Goal: Task Accomplishment & Management: Manage account settings

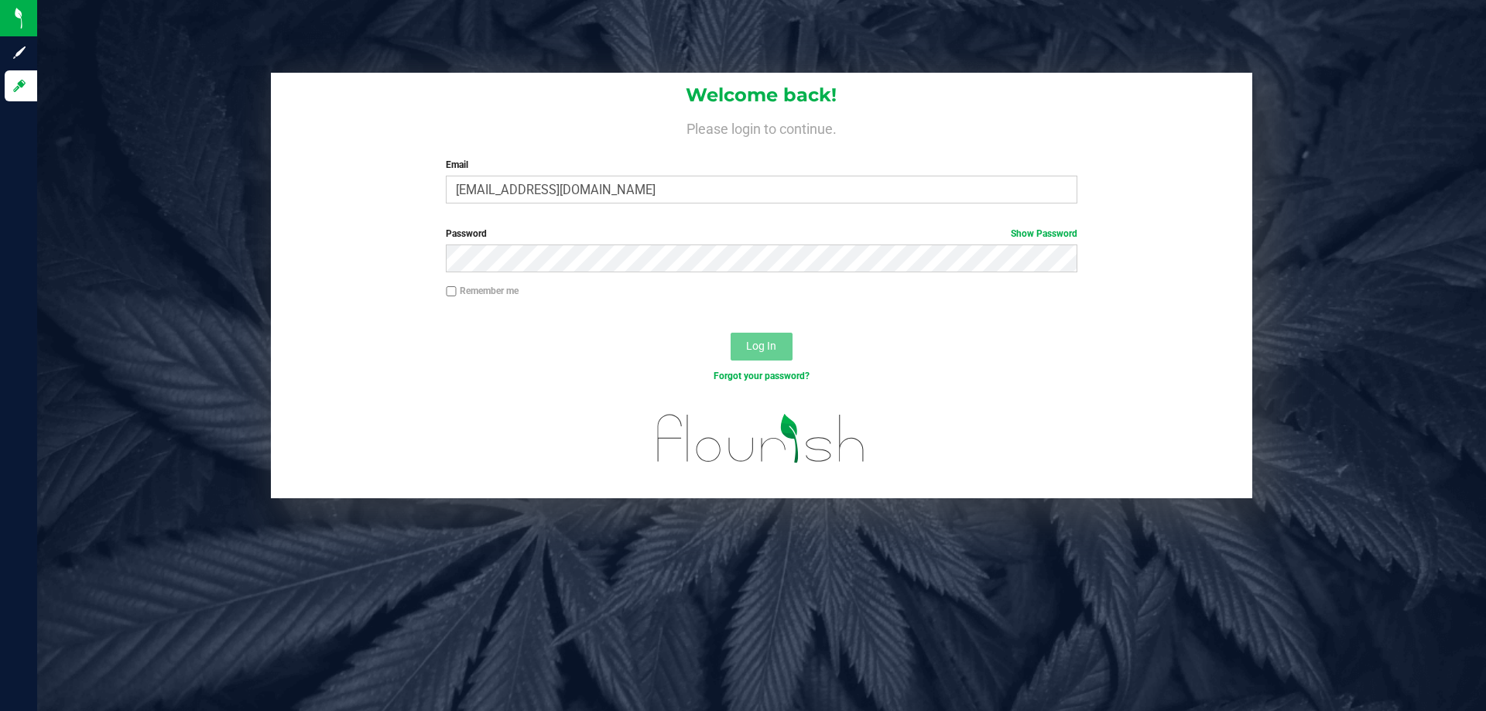
type input "[EMAIL_ADDRESS][DOMAIN_NAME]"
click at [731, 333] on button "Log In" at bounding box center [762, 347] width 62 height 28
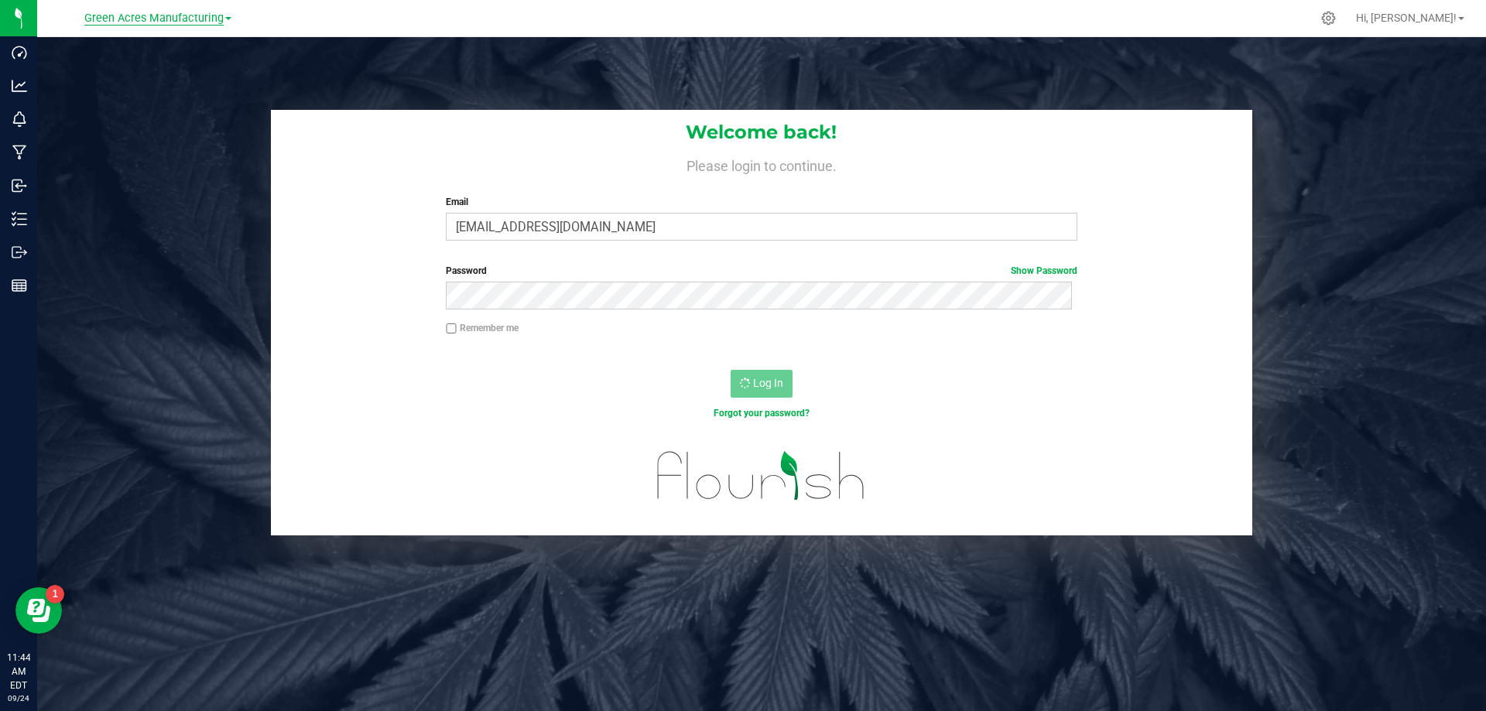
click at [159, 16] on span "Green Acres Manufacturing" at bounding box center [153, 19] width 139 height 14
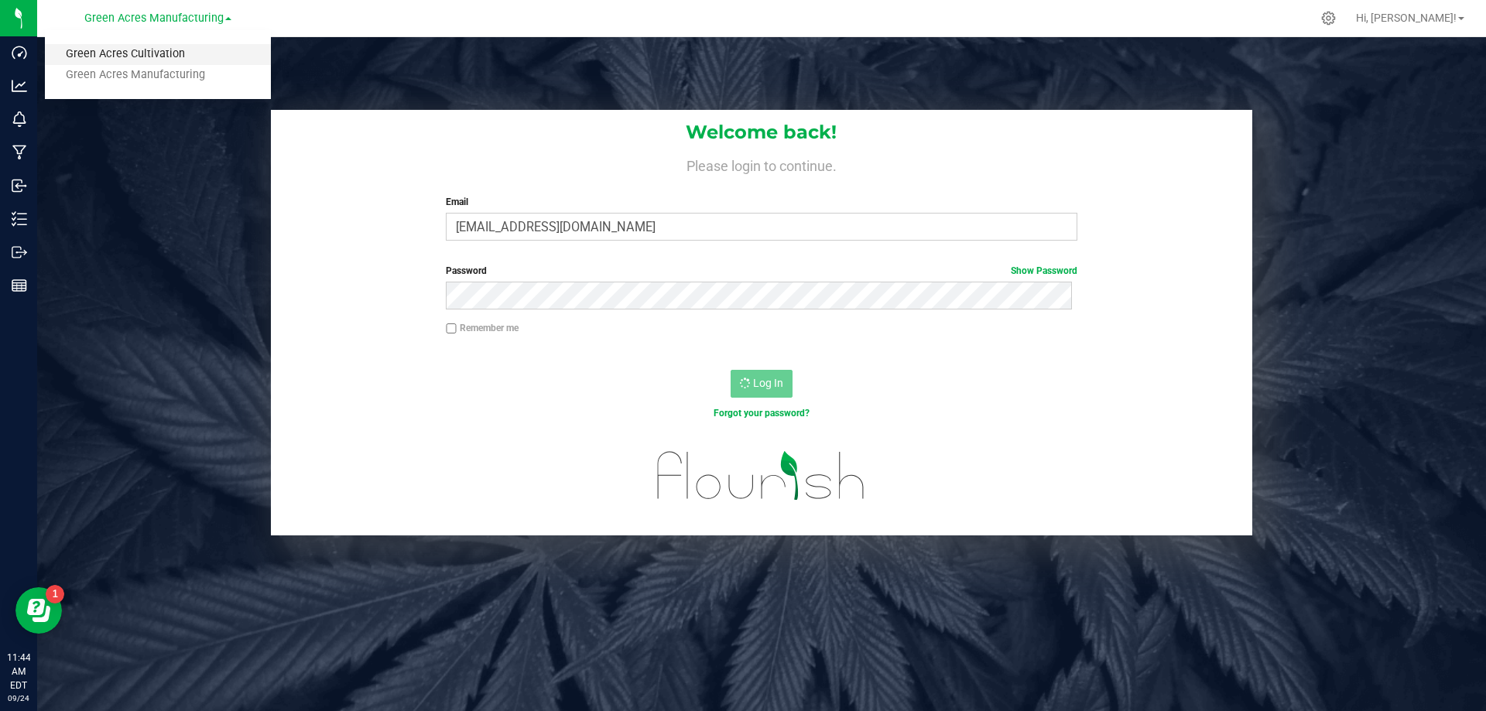
click at [140, 52] on link "Green Acres Cultivation" at bounding box center [158, 54] width 226 height 21
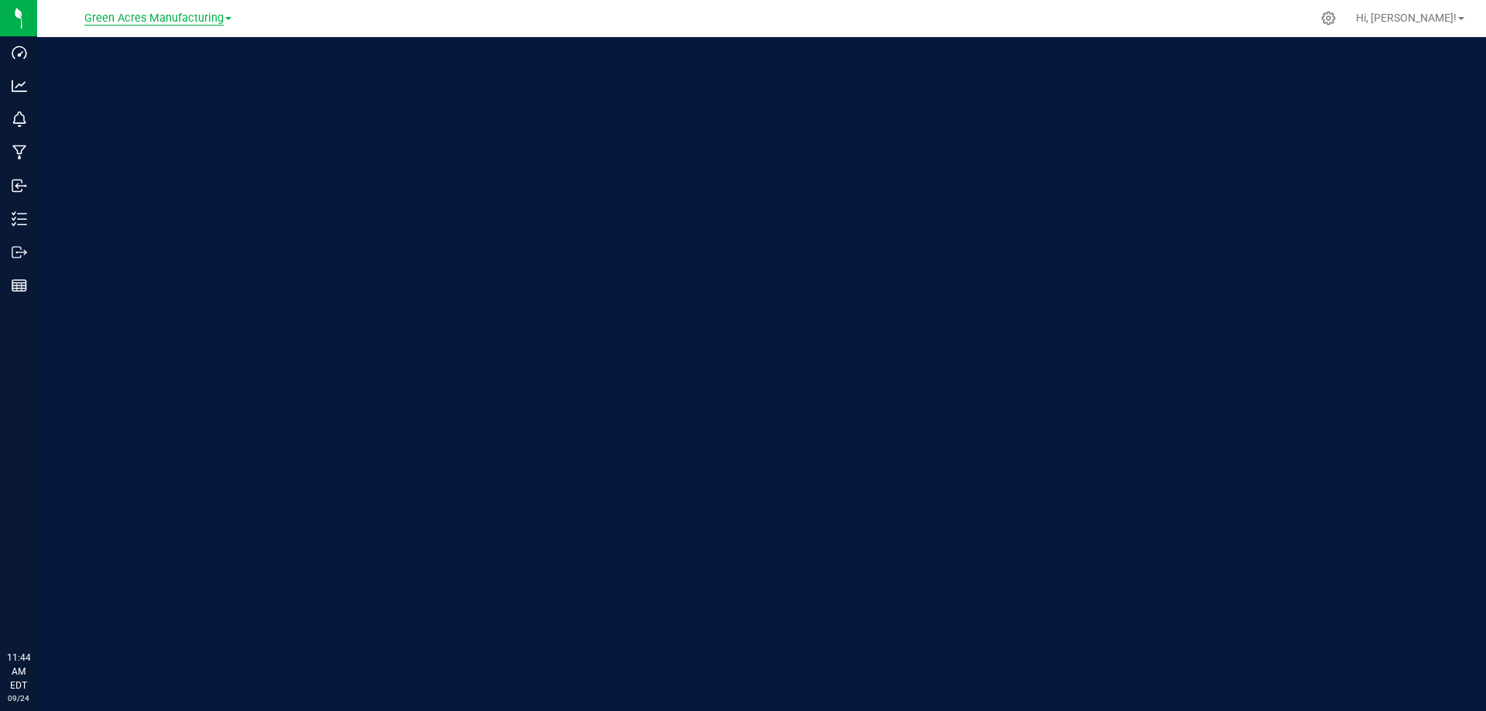
click at [166, 12] on span "Green Acres Manufacturing" at bounding box center [153, 19] width 139 height 14
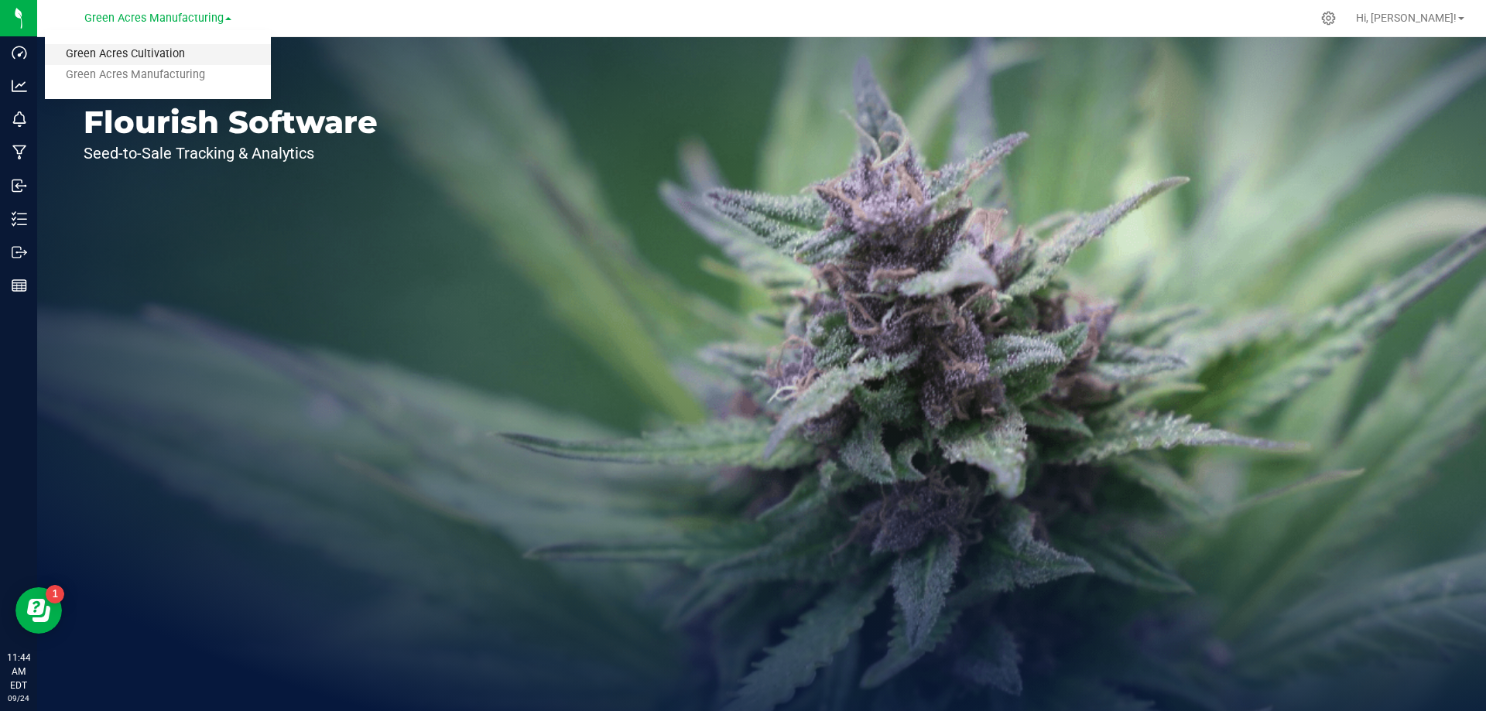
click at [164, 50] on link "Green Acres Cultivation" at bounding box center [158, 54] width 226 height 21
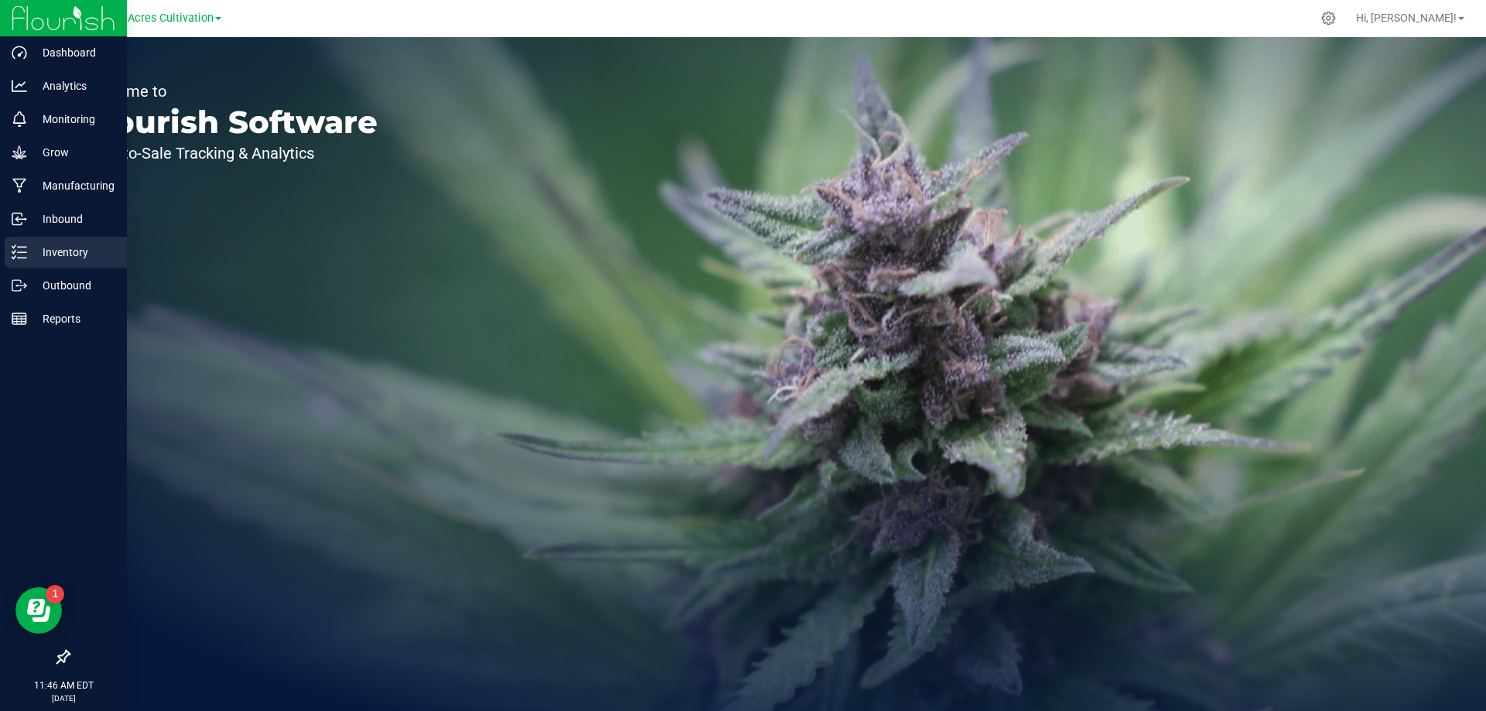
click at [54, 250] on p "Inventory" at bounding box center [73, 252] width 93 height 19
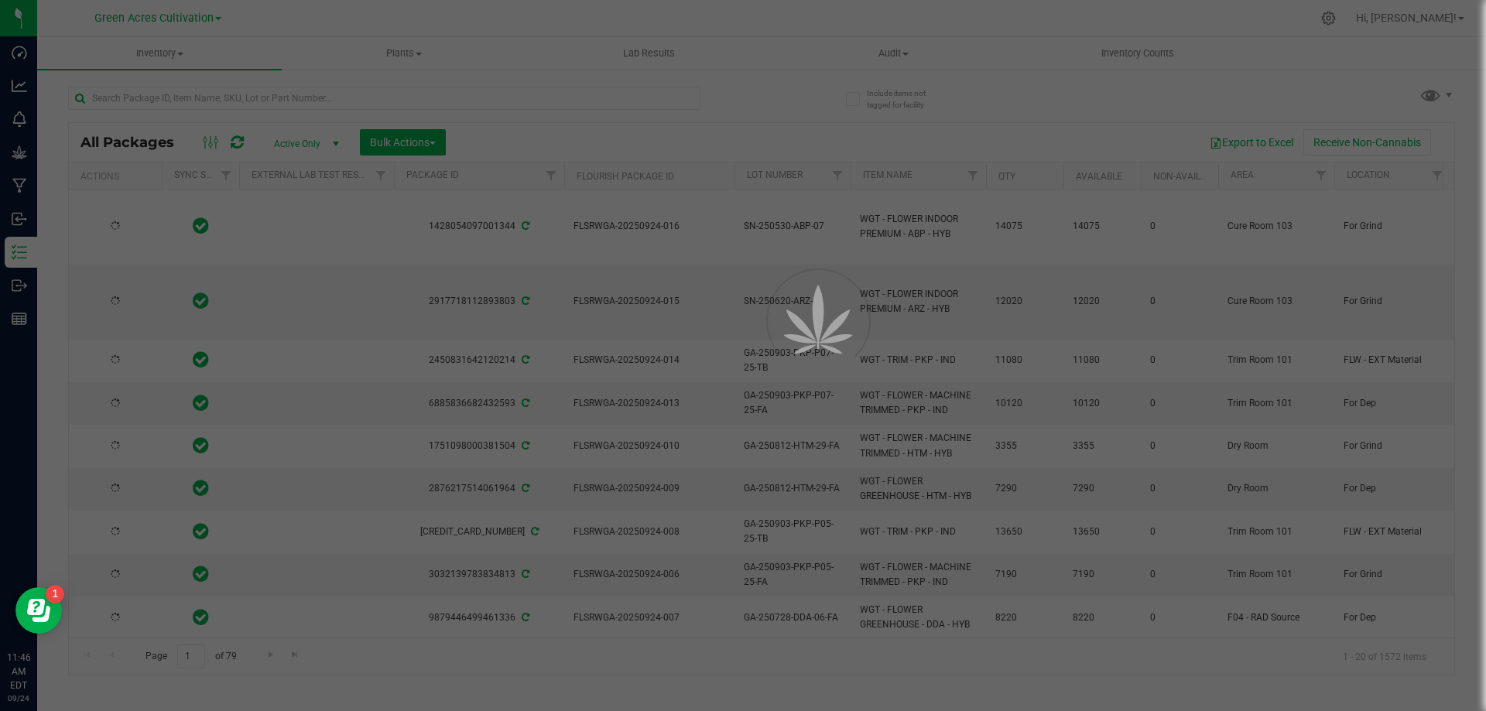
click at [213, 98] on div at bounding box center [743, 355] width 1486 height 711
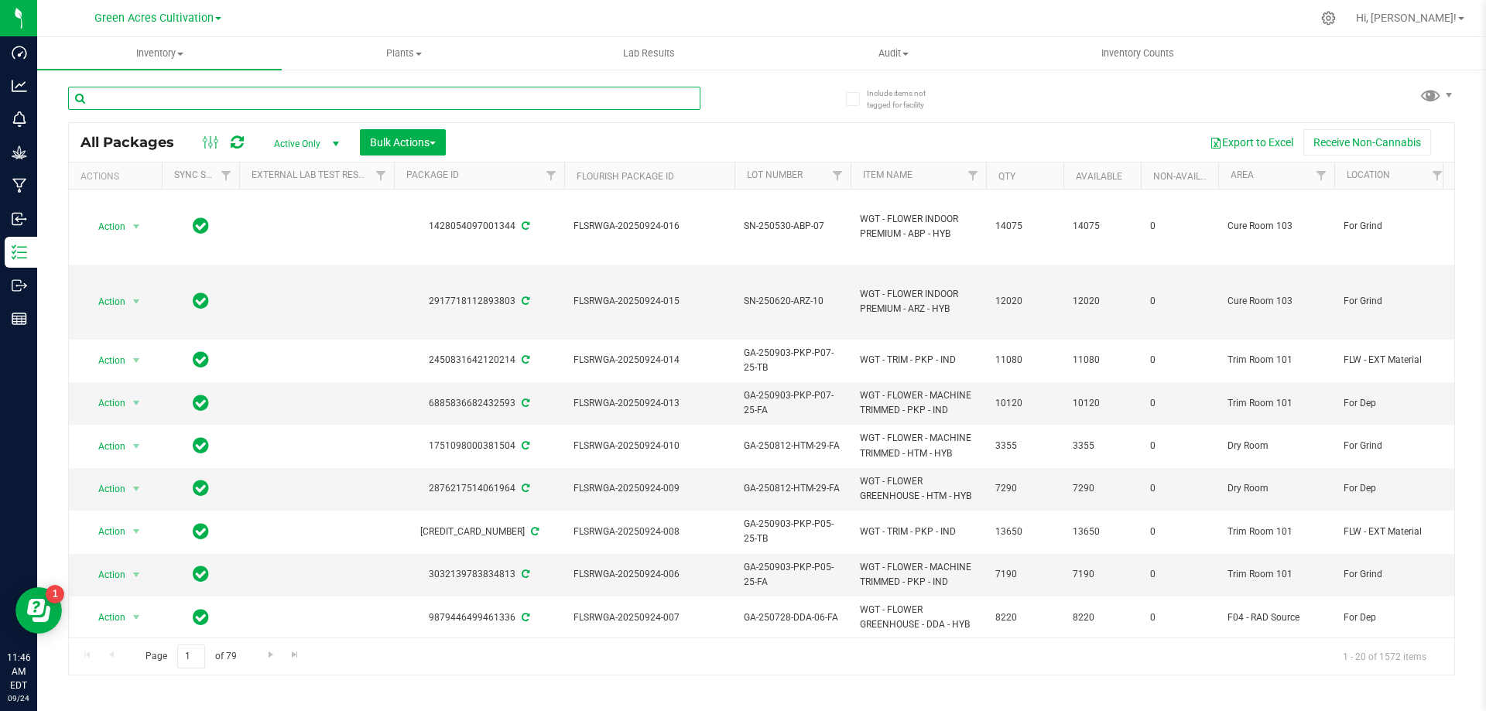
click at [213, 98] on input "text" at bounding box center [384, 98] width 632 height 23
type input "745693"
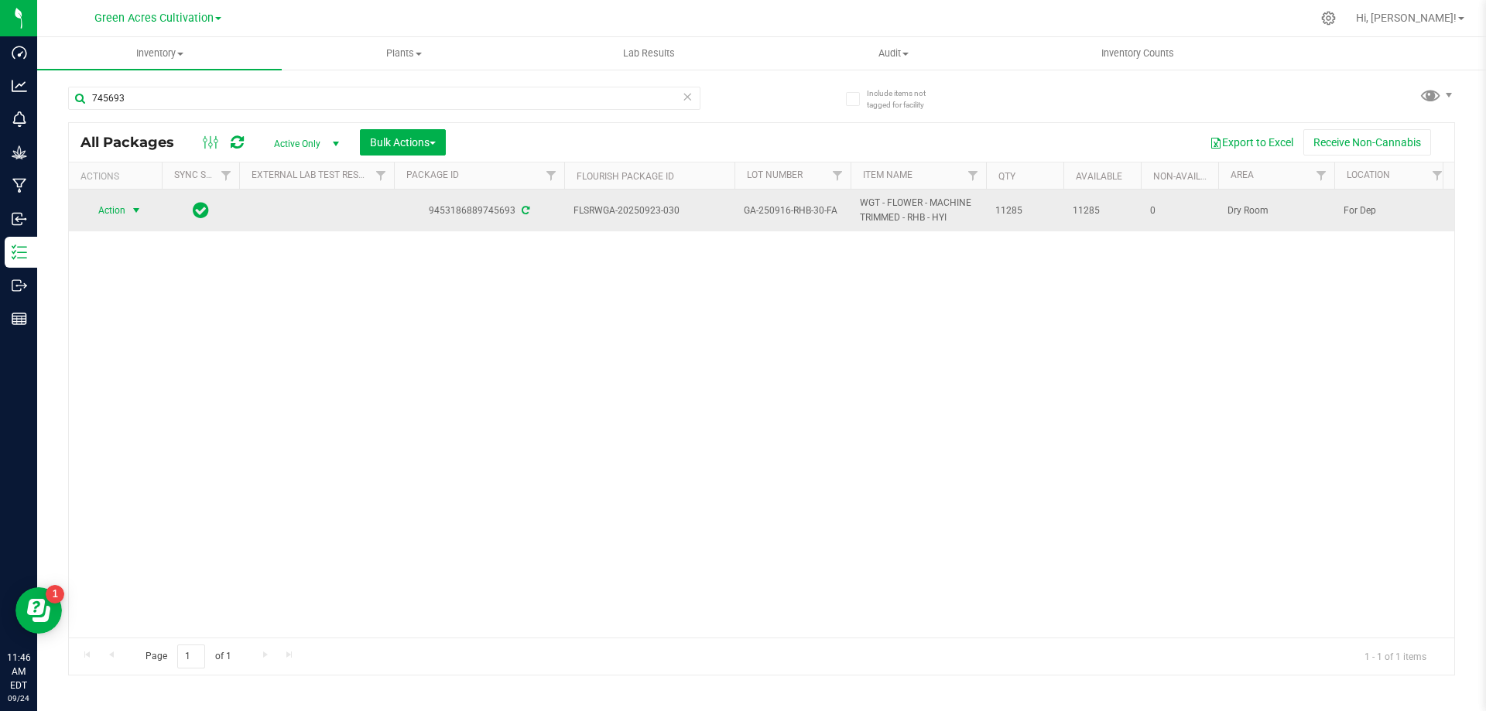
click at [133, 207] on span "select" at bounding box center [136, 210] width 12 height 12
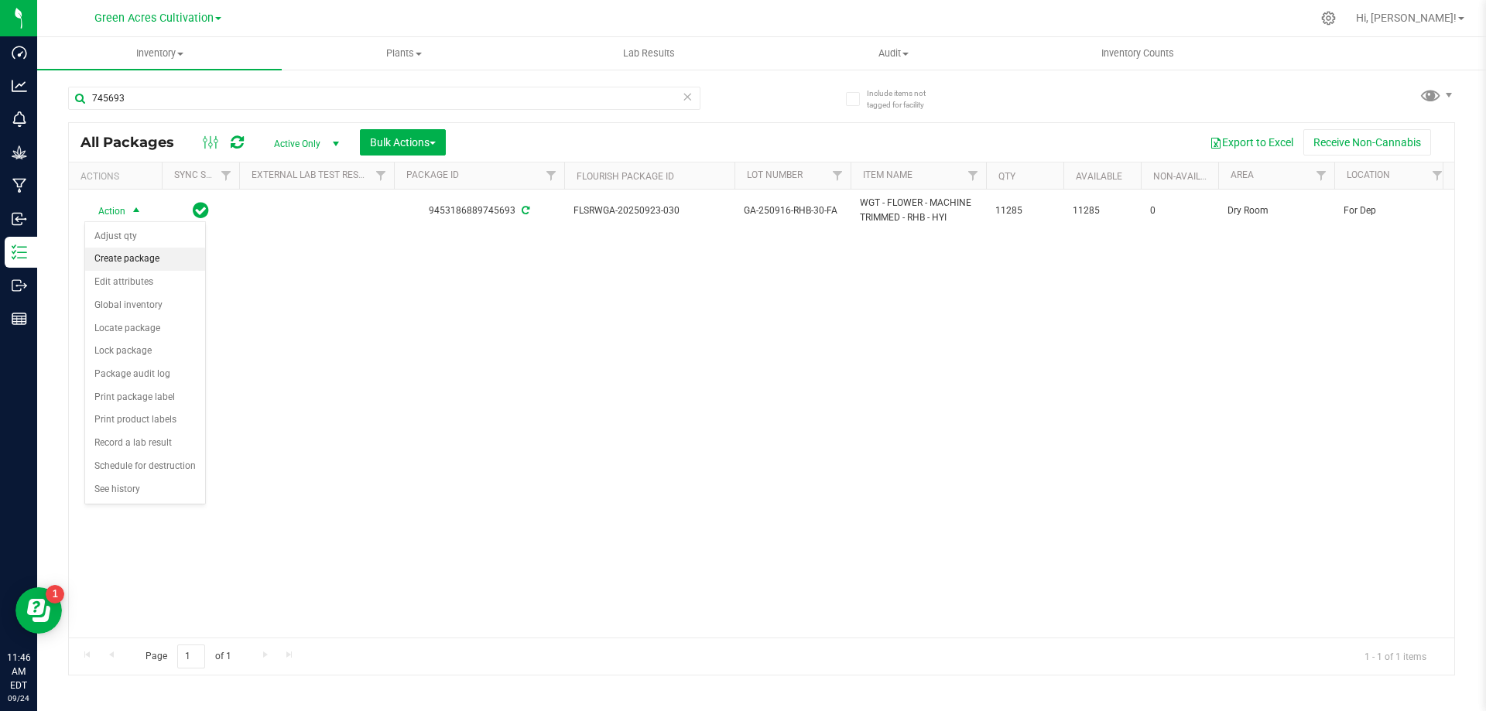
click at [128, 251] on li "Create package" at bounding box center [145, 259] width 120 height 23
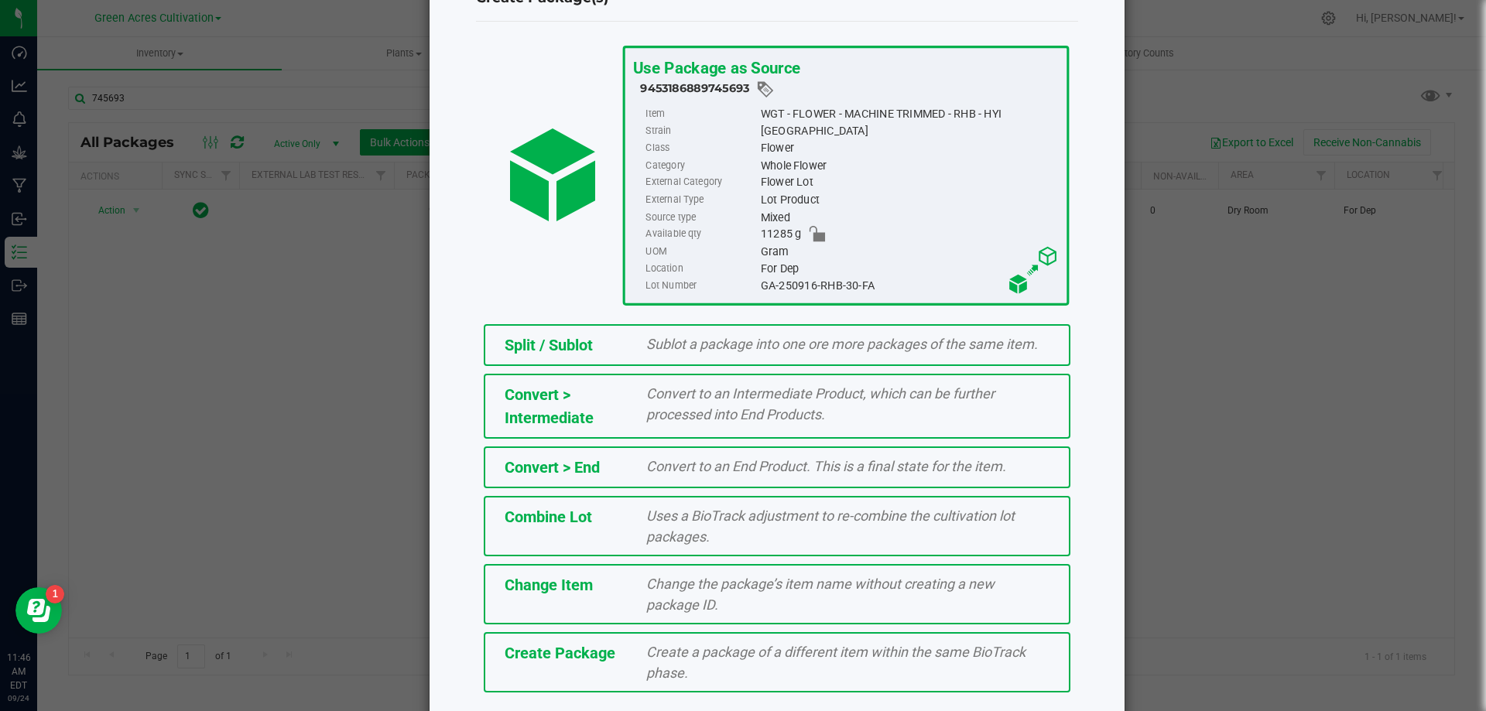
scroll to position [111, 0]
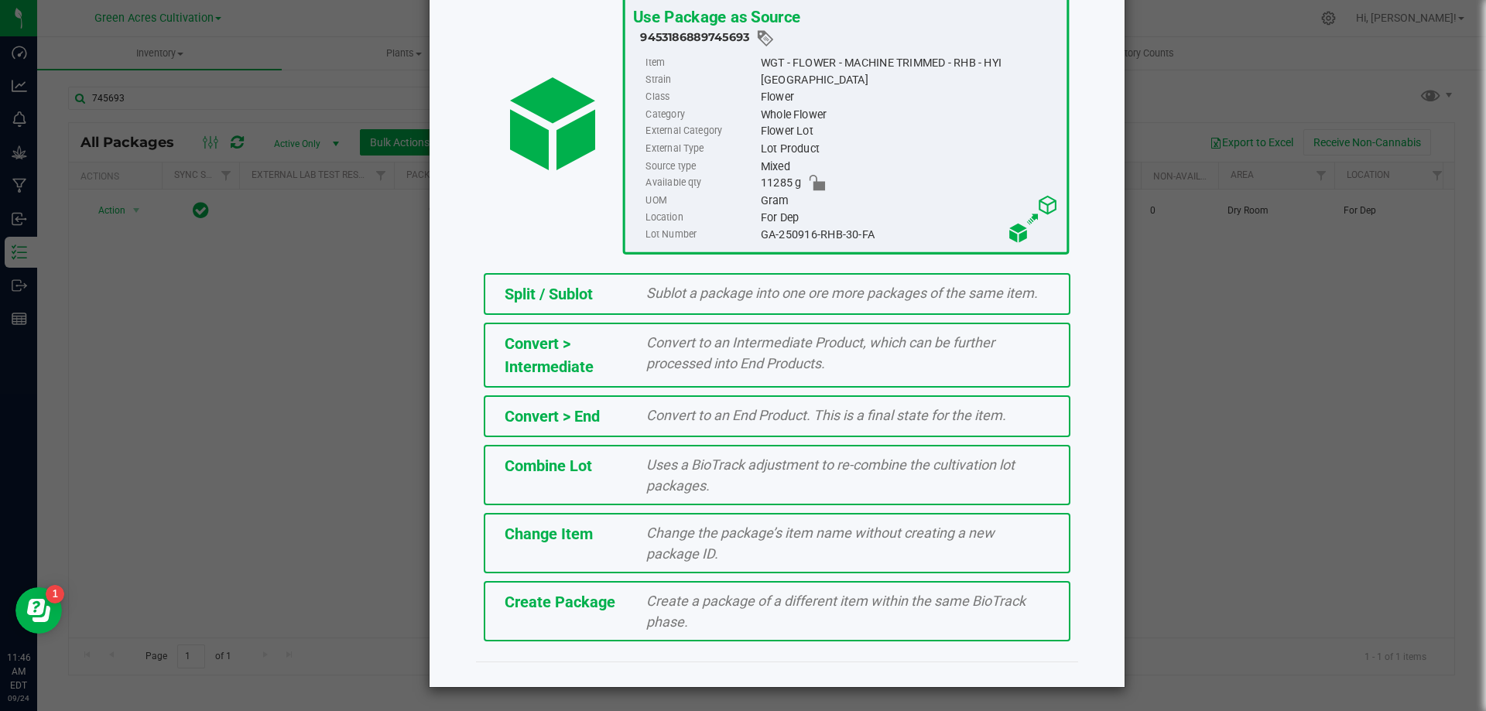
click at [680, 606] on span "Create a package of a different item within the same BioTrack phase." at bounding box center [835, 611] width 379 height 37
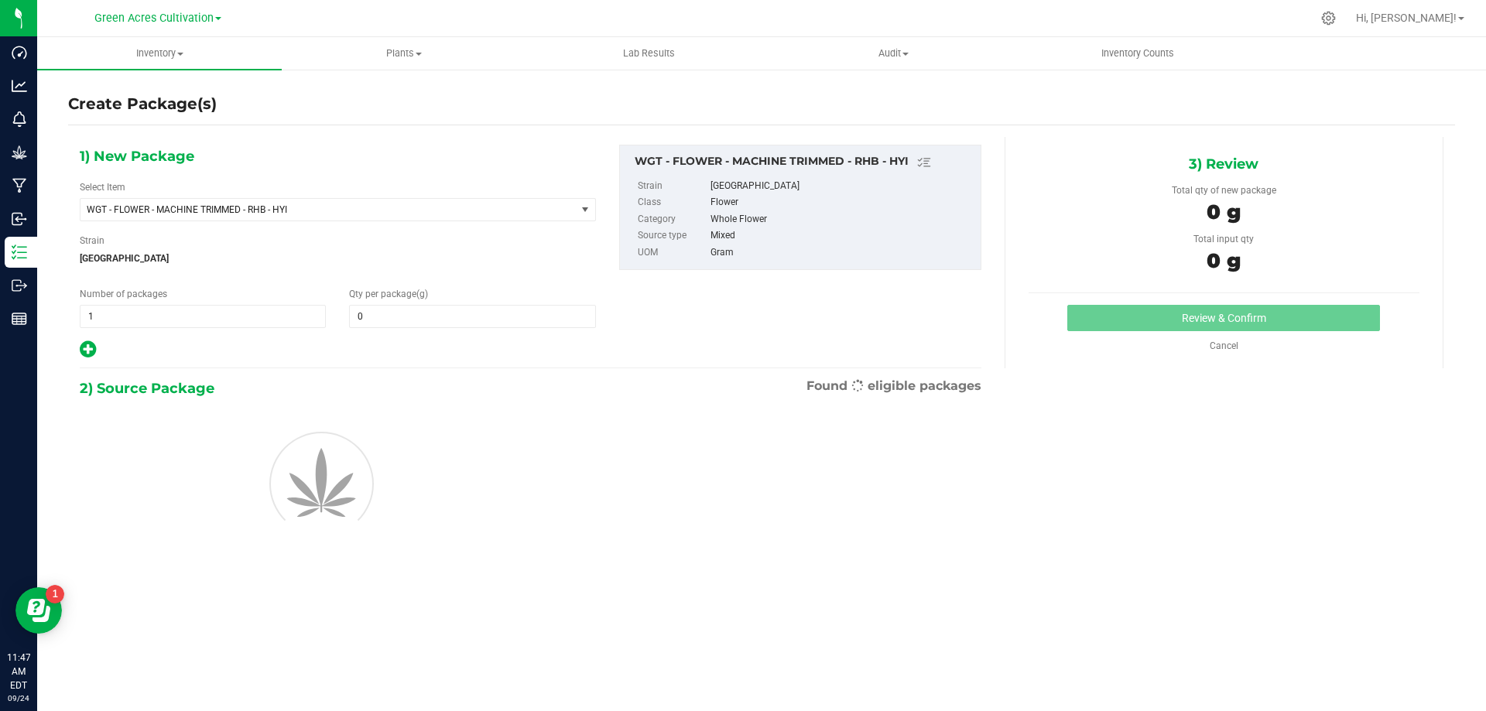
type input "0.0000"
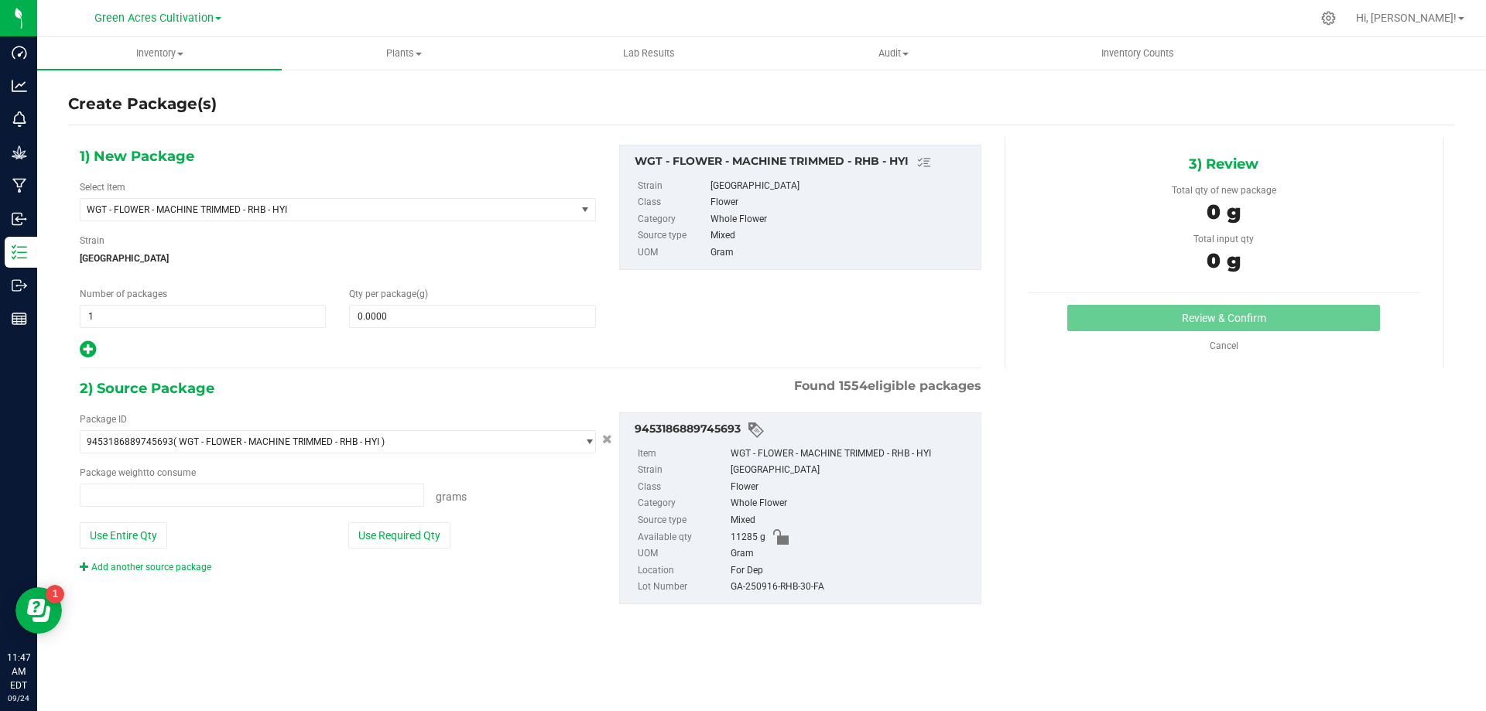
type input "0.0000 g"
click at [269, 214] on span "WGT - FLOWER - MACHINE TRIMMED - RHB - HYI" at bounding box center [319, 209] width 464 height 11
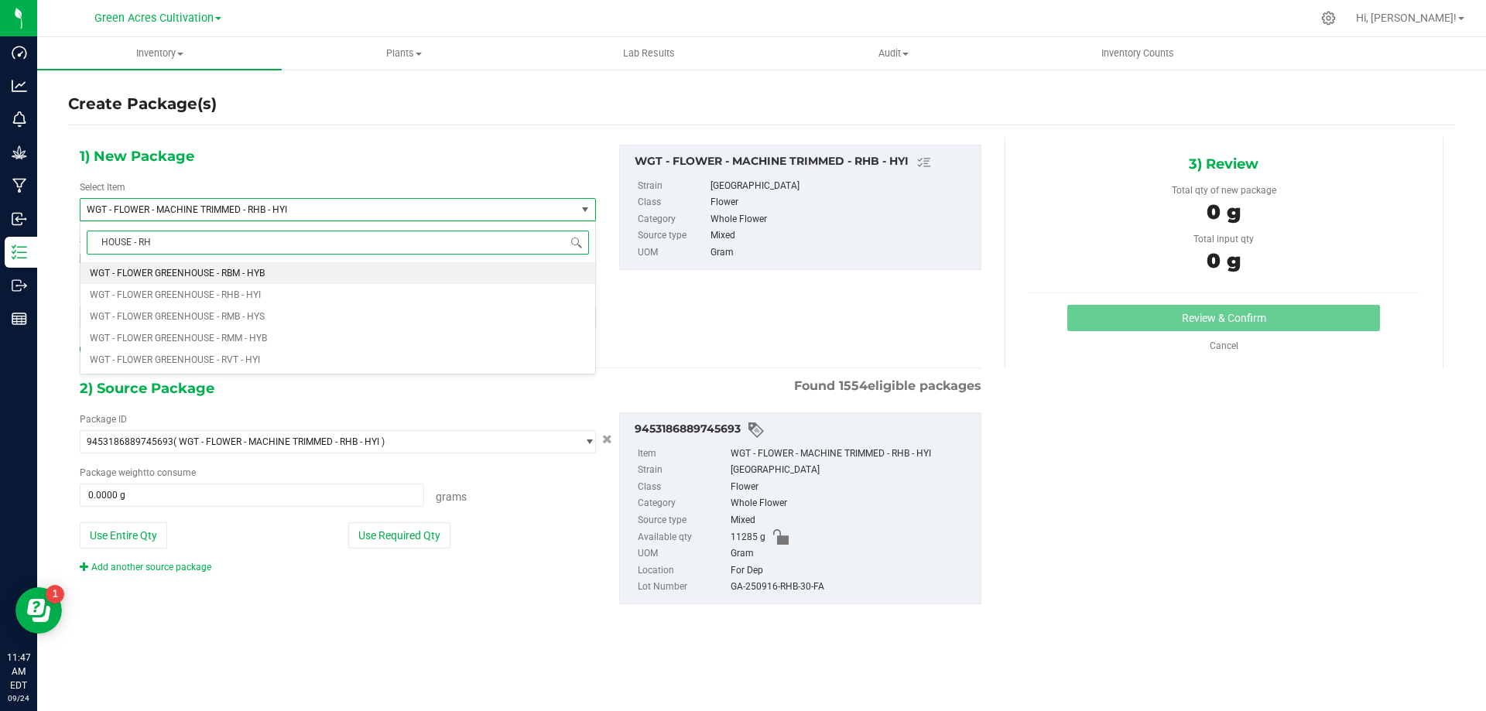
type input "HOUSE - RHB"
click at [462, 264] on li "WGT - FLOWER GREENHOUSE - RHB - HYI" at bounding box center [337, 273] width 515 height 22
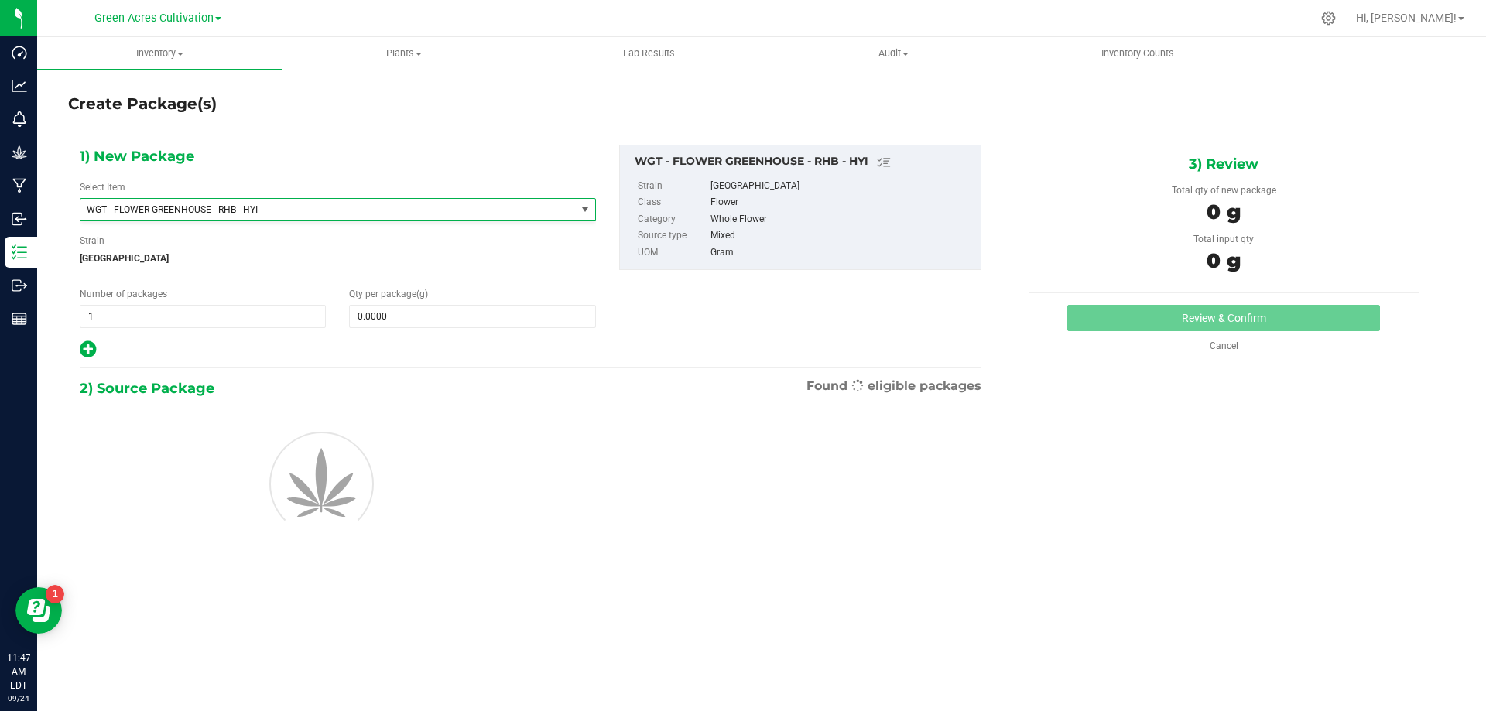
type input "0.0000"
click at [458, 309] on span "0.0000 0" at bounding box center [472, 316] width 246 height 23
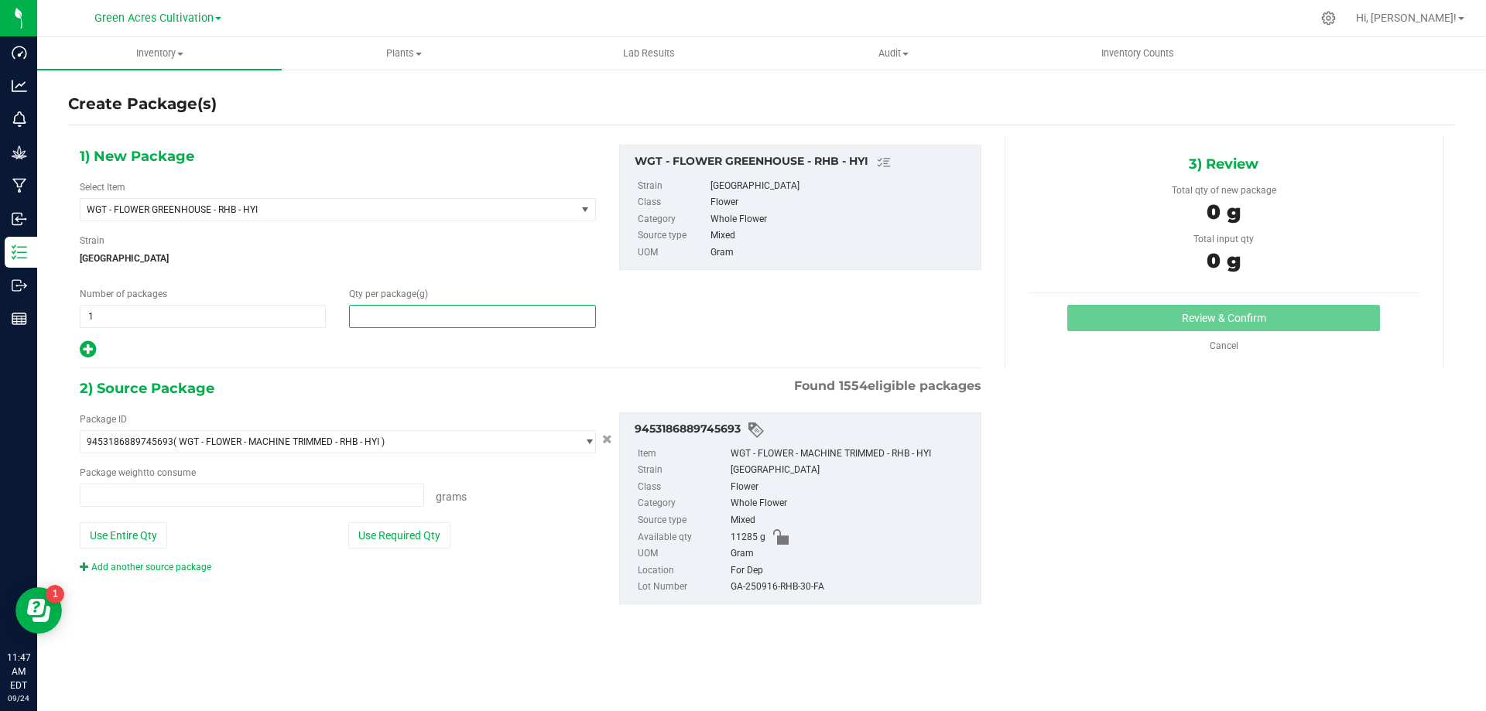
type input "0.0000 g"
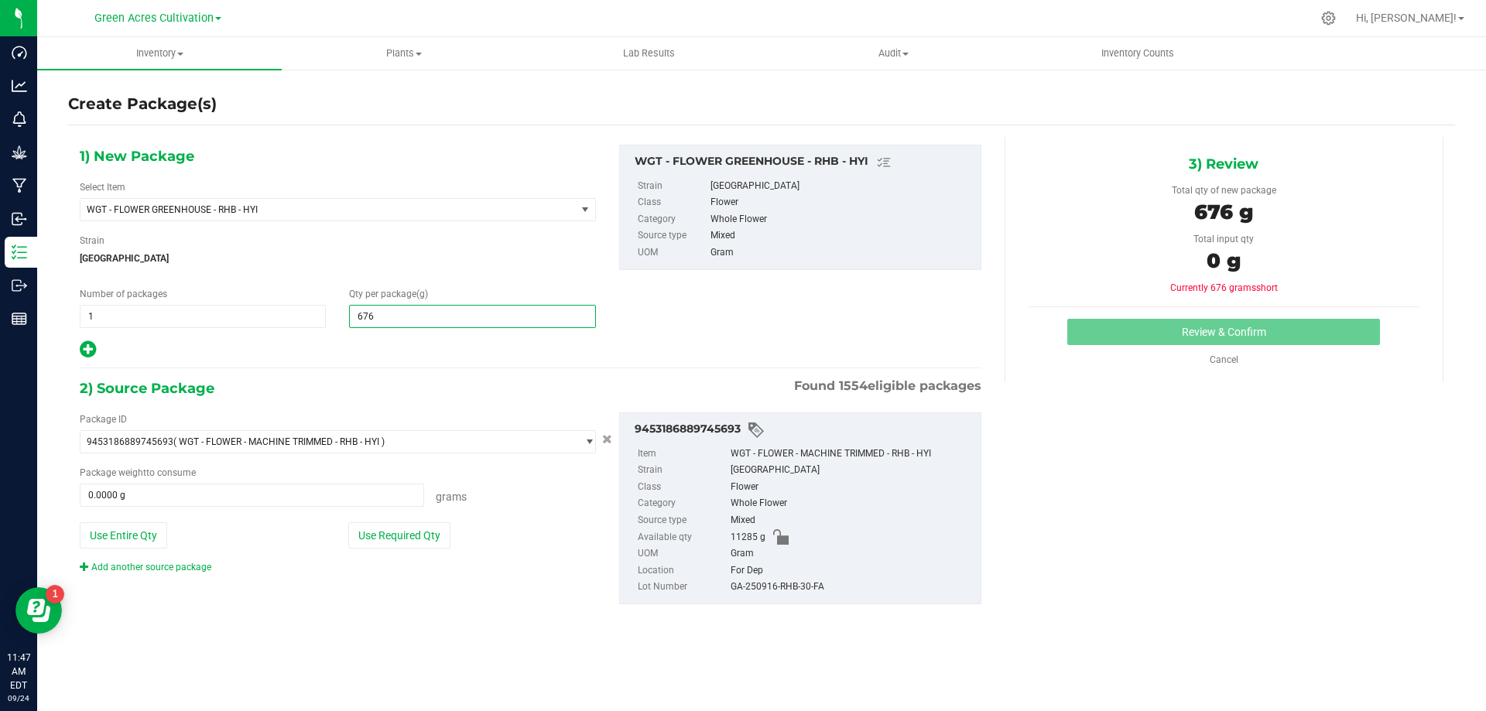
type input "6760"
type input "6,760.0000"
click at [486, 543] on div "Use Required Qty" at bounding box center [472, 535] width 248 height 26
click at [444, 539] on button "Use Required Qty" at bounding box center [399, 535] width 102 height 26
type input "6760.0000 g"
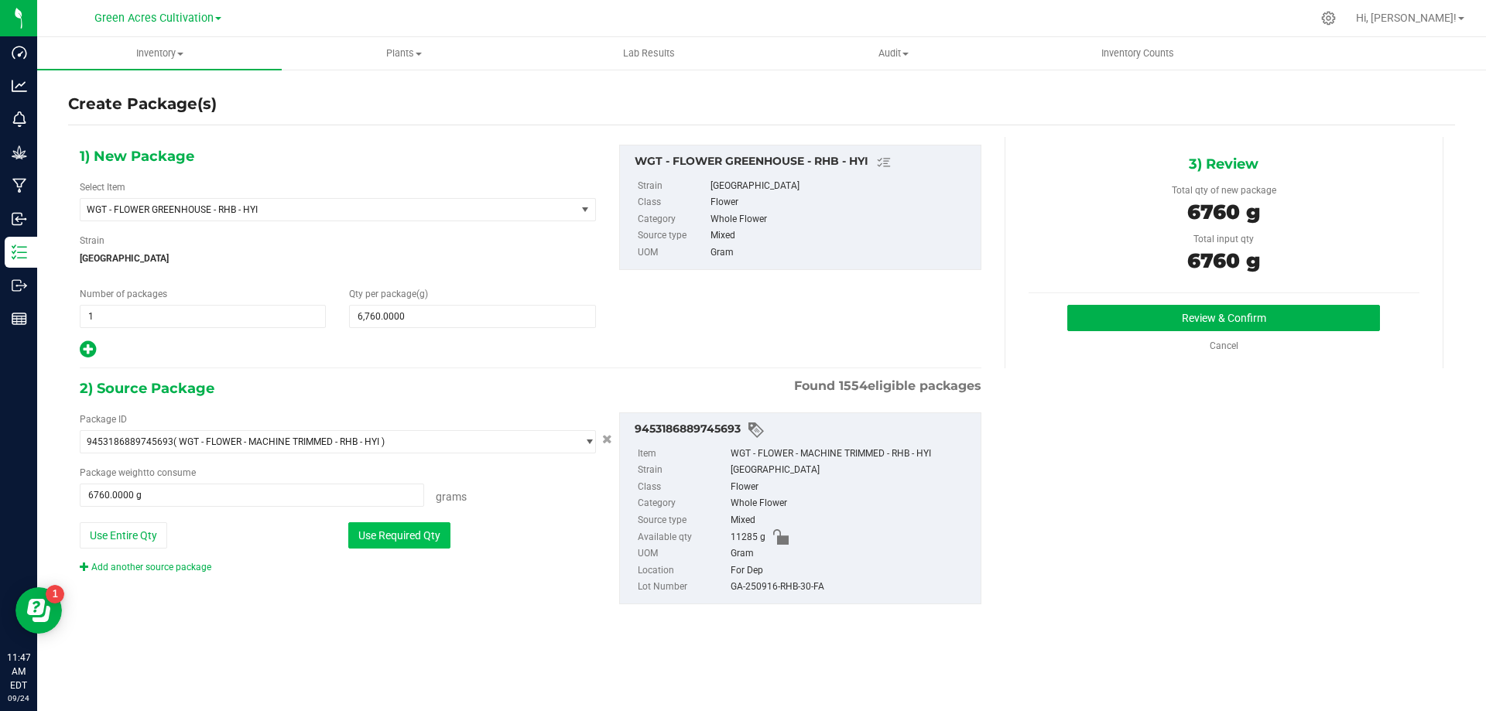
click at [430, 538] on button "Use Required Qty" at bounding box center [399, 535] width 102 height 26
click at [790, 589] on div "GA-250916-RHB-30-FA" at bounding box center [852, 587] width 242 height 17
copy div "GA-250916-RHB-30-FA"
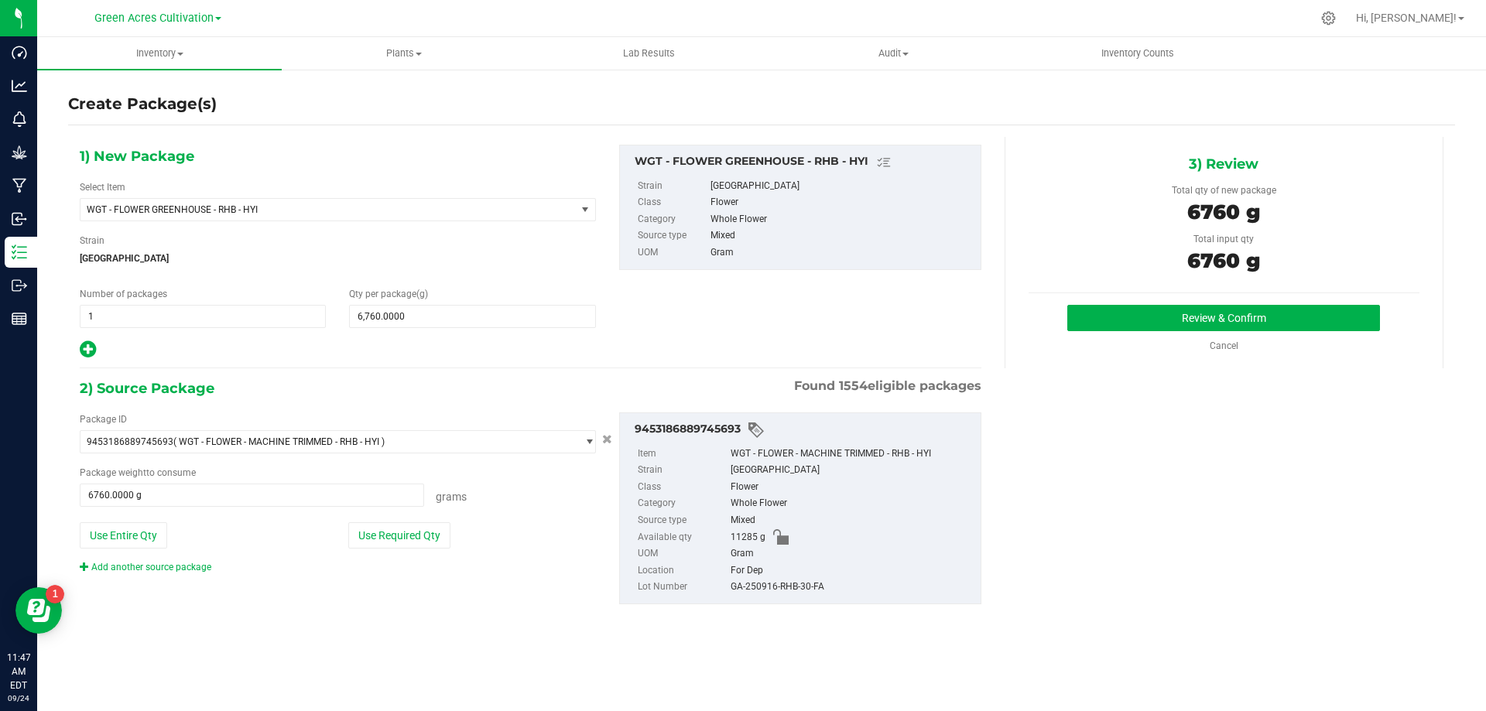
click at [1108, 331] on div "Review & Confirm Cancel" at bounding box center [1224, 329] width 391 height 48
click at [1118, 317] on button "Review & Confirm" at bounding box center [1223, 318] width 313 height 26
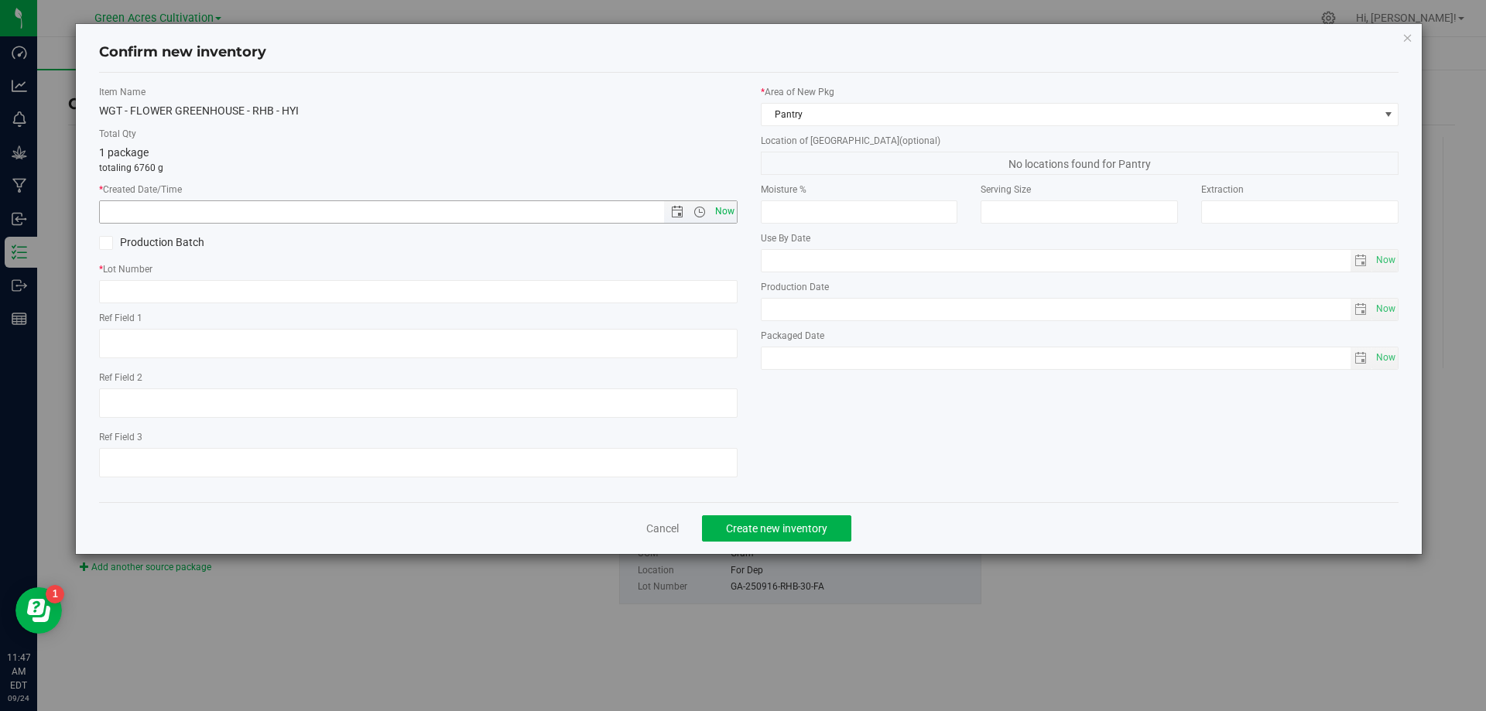
click at [721, 208] on span "Now" at bounding box center [724, 211] width 26 height 22
type input "[DATE] 11:47 AM"
click at [710, 283] on input "text" at bounding box center [418, 291] width 639 height 23
paste input "GA-250916-RHB-30-FA"
type input "GA-250916-RHB-30-FA"
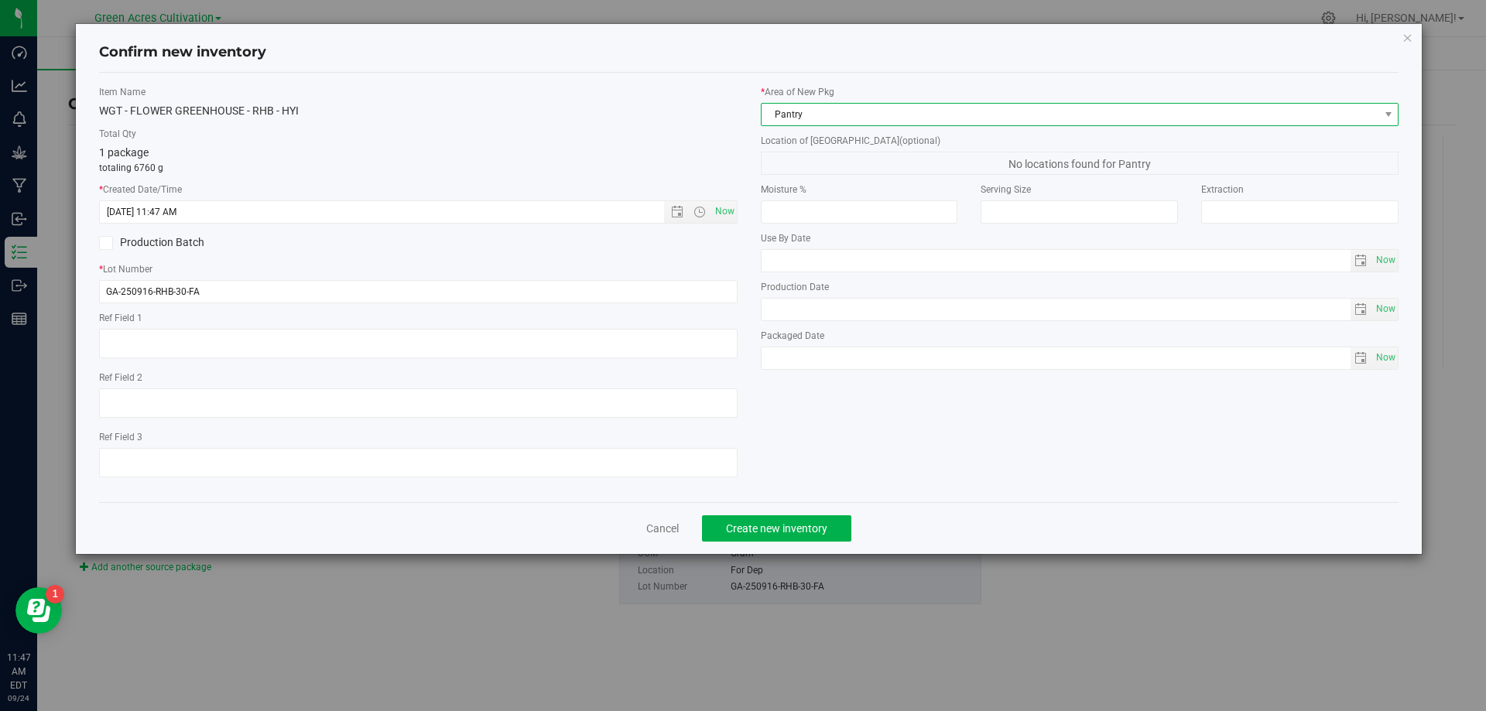
click at [787, 111] on span "Pantry" at bounding box center [1071, 115] width 618 height 22
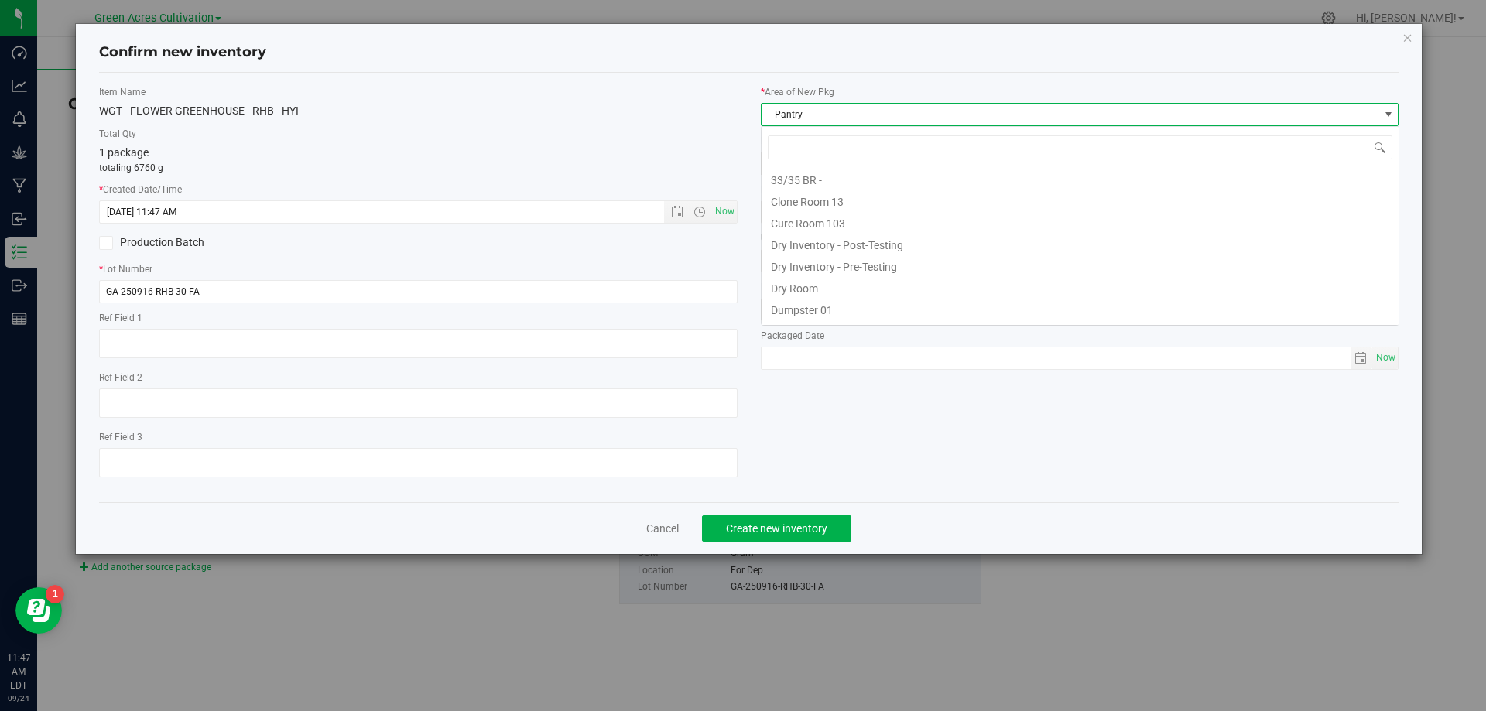
scroll to position [127, 0]
type input "DR"
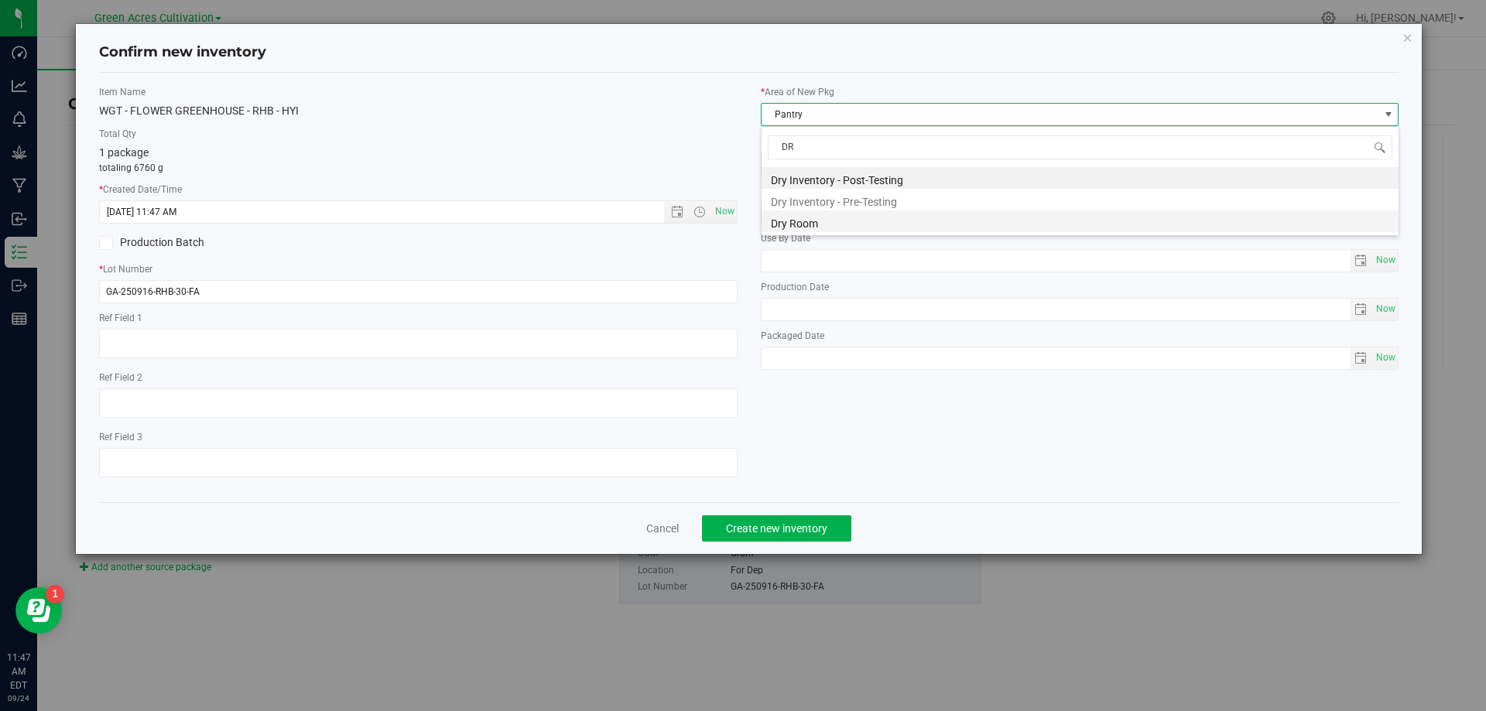
click at [807, 224] on li "Dry Room" at bounding box center [1080, 222] width 637 height 22
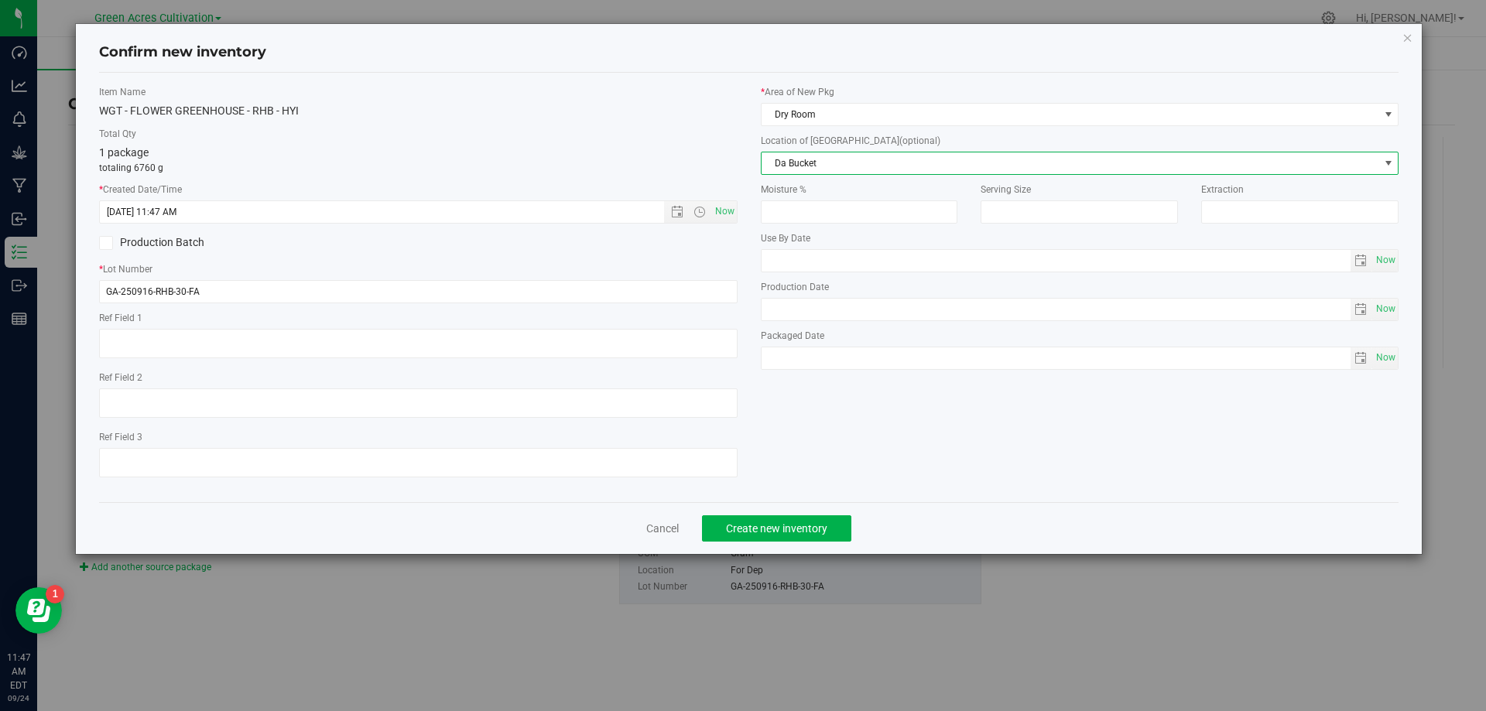
click at [820, 159] on span "Da Bucket" at bounding box center [1071, 163] width 618 height 22
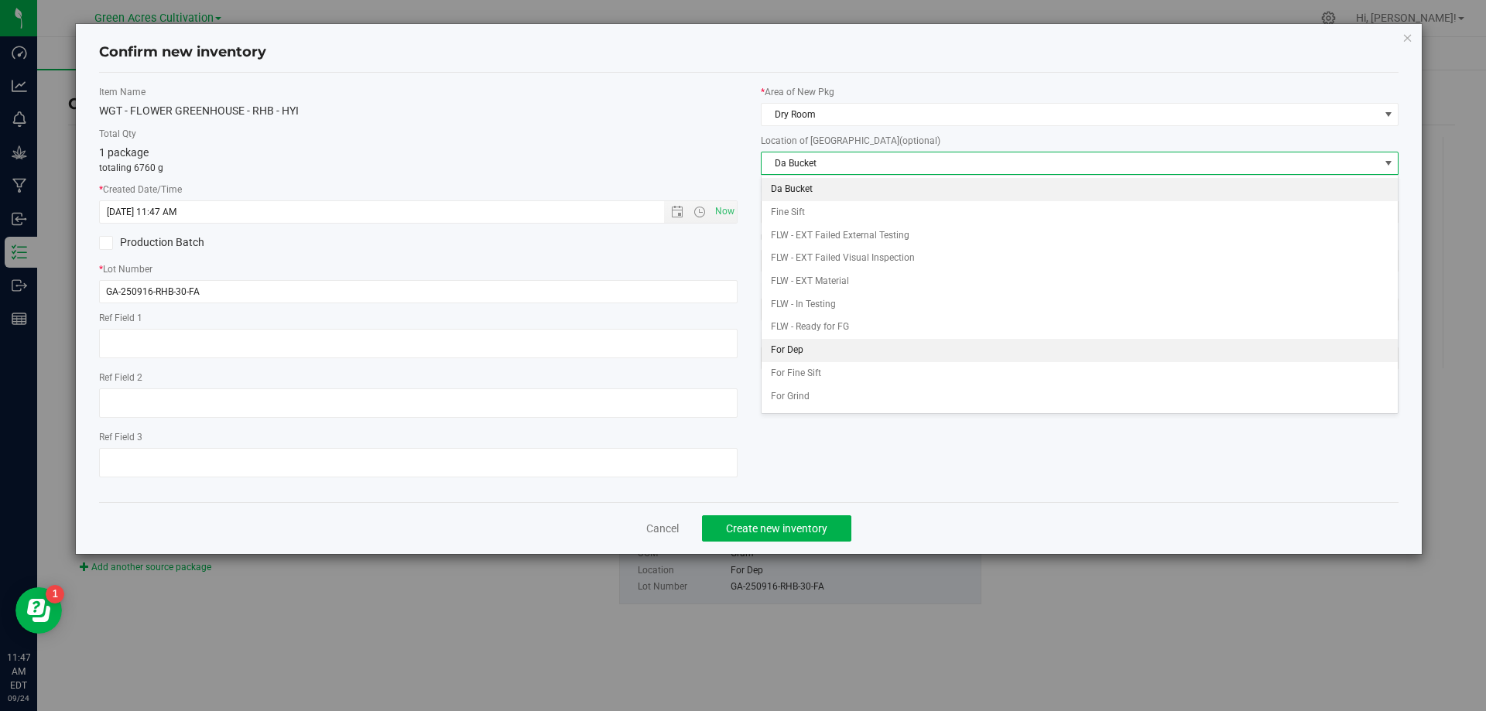
click at [855, 351] on li "For Dep" at bounding box center [1080, 350] width 637 height 23
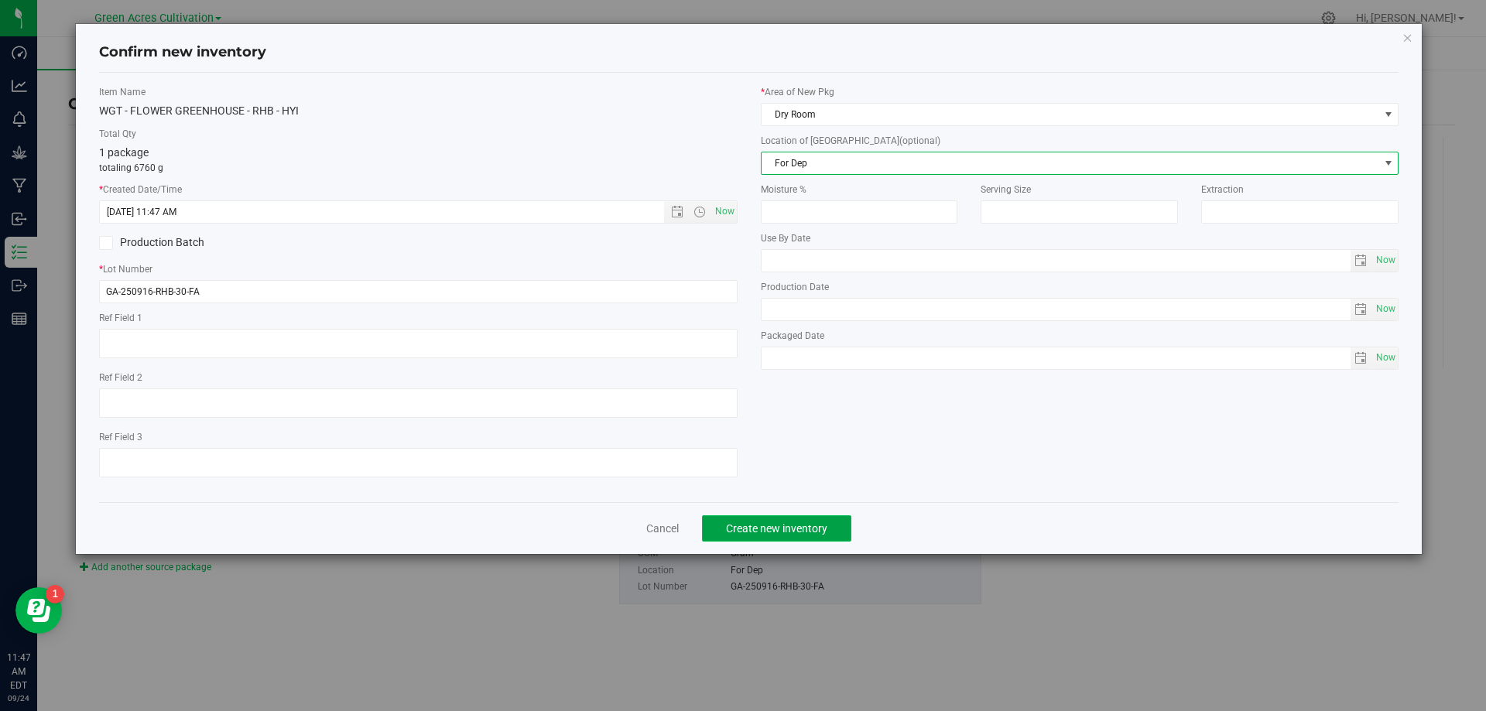
click at [821, 526] on span "Create new inventory" at bounding box center [776, 528] width 101 height 12
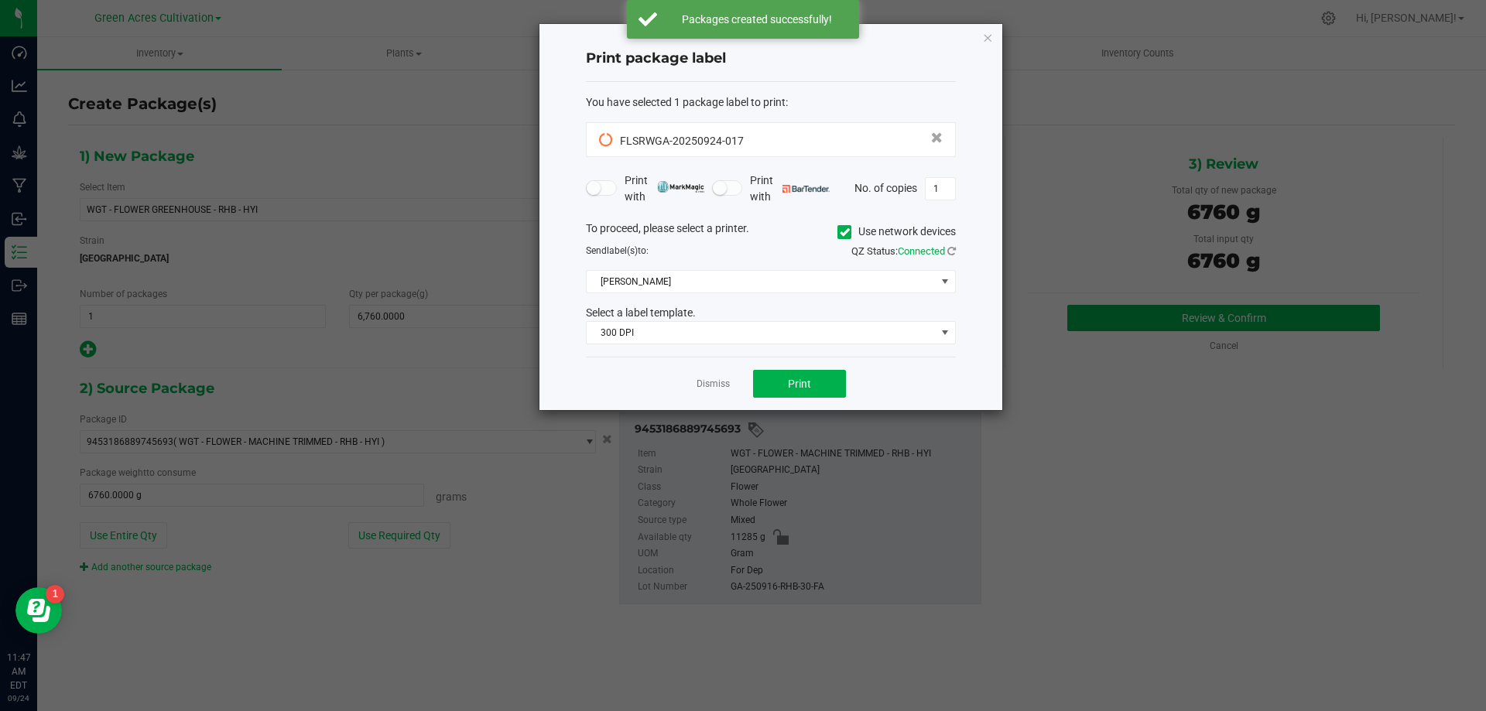
click at [846, 232] on icon at bounding box center [845, 232] width 10 height 0
click at [0, 0] on input "Use network devices" at bounding box center [0, 0] width 0 height 0
click at [802, 276] on span at bounding box center [761, 282] width 349 height 22
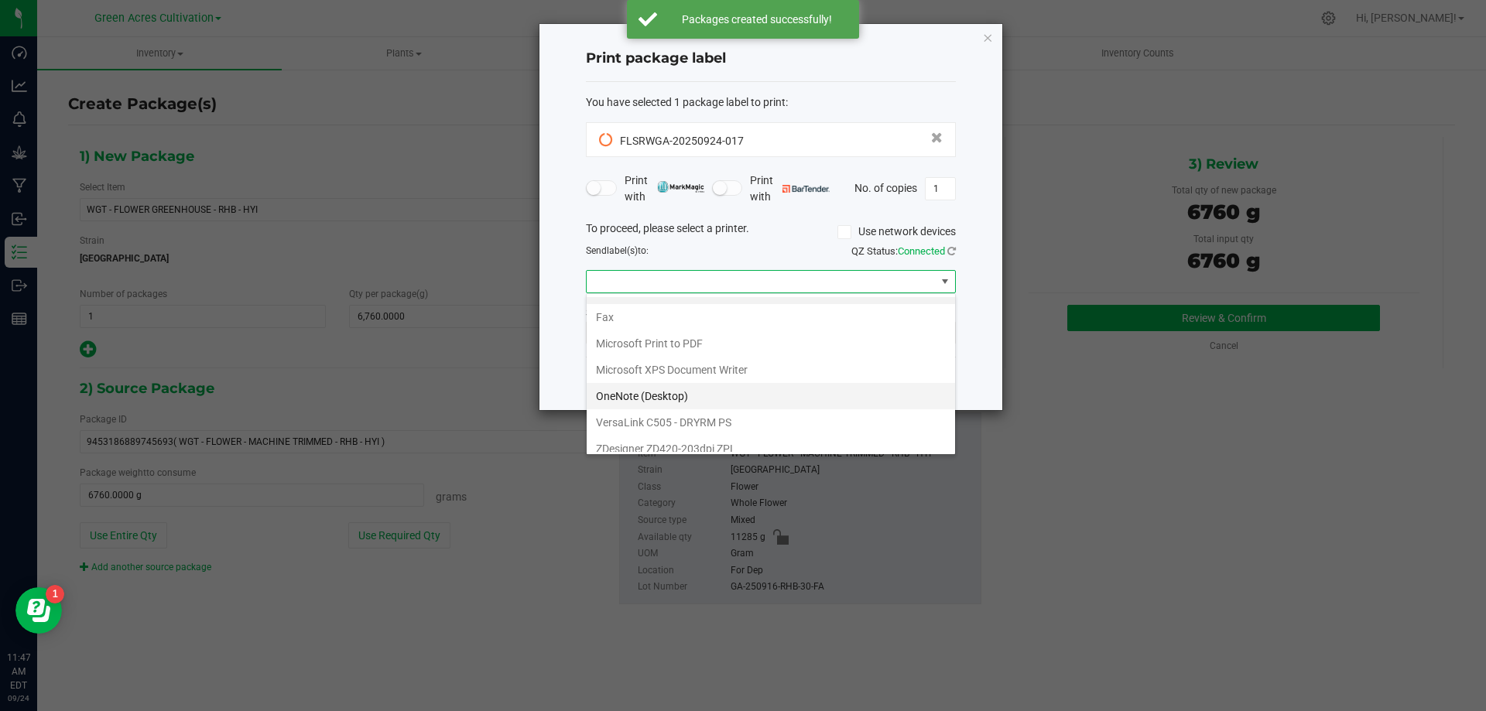
scroll to position [29, 0]
click at [733, 440] on ZPL "ZDesigner ZD420-203dpi ZPL" at bounding box center [771, 439] width 368 height 26
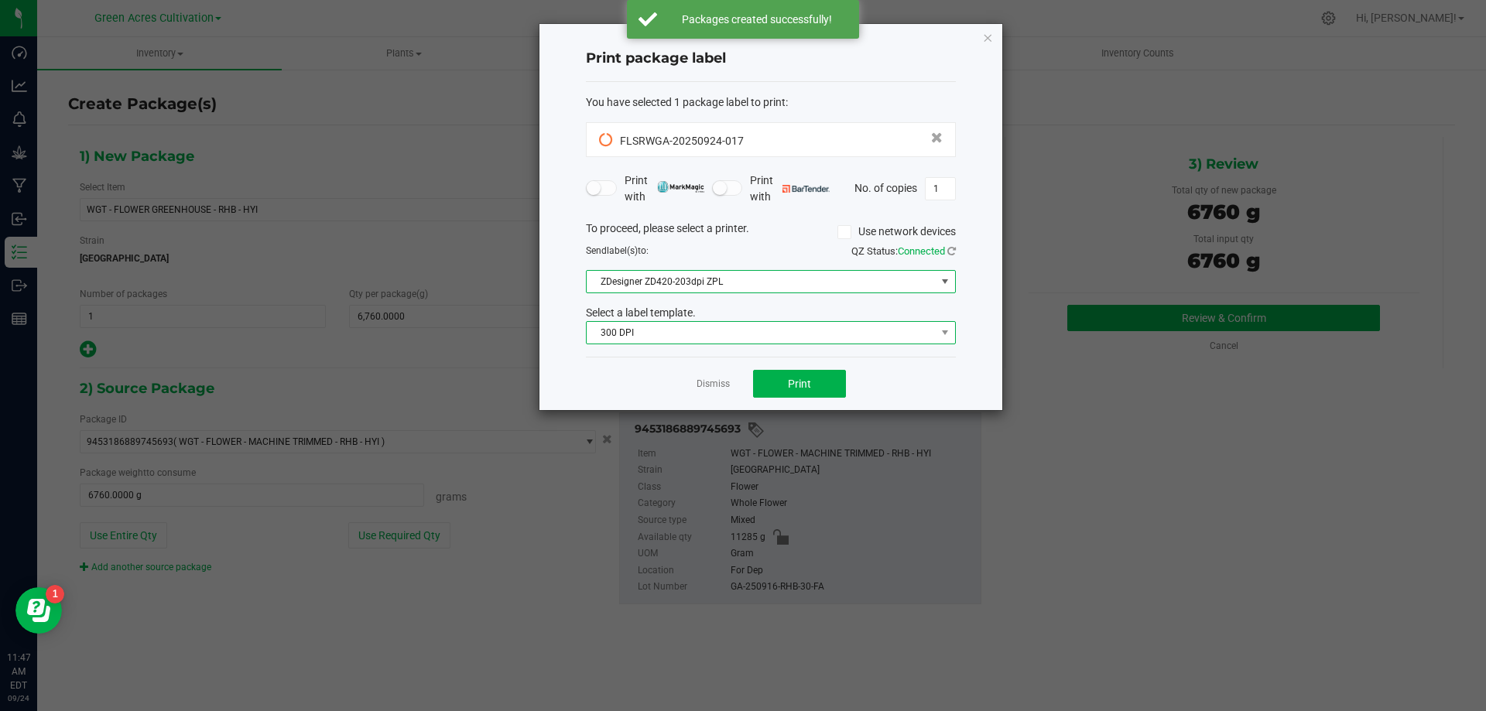
click at [693, 333] on span "300 DPI" at bounding box center [761, 333] width 349 height 22
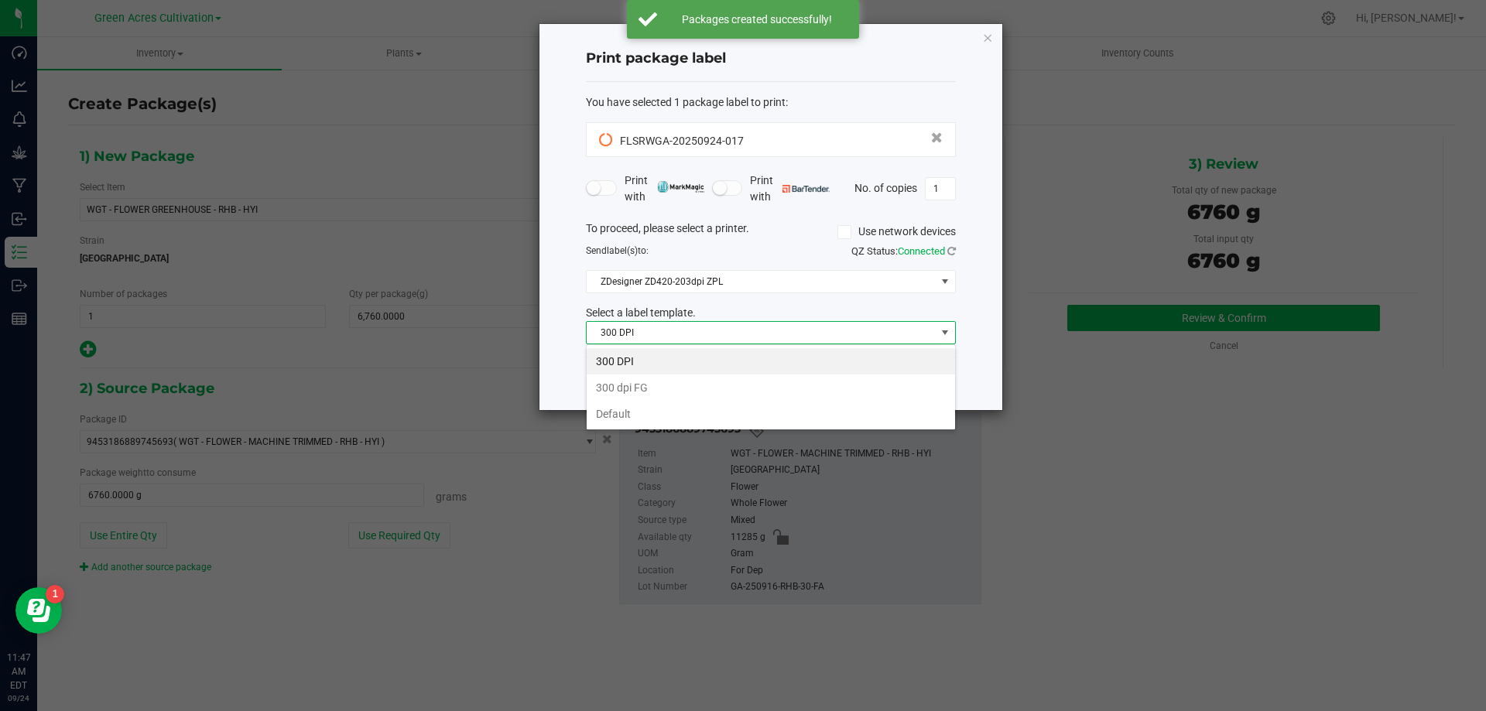
scroll to position [23, 370]
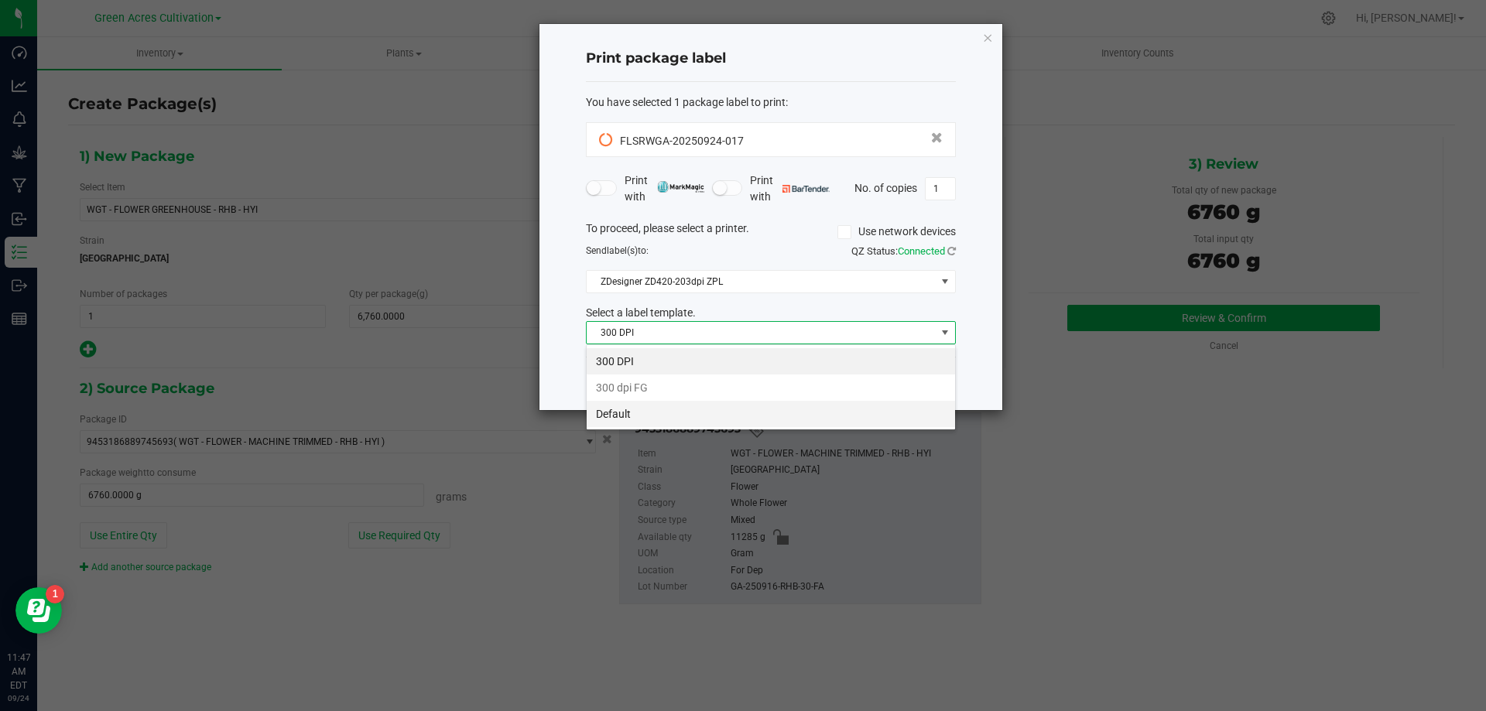
click at [677, 416] on li "Default" at bounding box center [771, 414] width 368 height 26
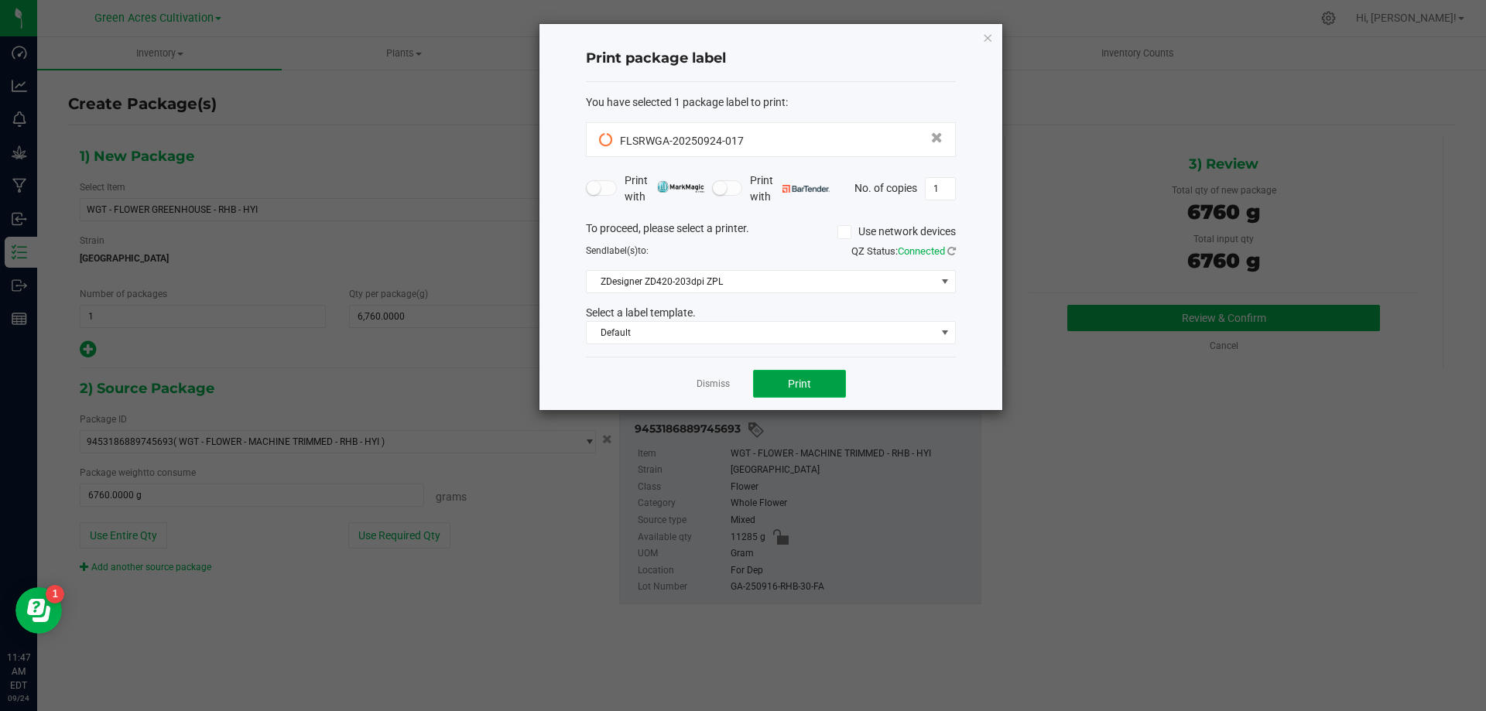
click at [803, 389] on span "Print" at bounding box center [799, 384] width 23 height 12
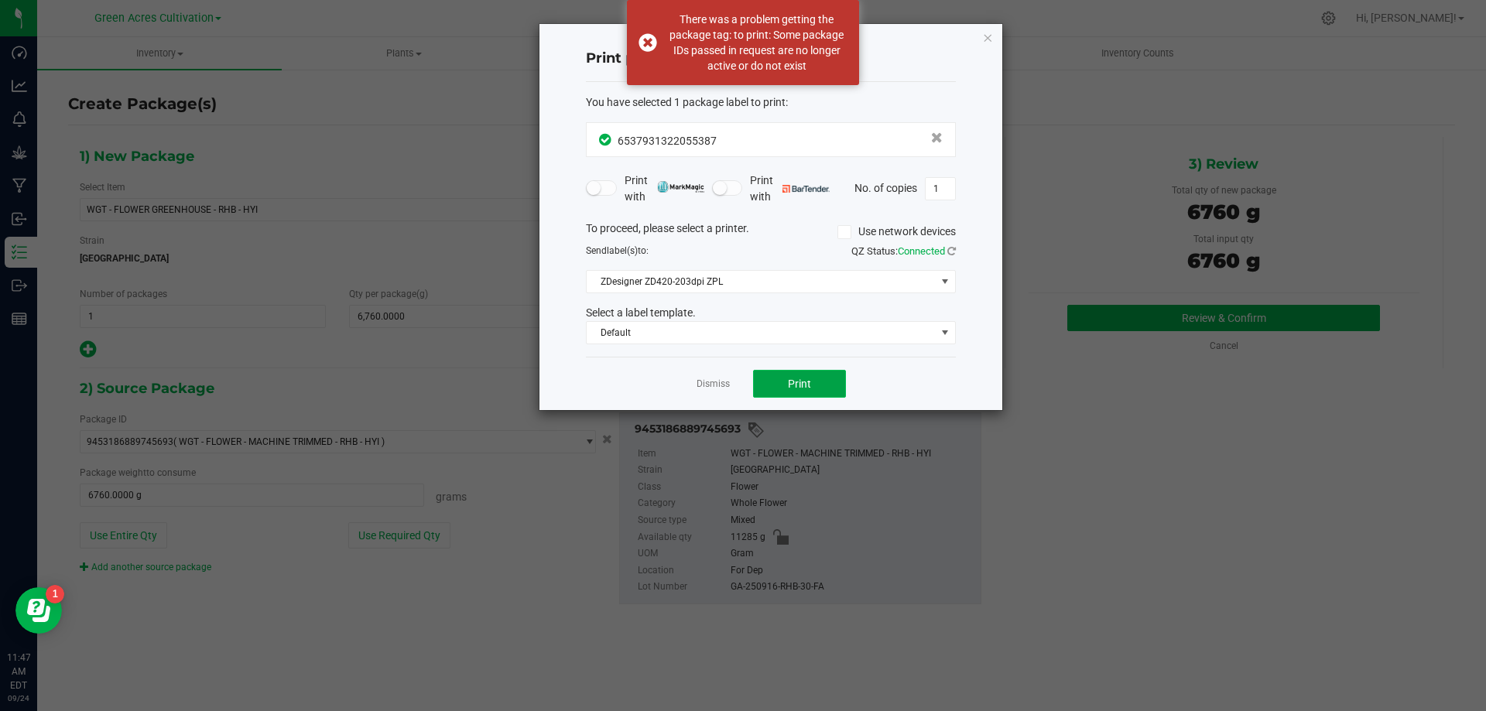
click at [802, 389] on span "Print" at bounding box center [799, 384] width 23 height 12
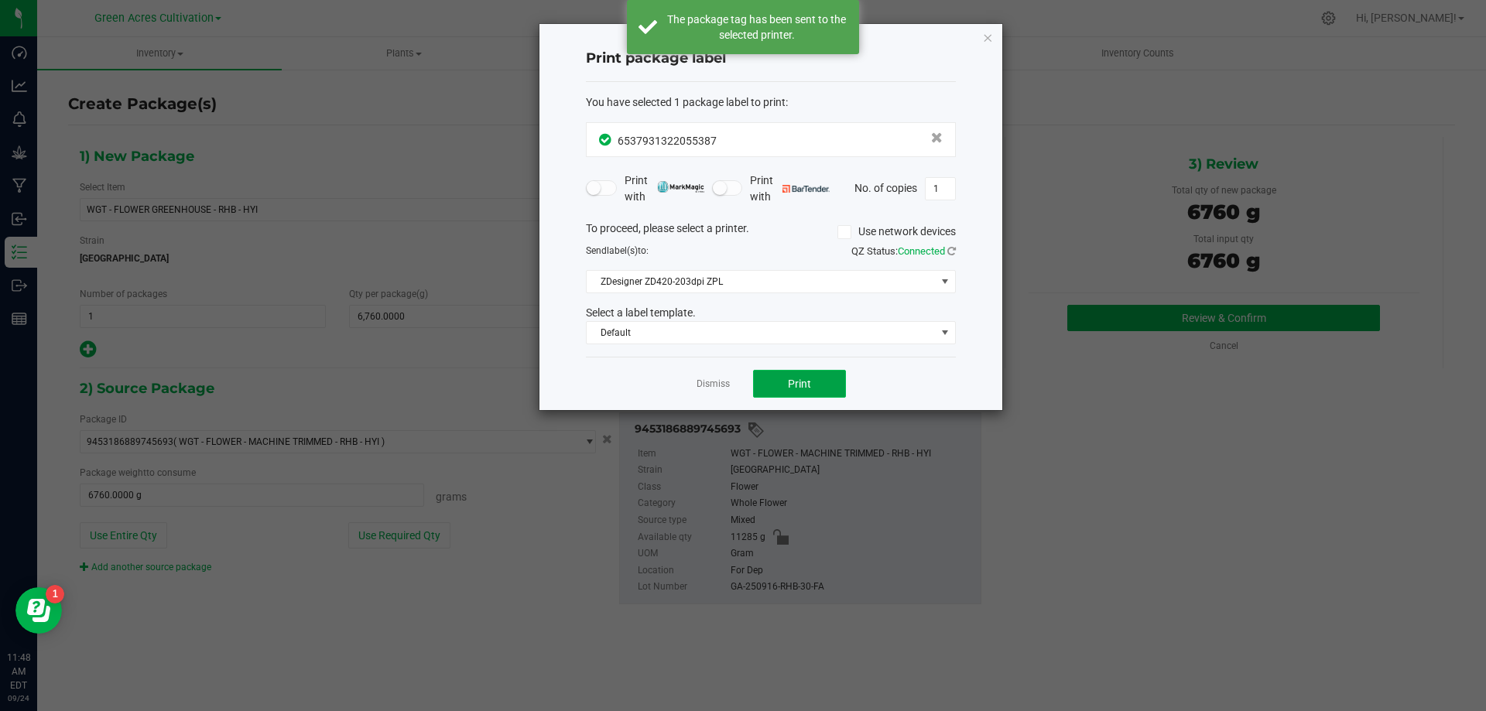
click at [796, 393] on button "Print" at bounding box center [799, 384] width 93 height 28
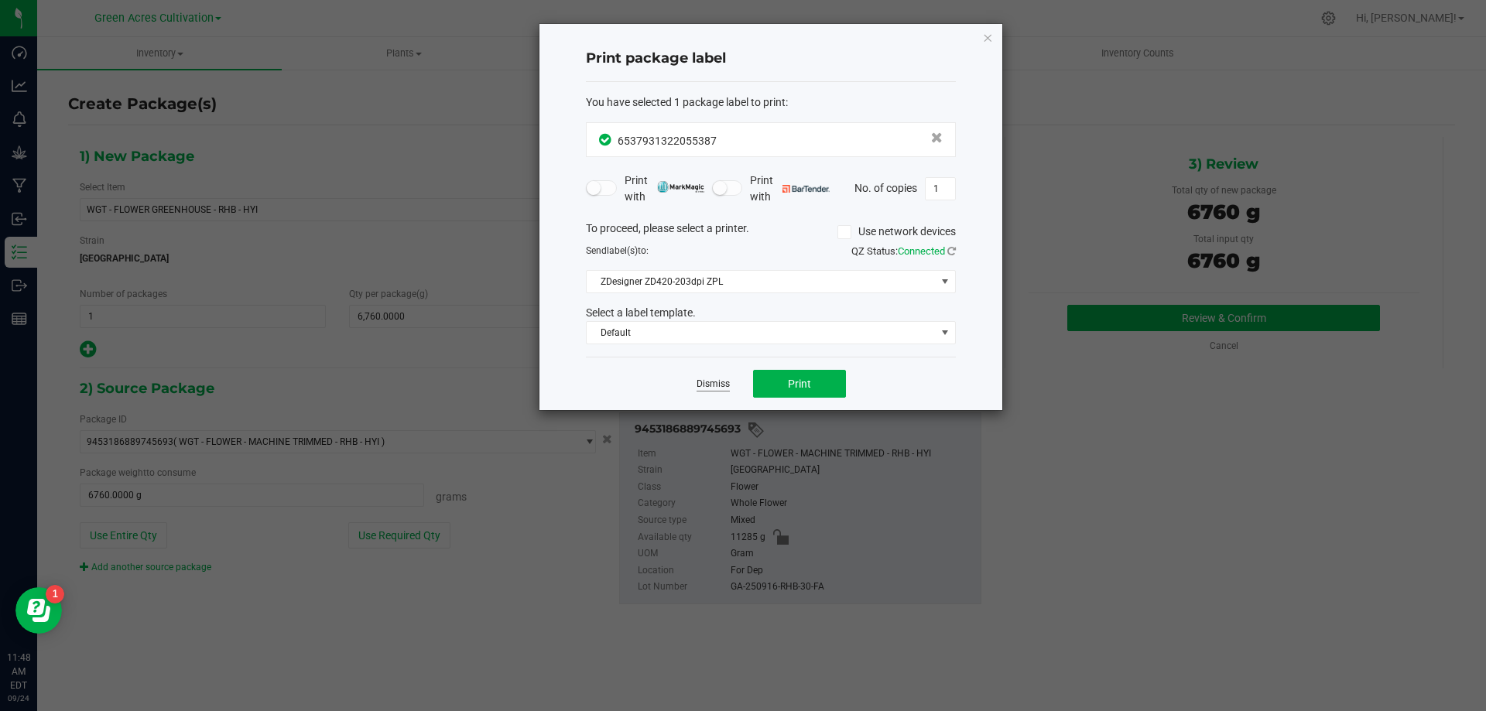
click at [716, 388] on link "Dismiss" at bounding box center [713, 384] width 33 height 13
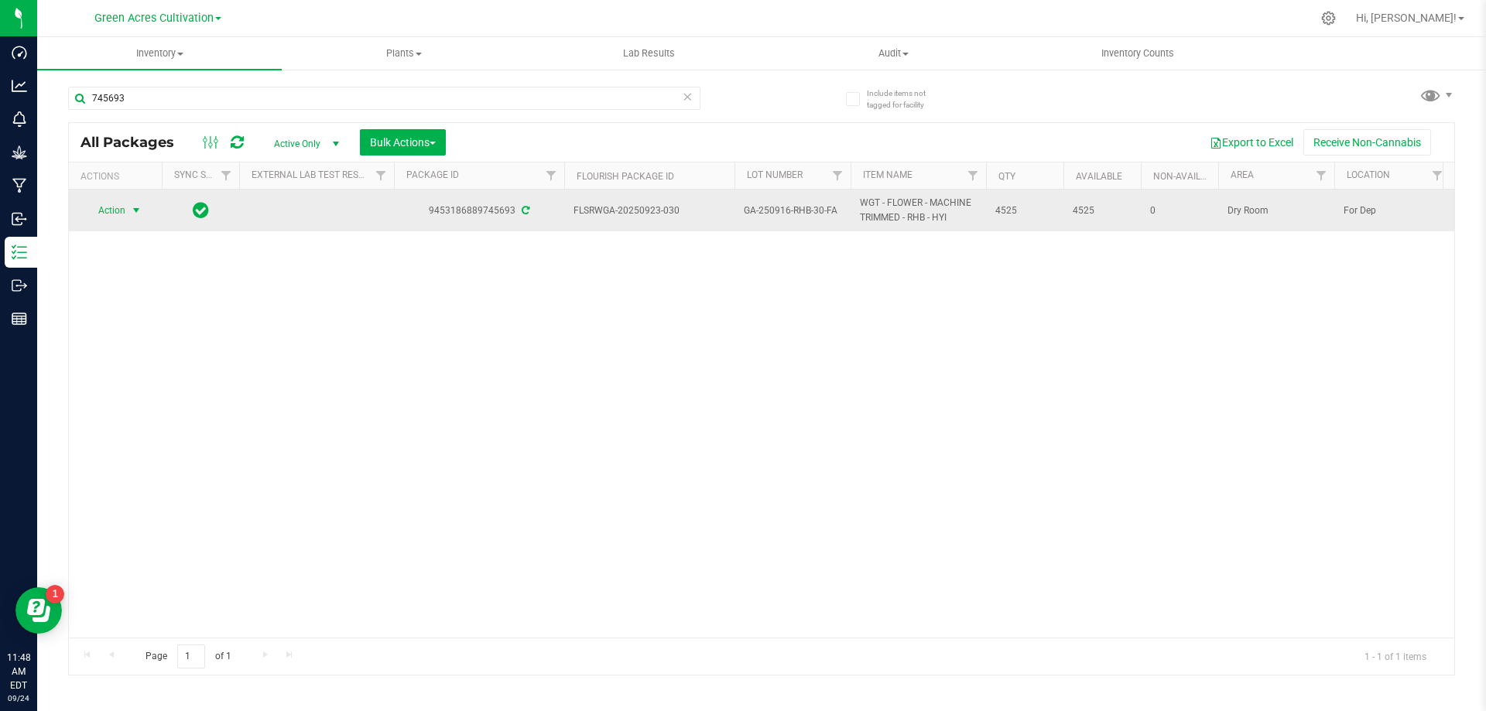
click at [130, 208] on span "select" at bounding box center [136, 210] width 12 height 12
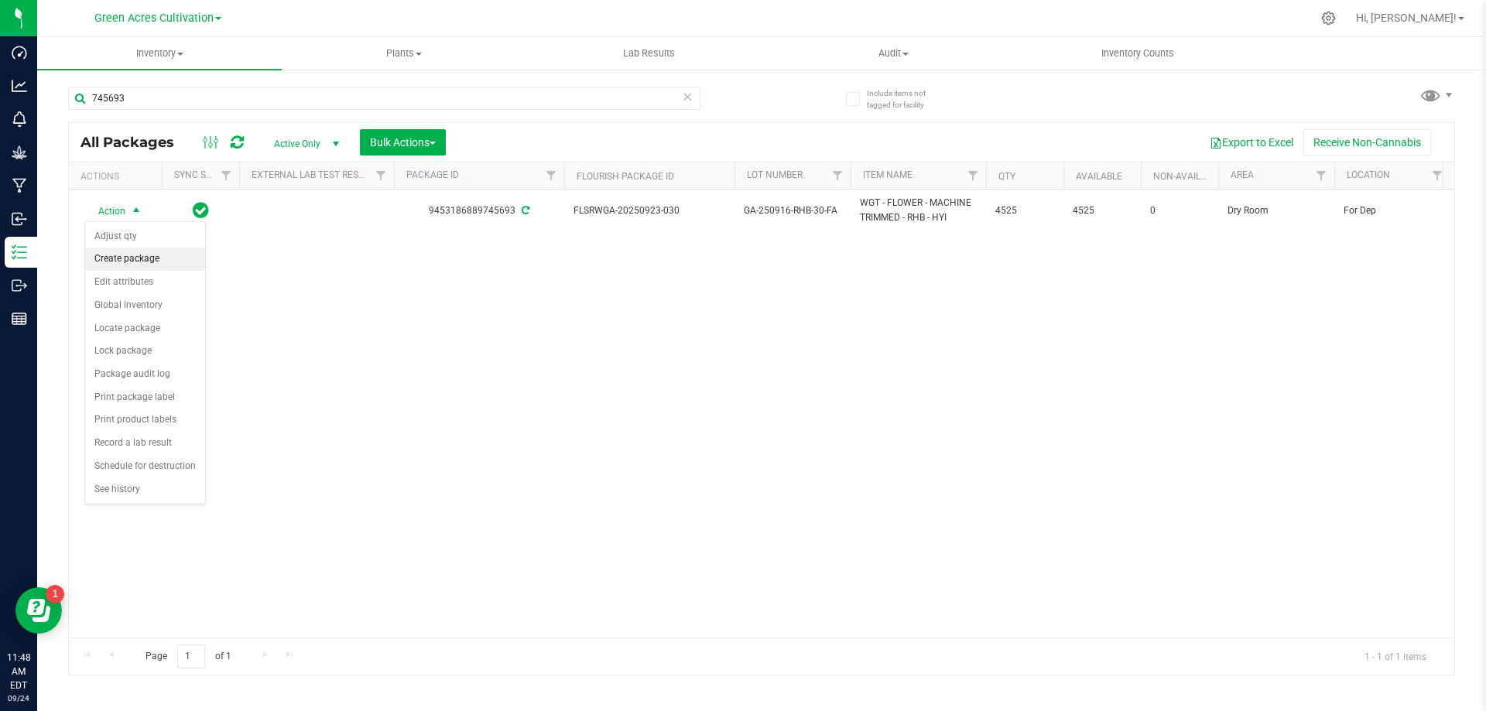
click at [121, 256] on li "Create package" at bounding box center [145, 259] width 120 height 23
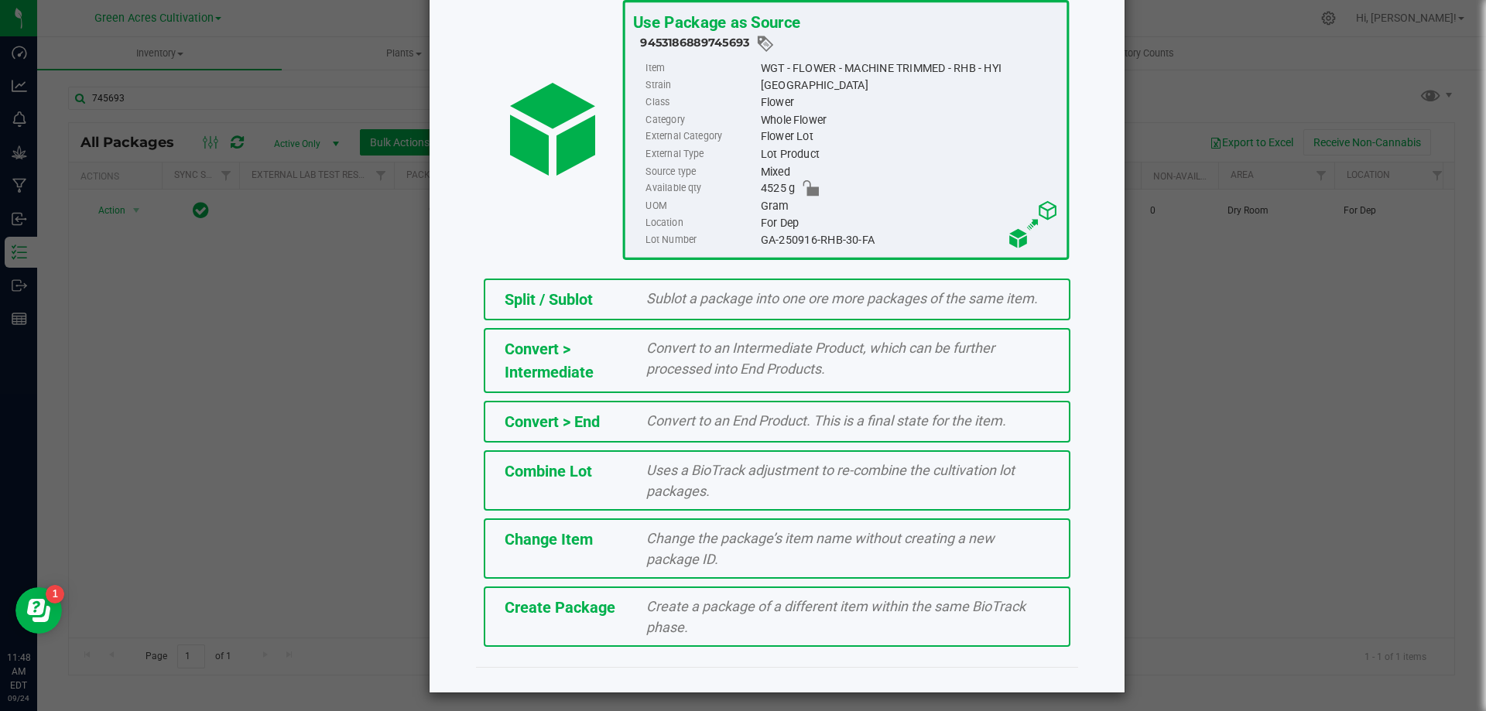
scroll to position [111, 0]
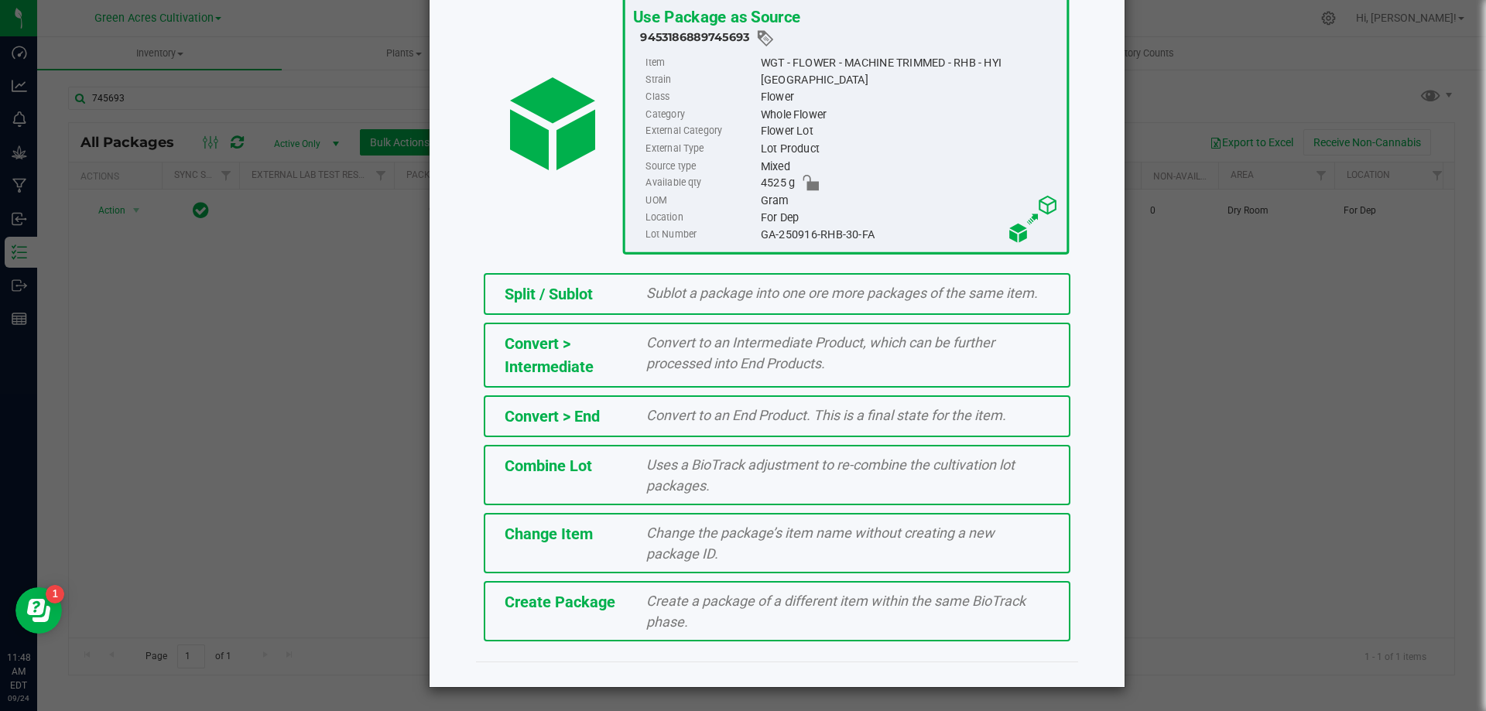
click at [679, 615] on span "Create a package of a different item within the same BioTrack phase." at bounding box center [835, 611] width 379 height 37
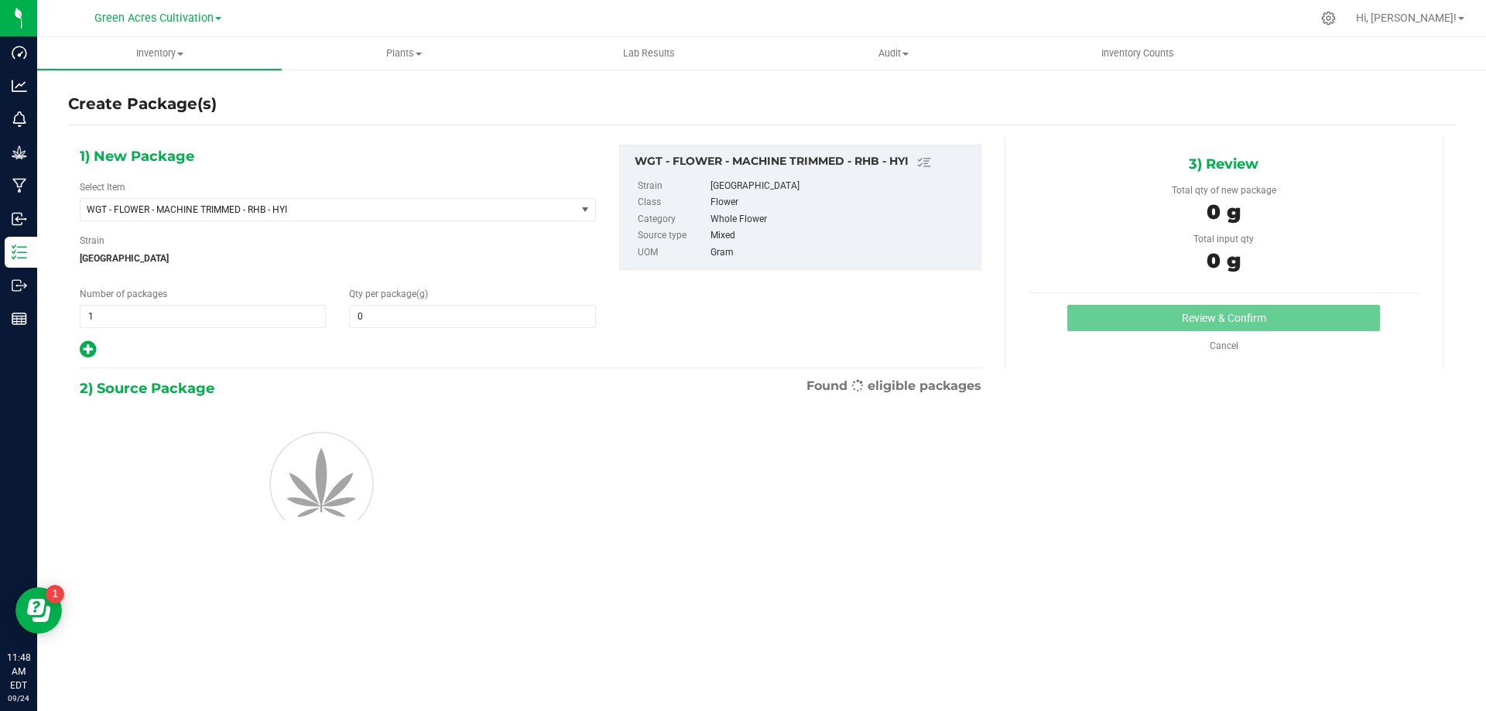
type input "0.0000"
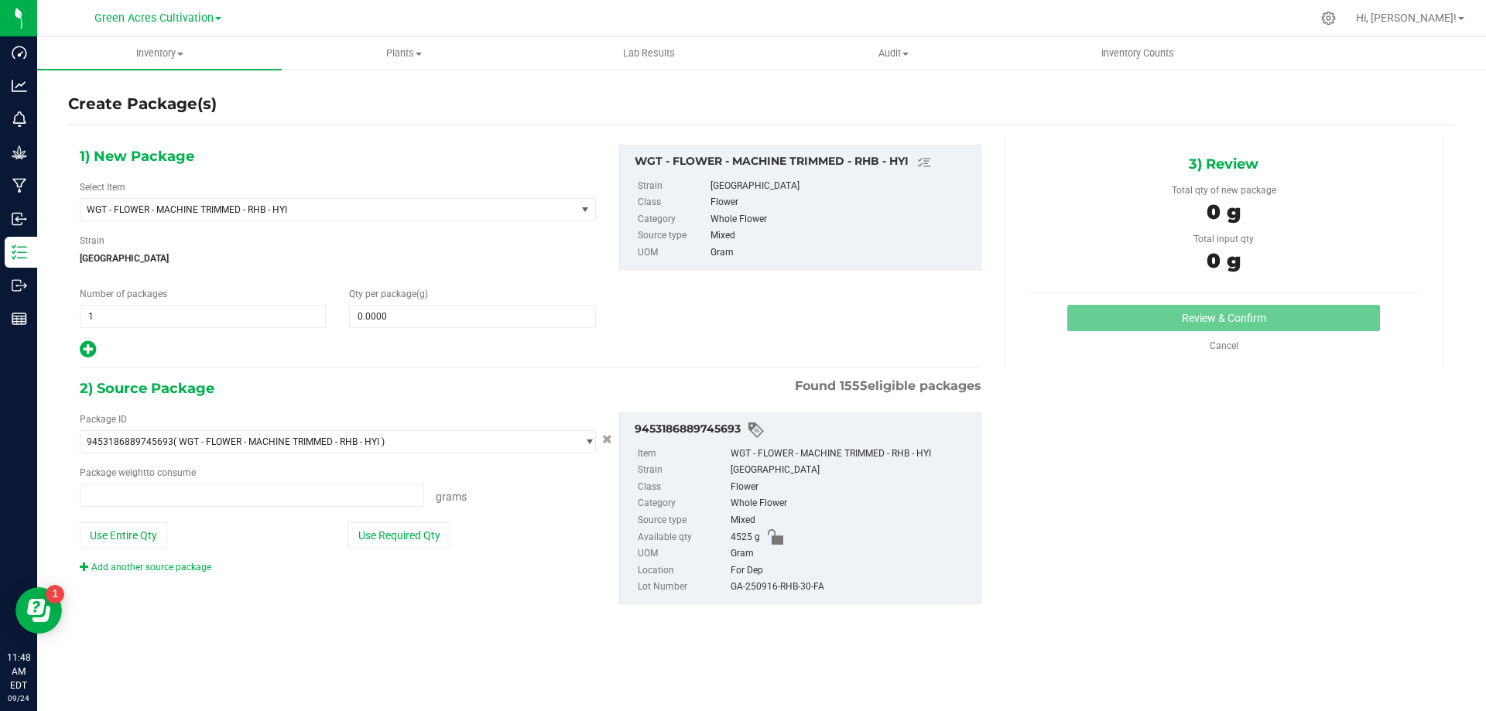
type input "0.0000 g"
click at [438, 324] on span at bounding box center [472, 316] width 246 height 23
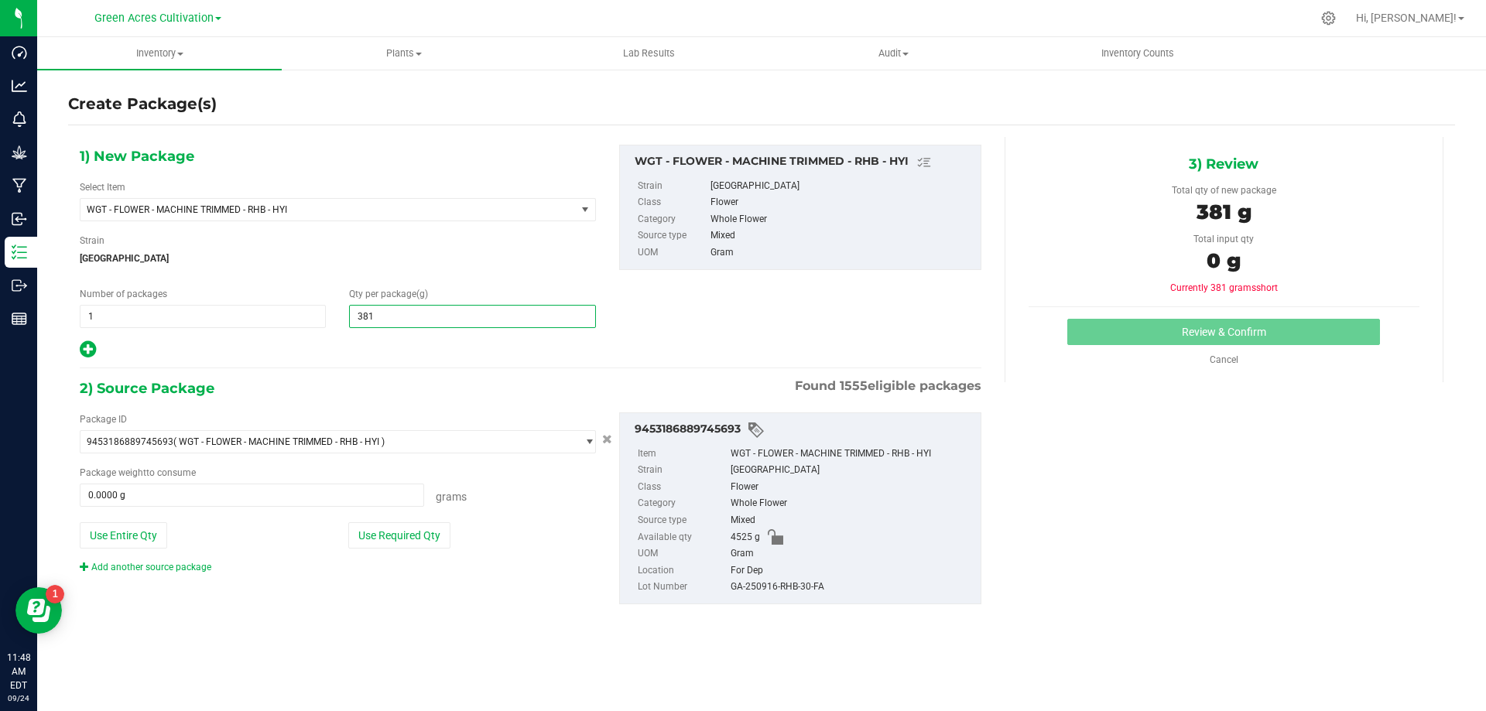
type input "3810"
type input "3,810.0000"
click at [471, 507] on div "Package ID 9453186889745693 ( WGT - FLOWER - MACHINE TRIMMED - RHB - HYI ) 0004…" at bounding box center [337, 494] width 539 height 162
click at [438, 529] on button "Use Required Qty" at bounding box center [399, 535] width 102 height 26
type input "3810.0000 g"
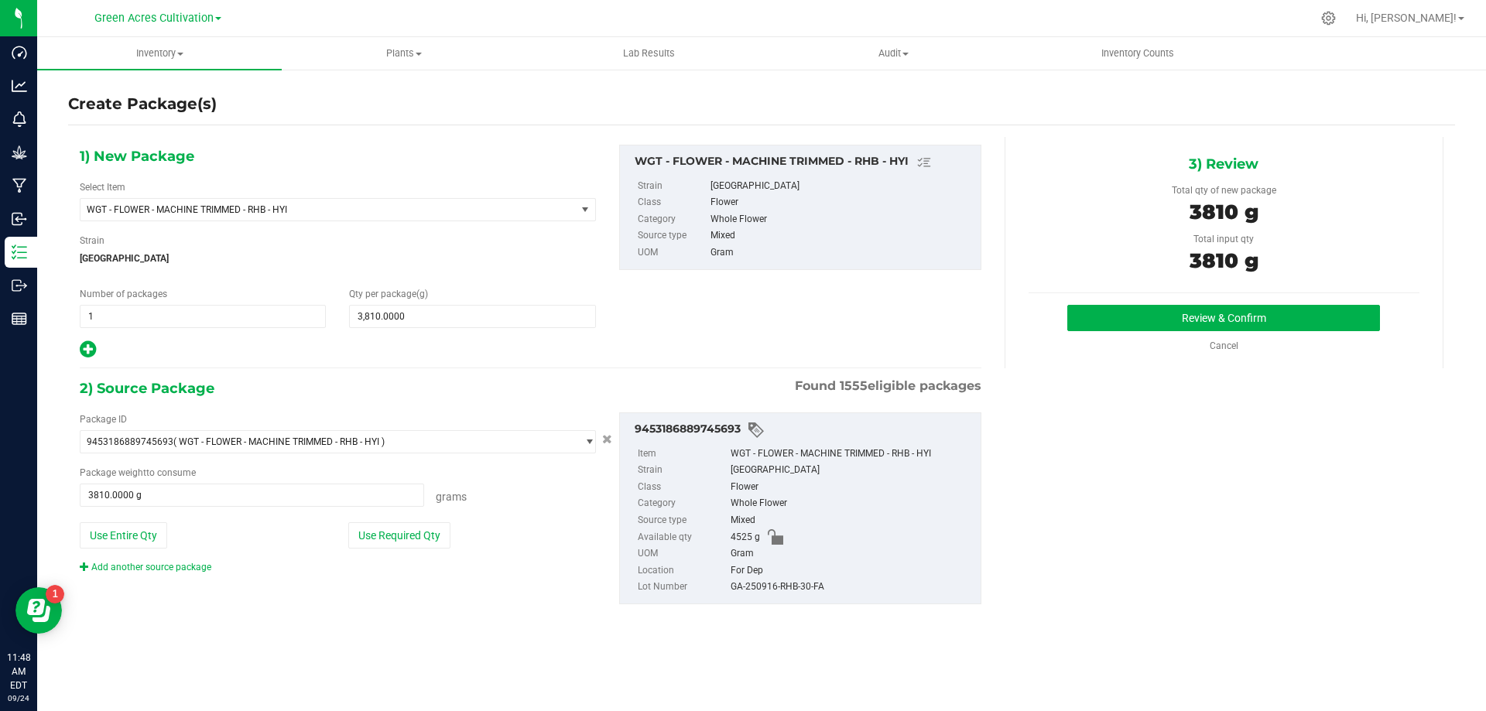
click at [796, 581] on div "GA-250916-RHB-30-FA" at bounding box center [852, 587] width 242 height 17
copy div "GA-250916-RHB-30-FA"
click at [1076, 326] on button "Review & Confirm" at bounding box center [1223, 318] width 313 height 26
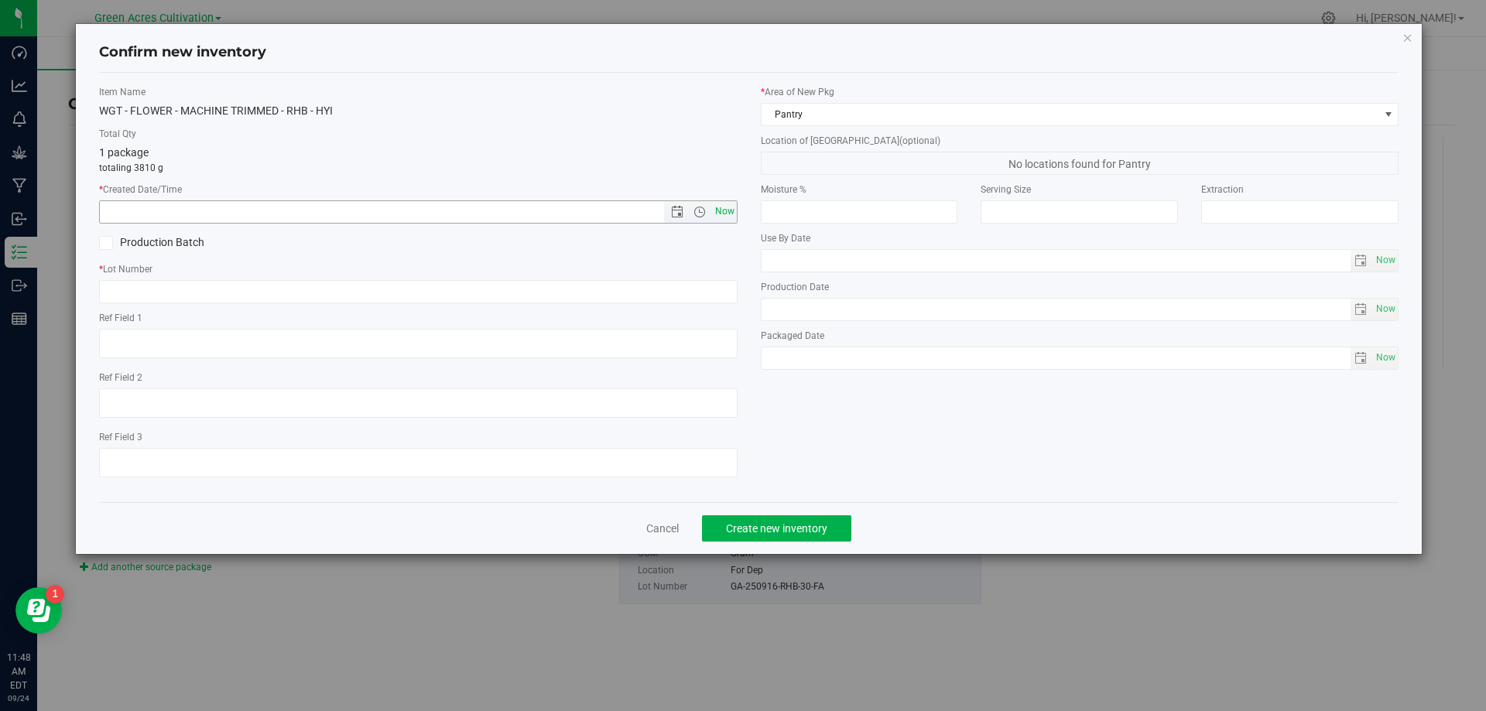
click at [722, 207] on span "Now" at bounding box center [724, 211] width 26 height 22
type input "[DATE] 11:48 AM"
click at [705, 283] on input "text" at bounding box center [418, 291] width 639 height 23
paste input "GA-250916-RHB-30-FA"
type input "GA-250916-RHB-30-FA"
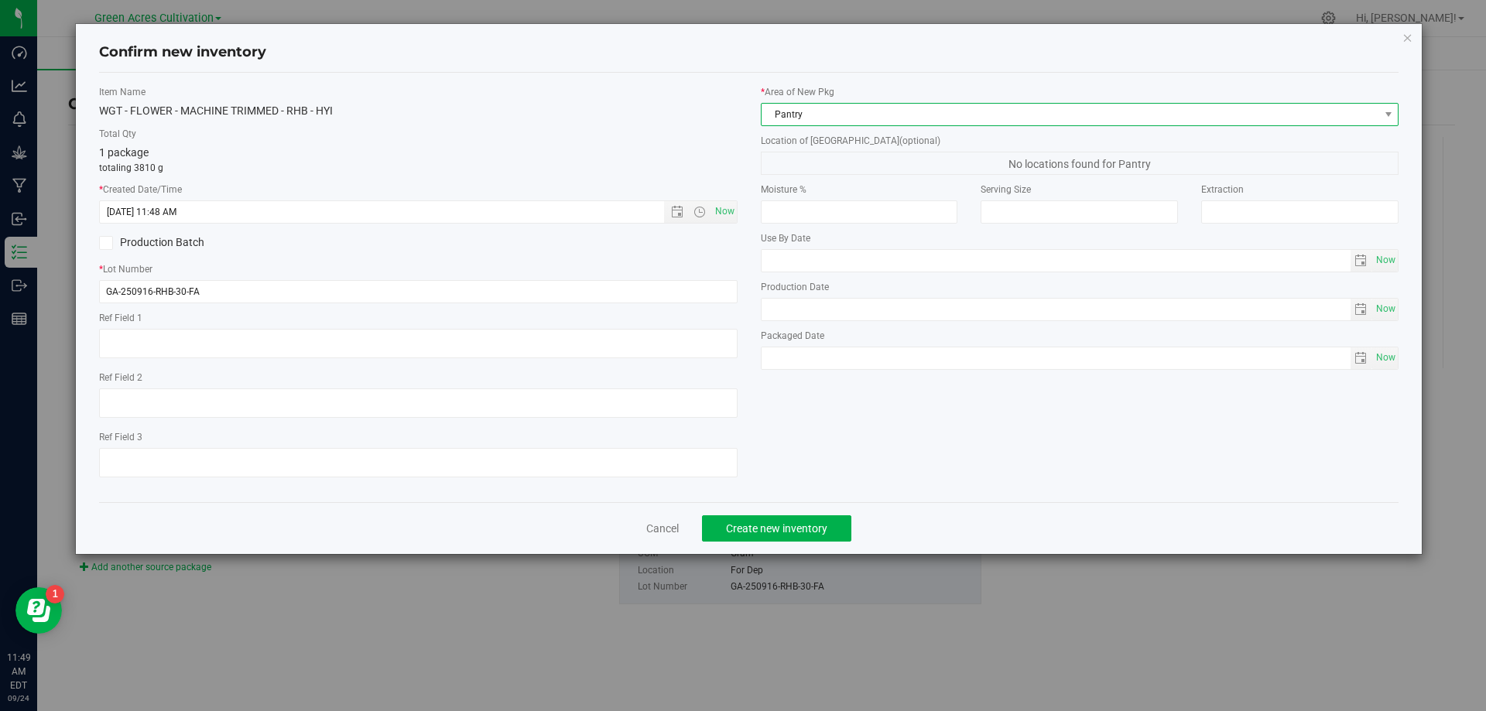
click at [830, 118] on span "Pantry" at bounding box center [1071, 115] width 618 height 22
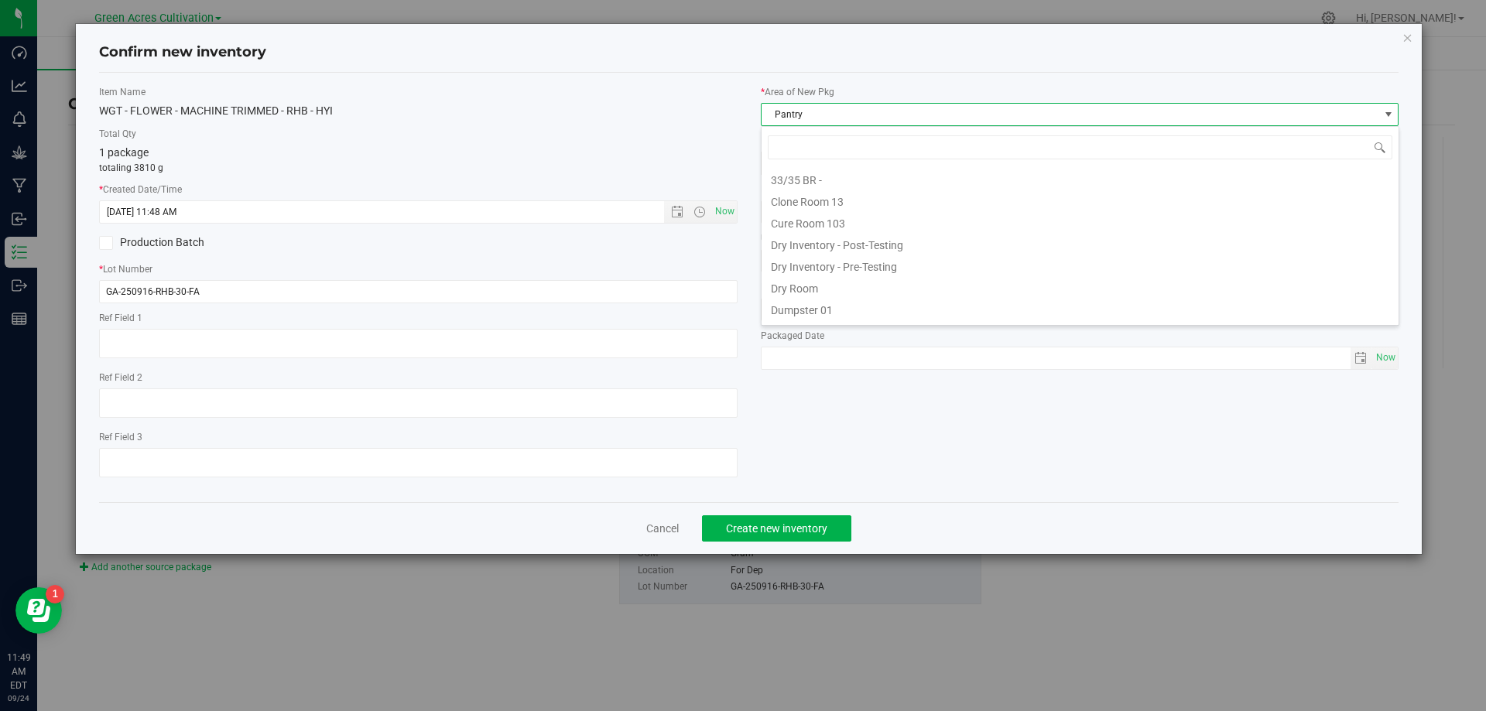
scroll to position [127, 0]
type input "DR"
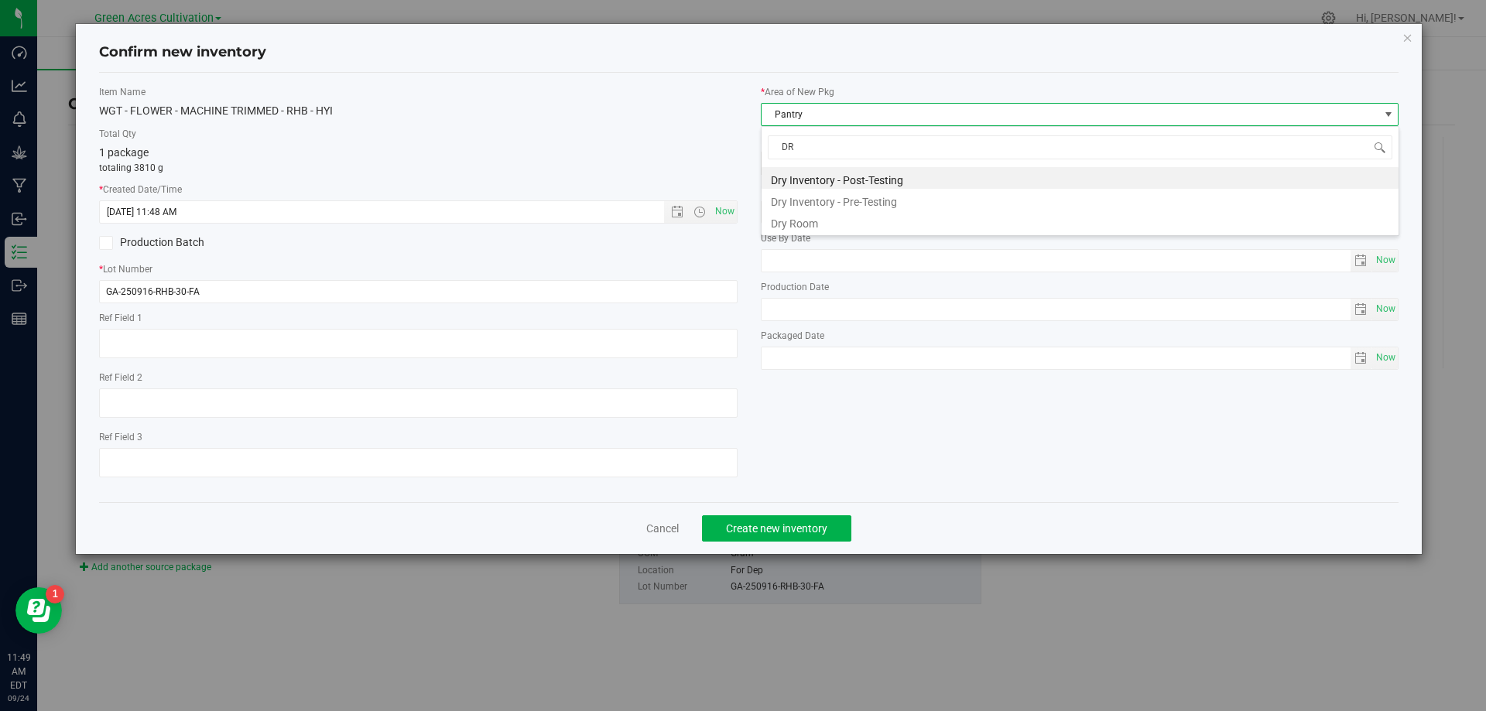
scroll to position [0, 0]
click at [823, 222] on li "Dry Room" at bounding box center [1080, 222] width 637 height 22
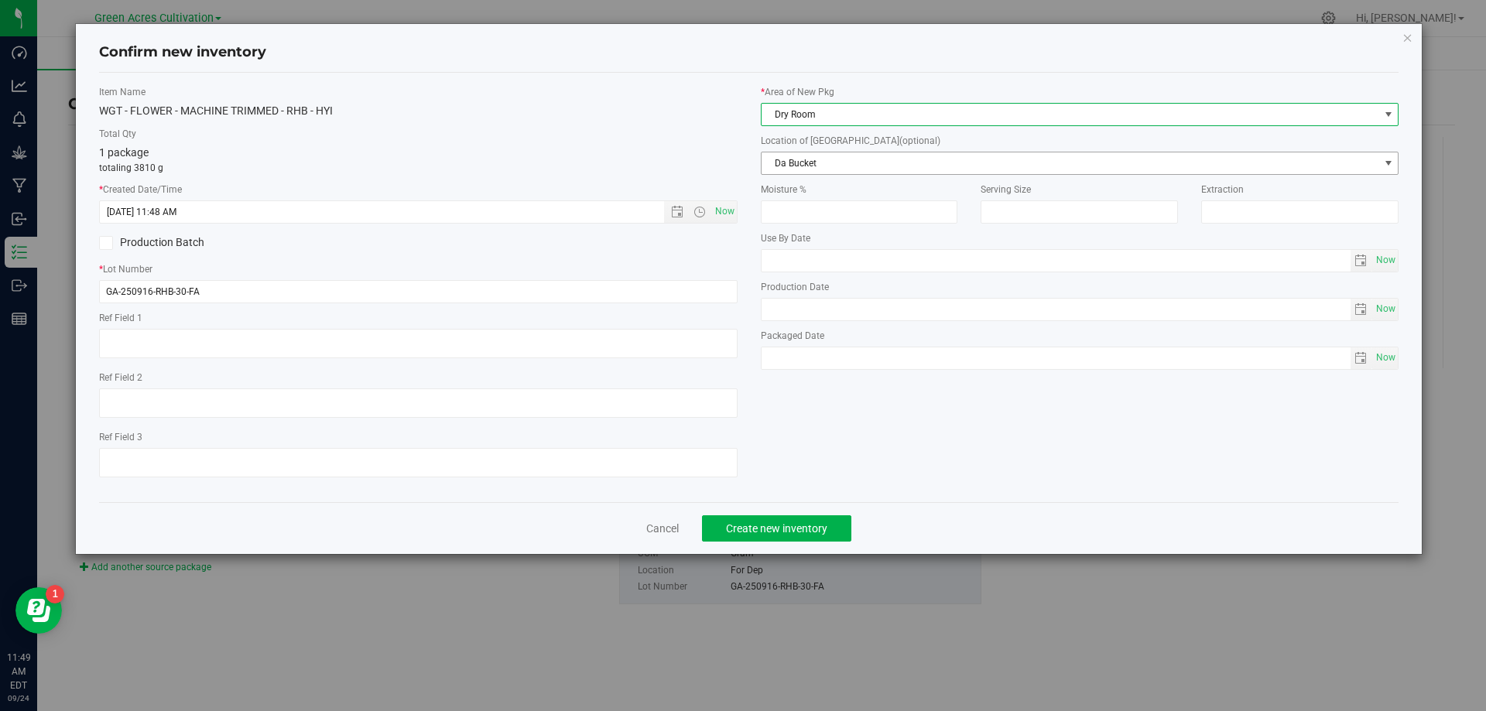
click at [856, 163] on span "Da Bucket" at bounding box center [1071, 163] width 618 height 22
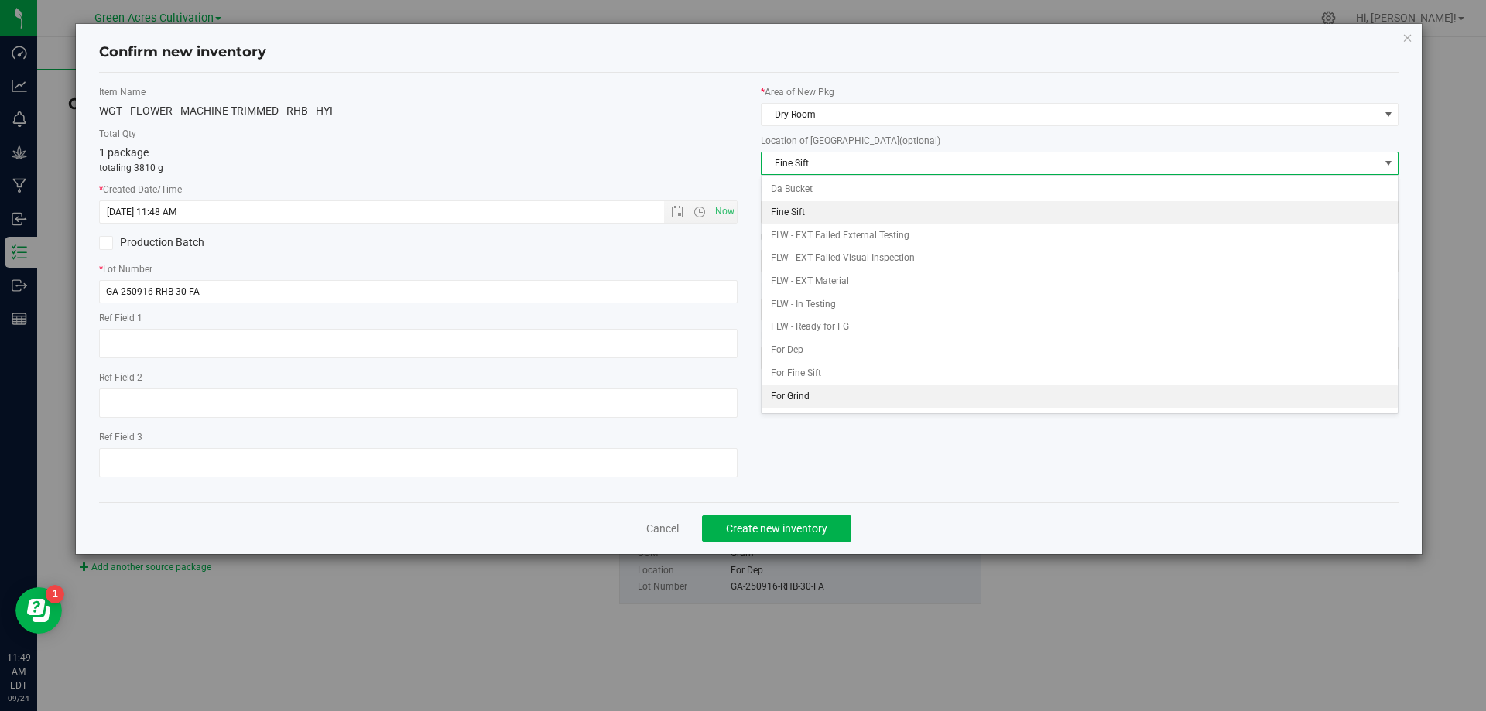
click at [824, 387] on li "For Grind" at bounding box center [1080, 396] width 637 height 23
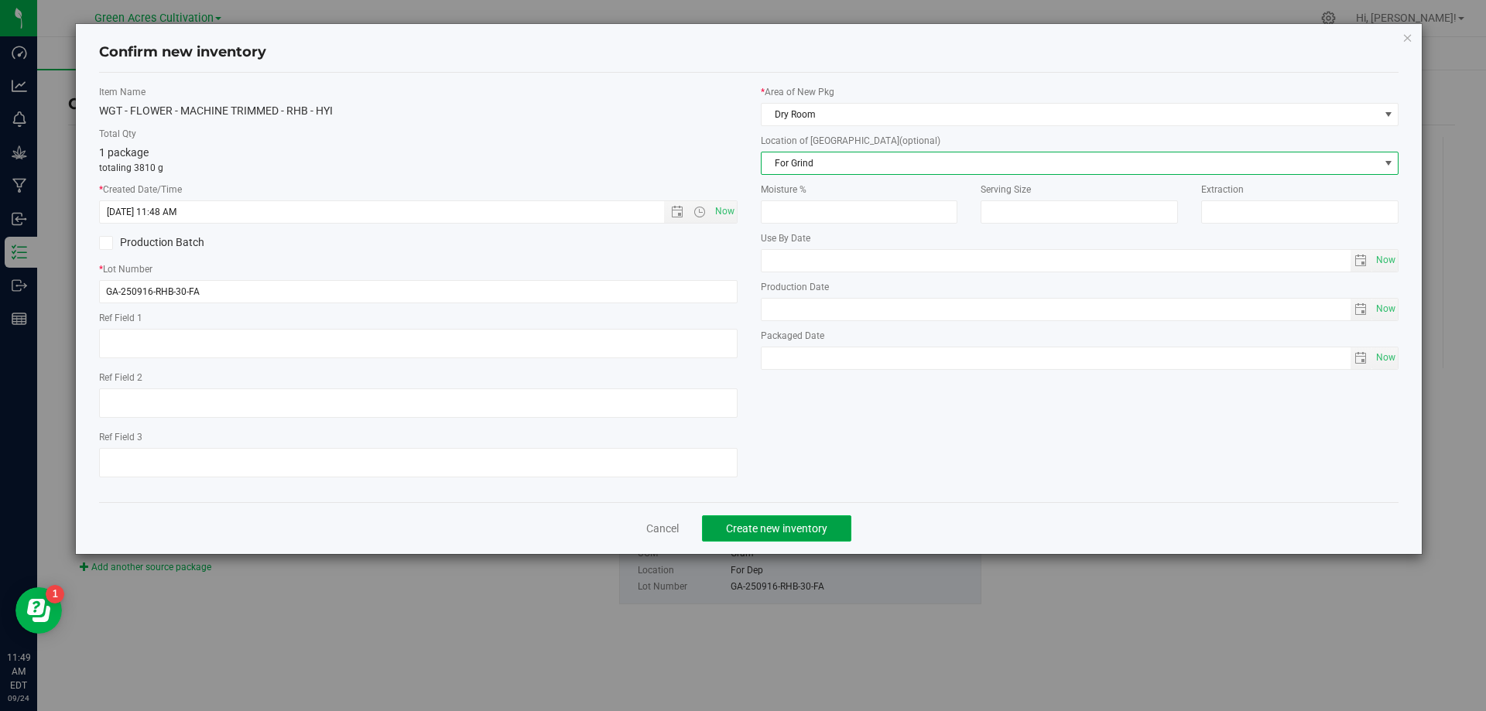
click at [807, 527] on span "Create new inventory" at bounding box center [776, 528] width 101 height 12
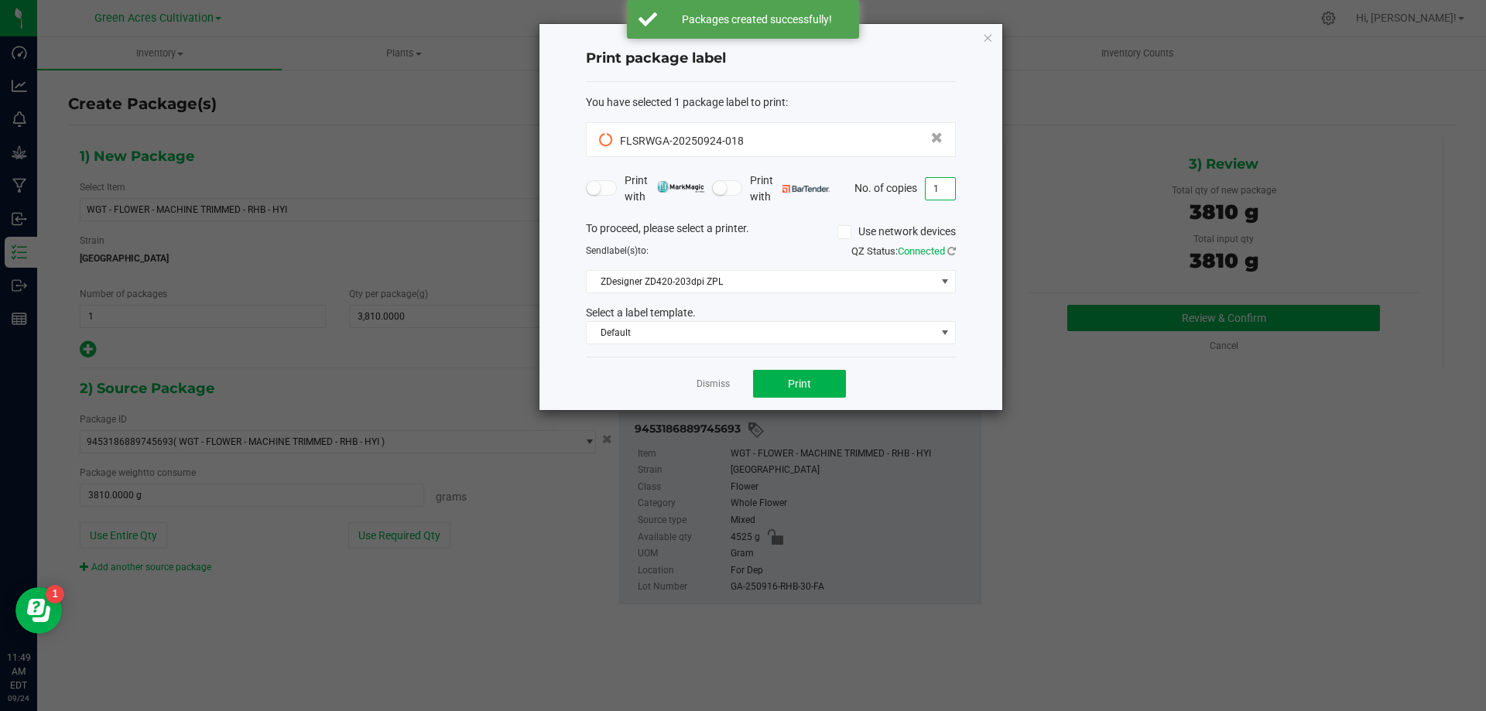
click at [943, 191] on input "1" at bounding box center [940, 189] width 29 height 22
type input "2"
click at [823, 385] on button "Print" at bounding box center [799, 384] width 93 height 28
click at [707, 385] on link "Dismiss" at bounding box center [713, 384] width 33 height 13
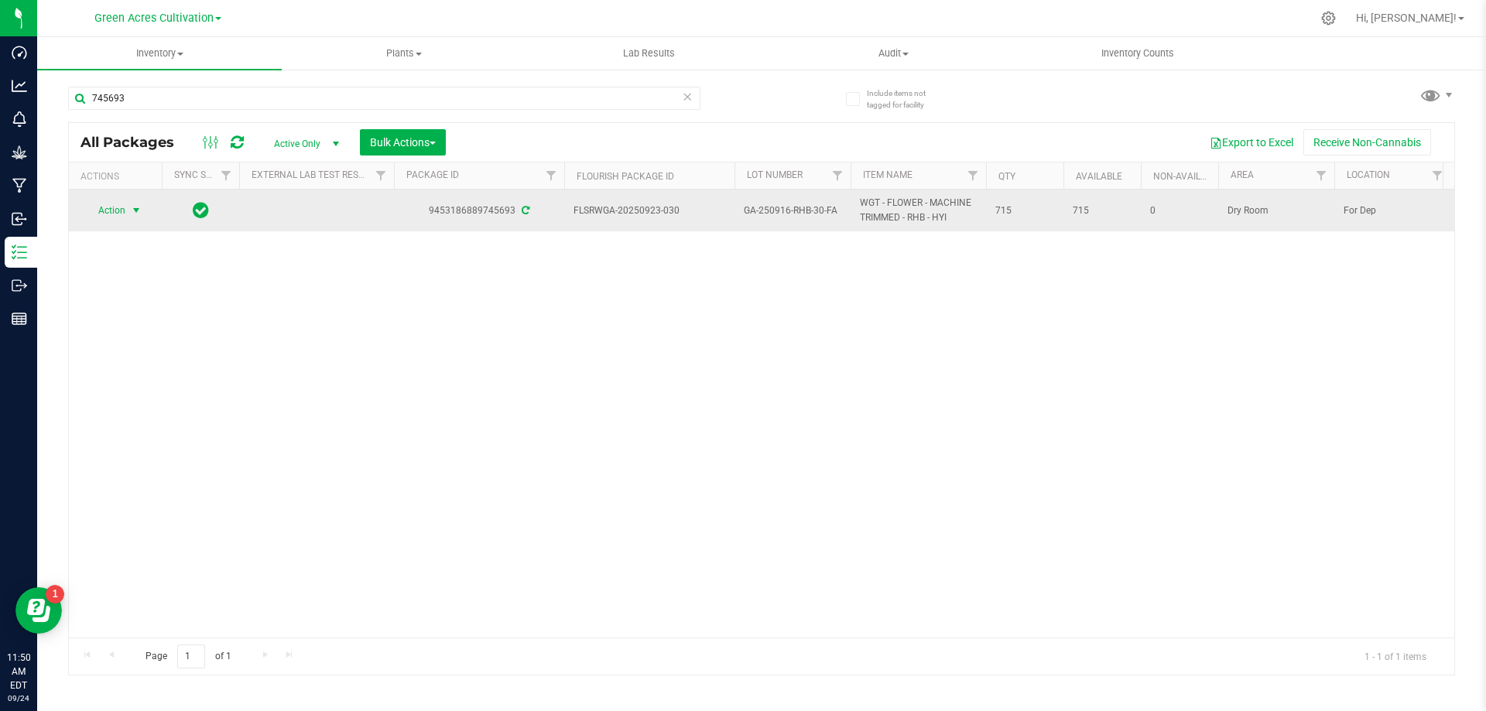
click at [117, 212] on span "Action" at bounding box center [105, 211] width 42 height 22
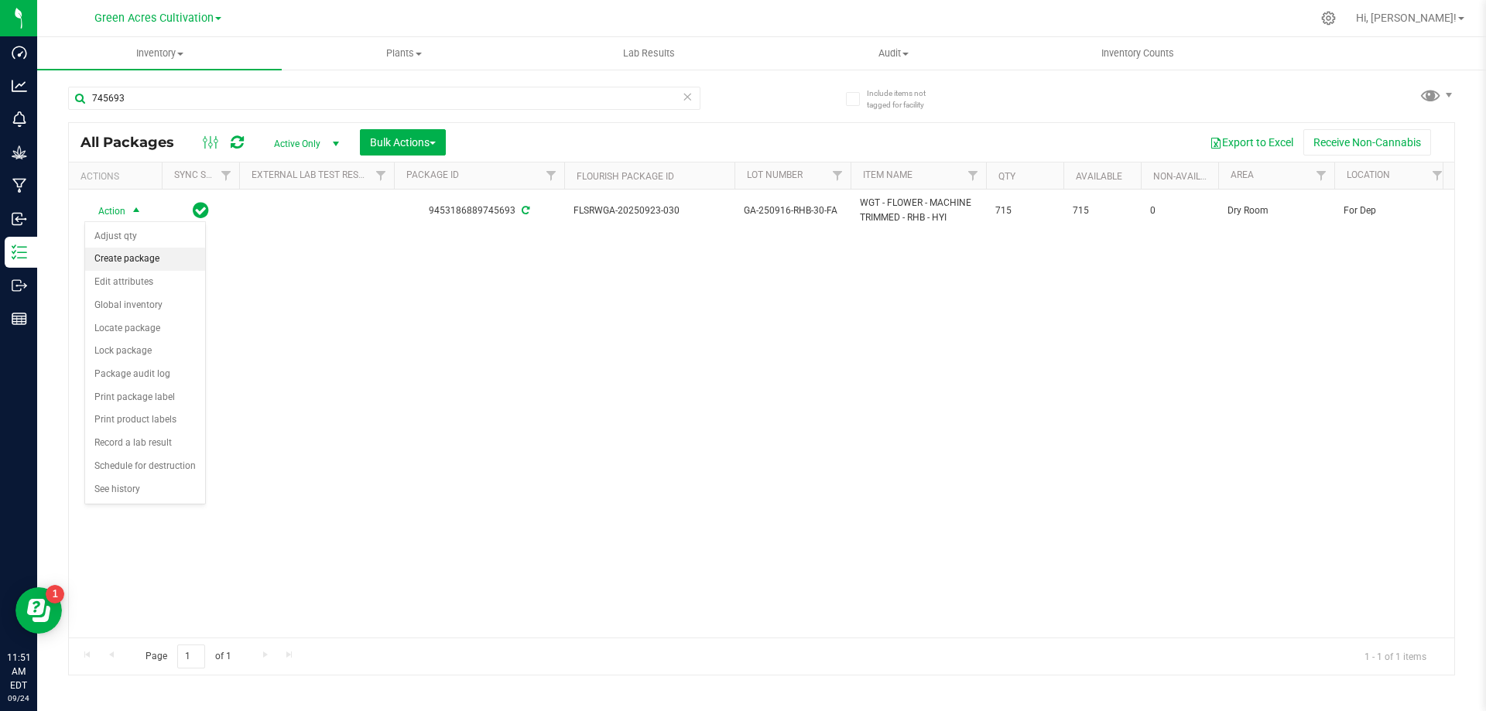
click at [142, 261] on li "Create package" at bounding box center [145, 259] width 120 height 23
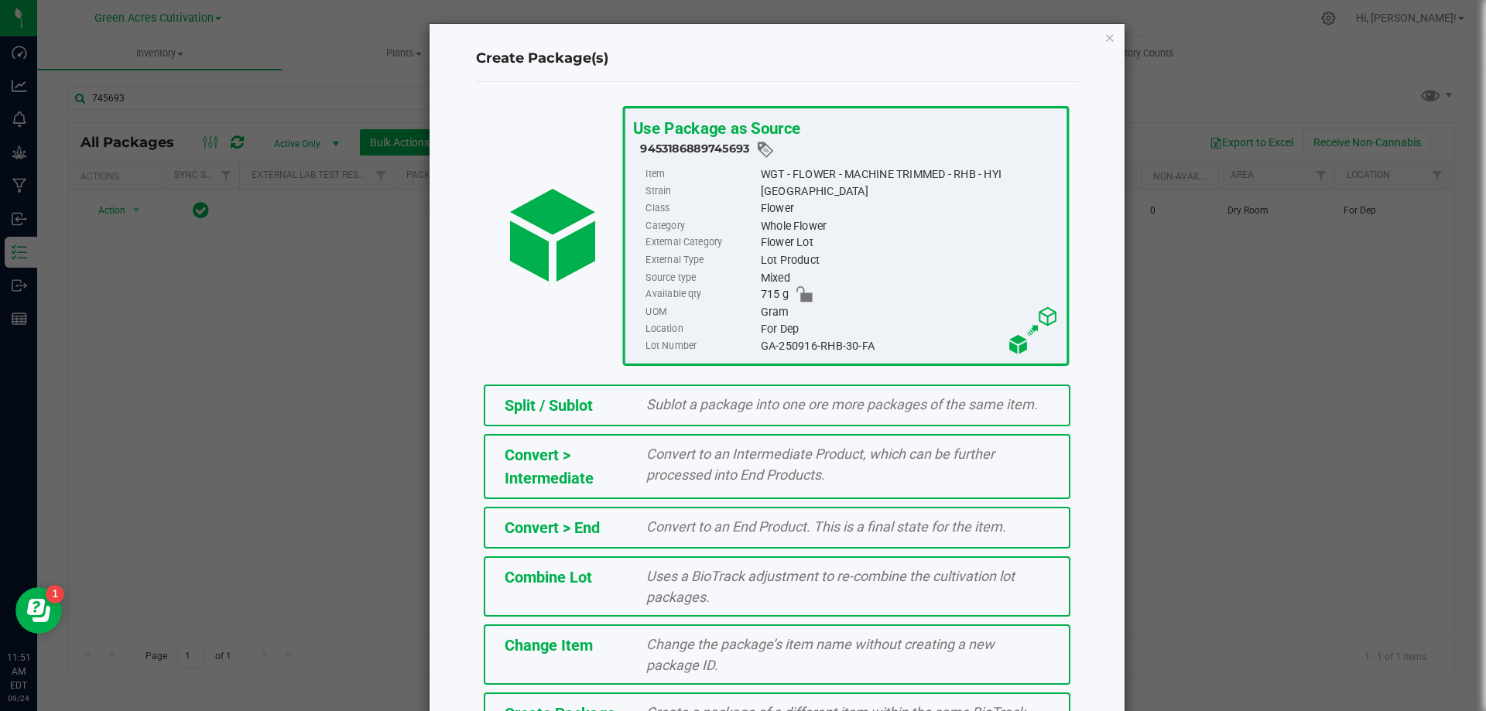
scroll to position [111, 0]
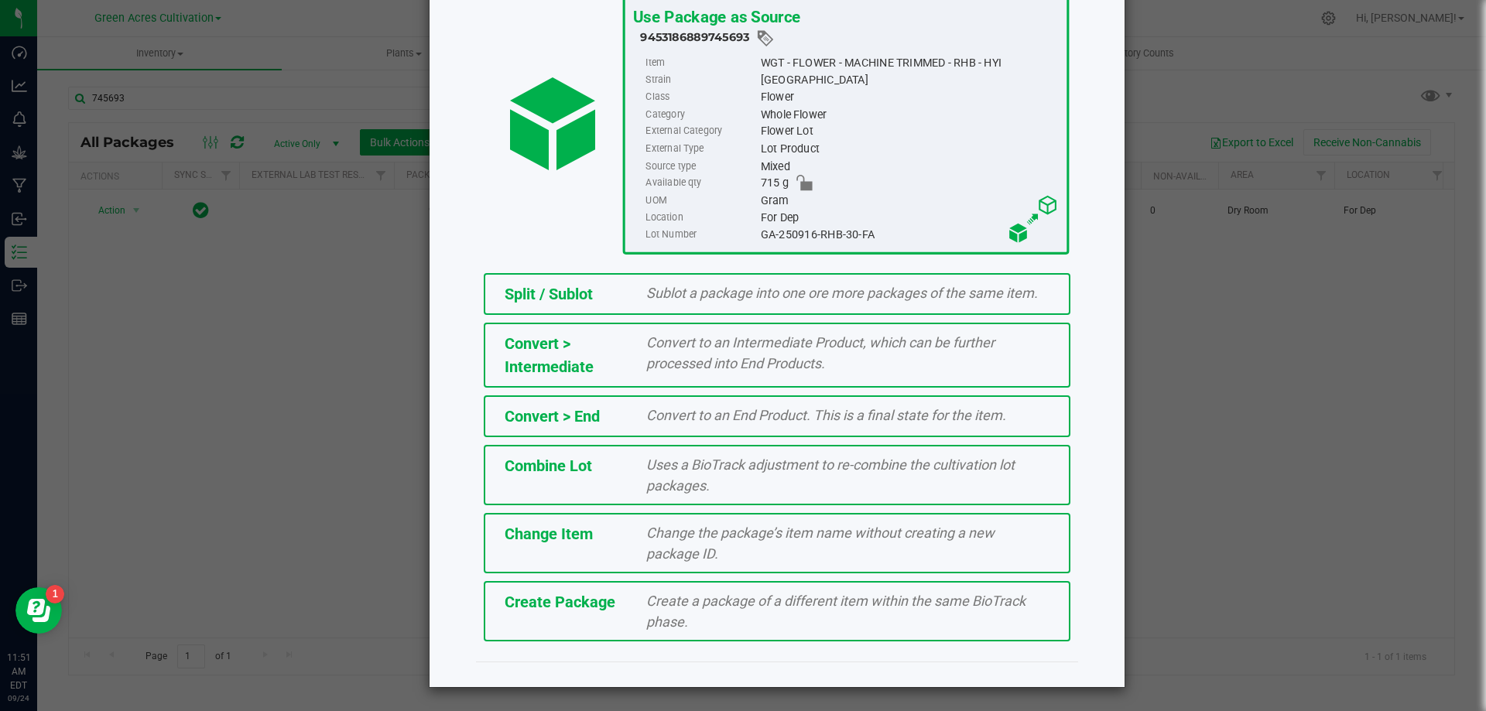
click at [646, 630] on span "Create a package of a different item within the same BioTrack phase." at bounding box center [835, 611] width 379 height 37
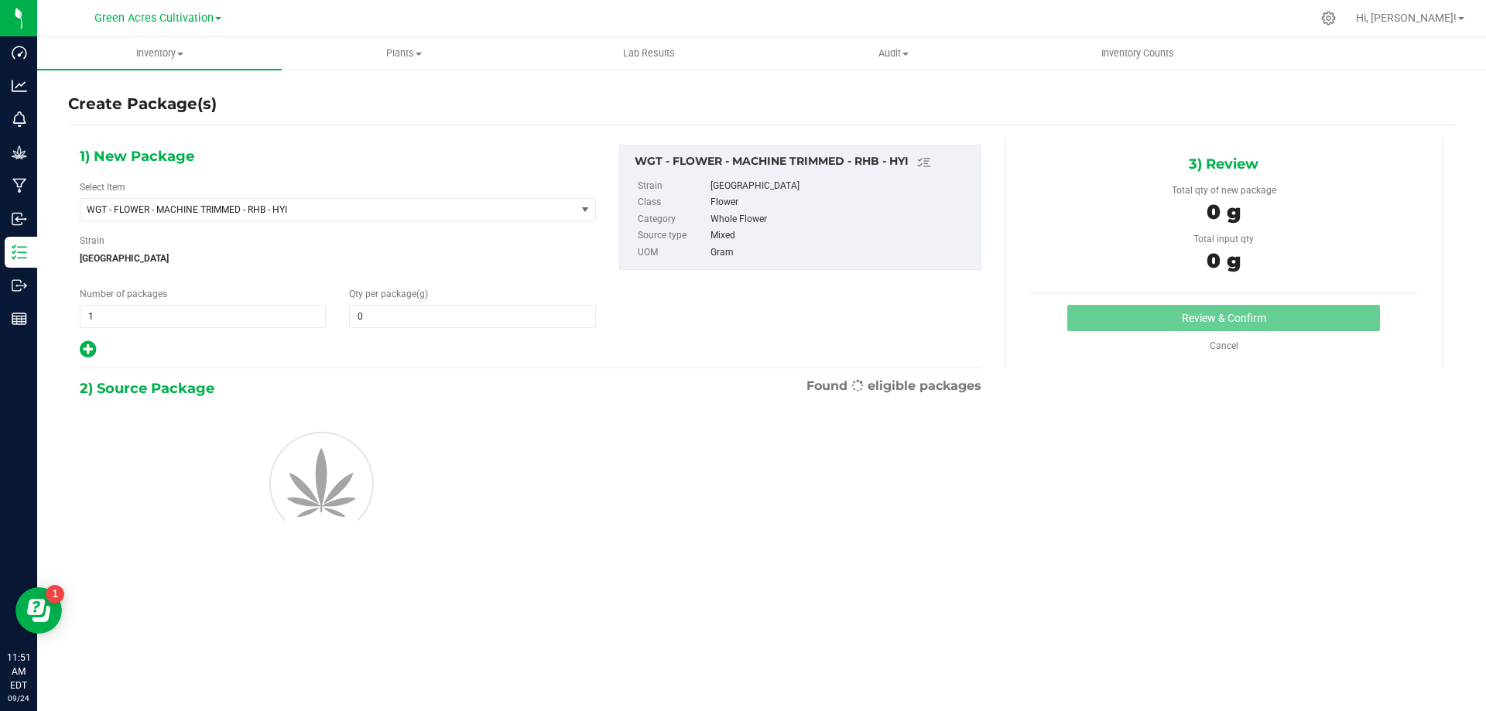
type input "0.0000"
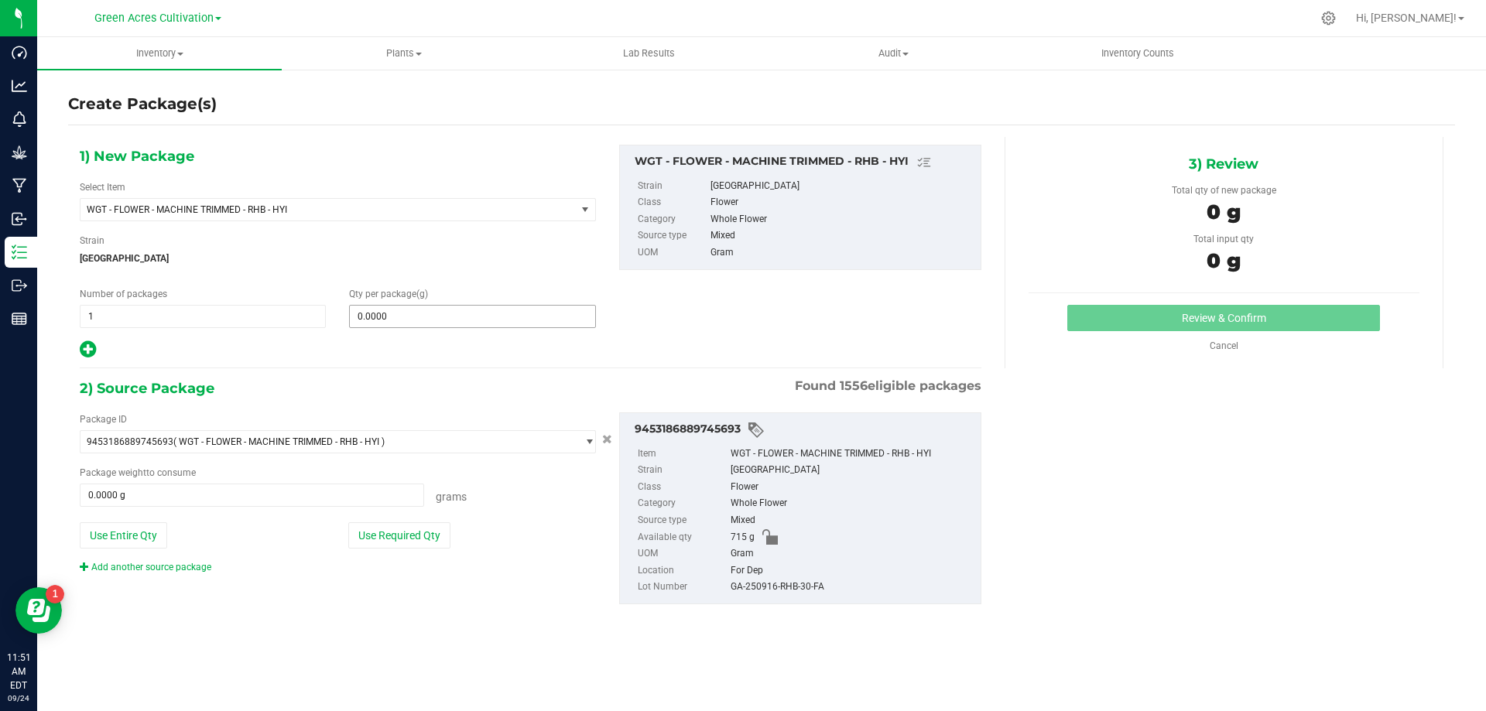
click at [389, 318] on input "0.0000" at bounding box center [472, 317] width 245 height 22
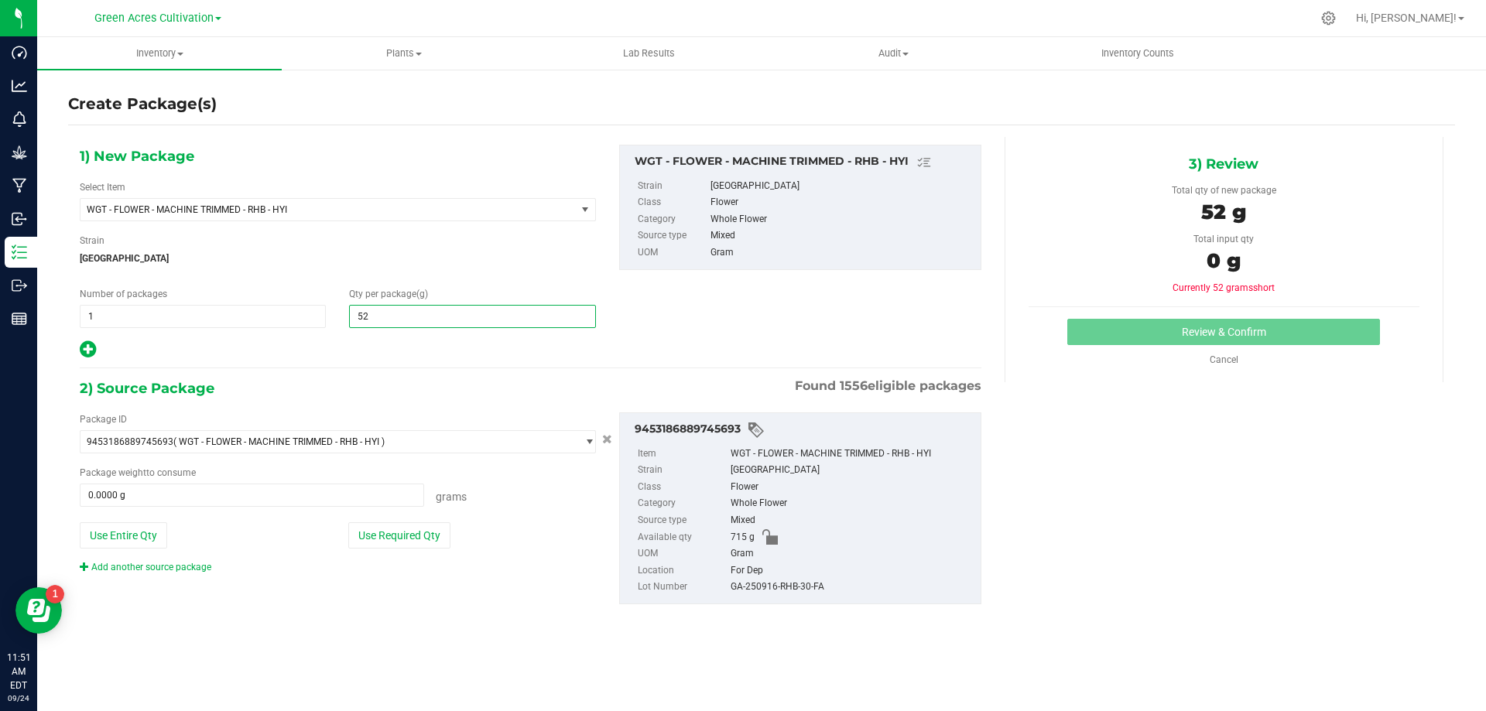
type input "520"
type input "520.0000"
click at [534, 509] on div "Package ID 9453186889745693 ( WGT - FLOWER - MACHINE TRIMMED - RHB - HYI ) 0004…" at bounding box center [337, 494] width 539 height 162
click at [445, 533] on button "Use Required Qty" at bounding box center [399, 535] width 102 height 26
type input "520.0000 g"
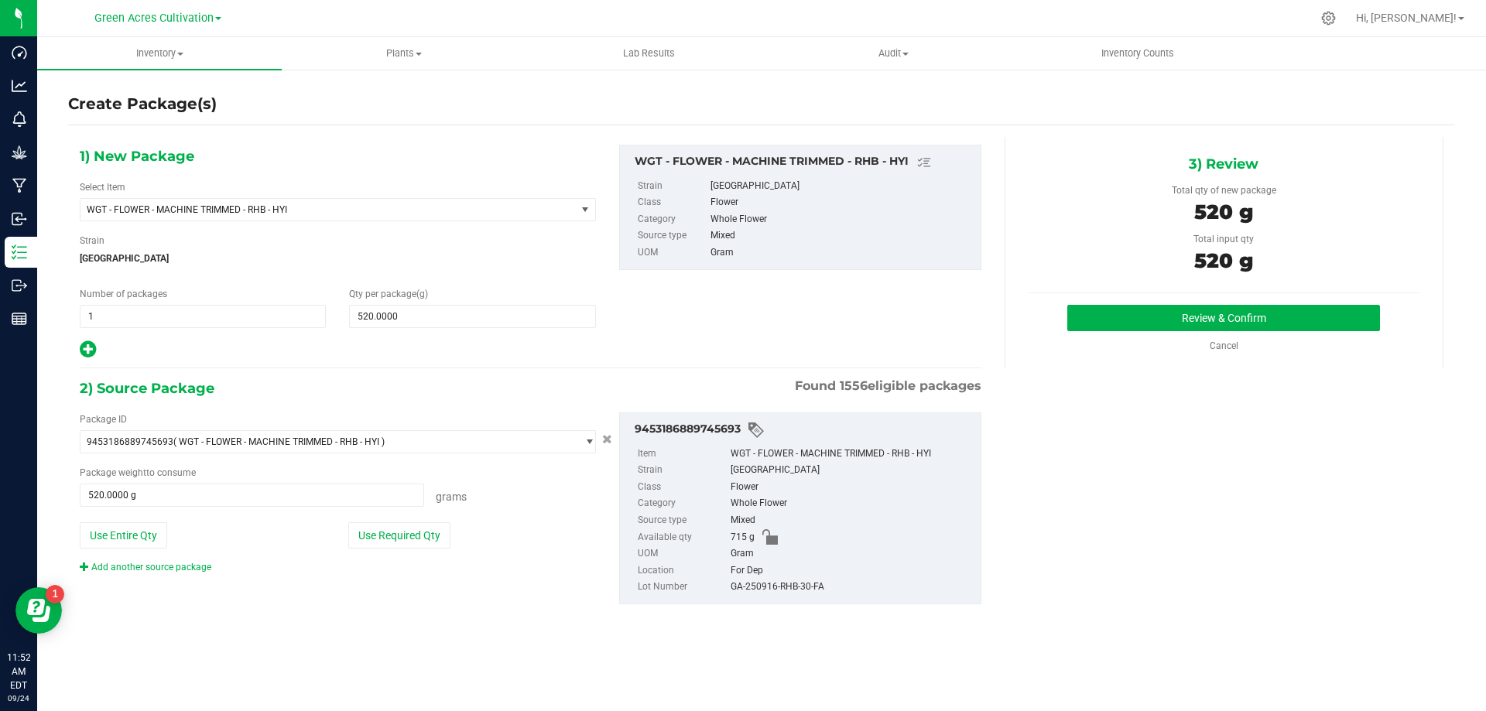
click at [740, 583] on div "GA-250916-RHB-30-FA" at bounding box center [852, 587] width 242 height 17
copy div "GA-250916-RHB-30-FA"
click at [1099, 324] on button "Review & Confirm" at bounding box center [1223, 318] width 313 height 26
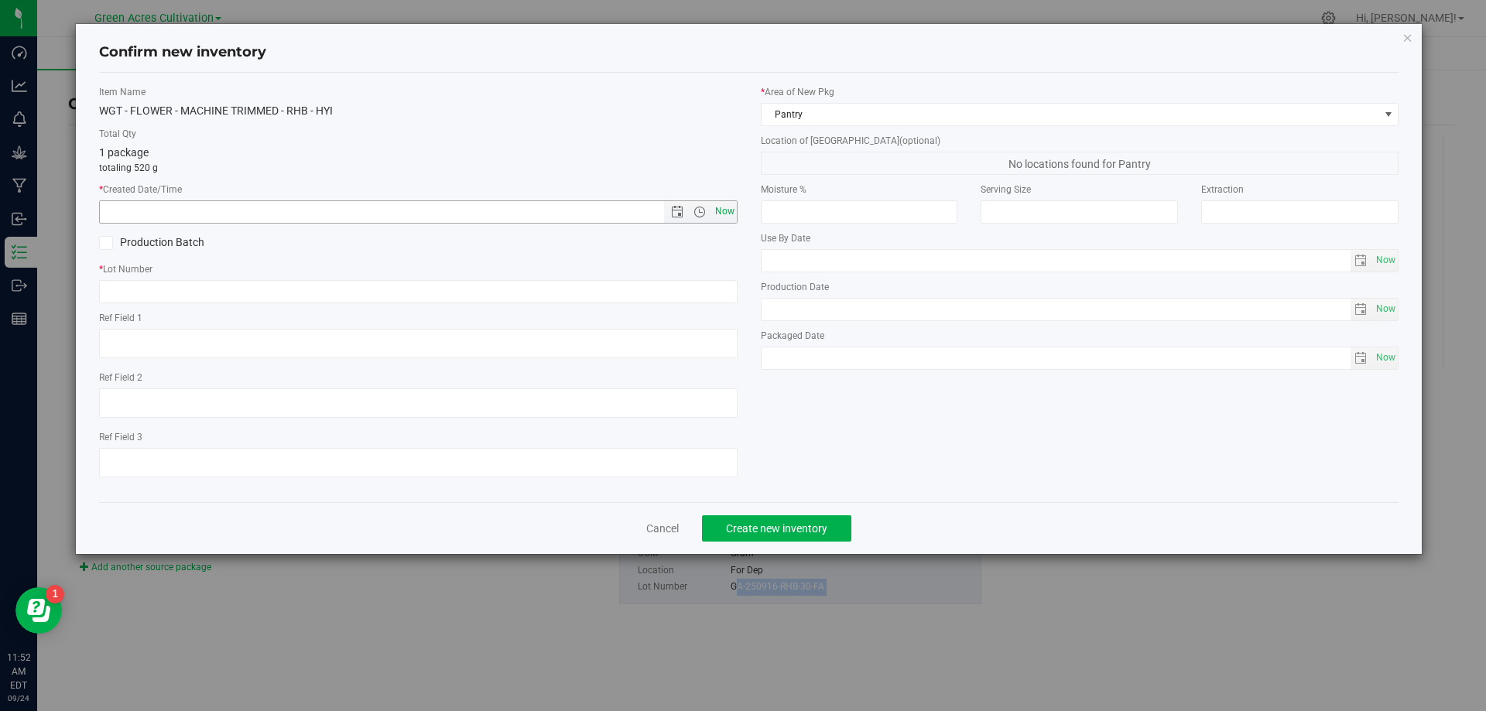
drag, startPoint x: 730, startPoint y: 211, endPoint x: 723, endPoint y: 217, distance: 8.8
click at [723, 217] on span "Now" at bounding box center [724, 211] width 26 height 22
type input "[DATE] 11:52 AM"
click at [697, 292] on input "text" at bounding box center [418, 291] width 639 height 23
paste input "GA-250916-RHB-30-FA"
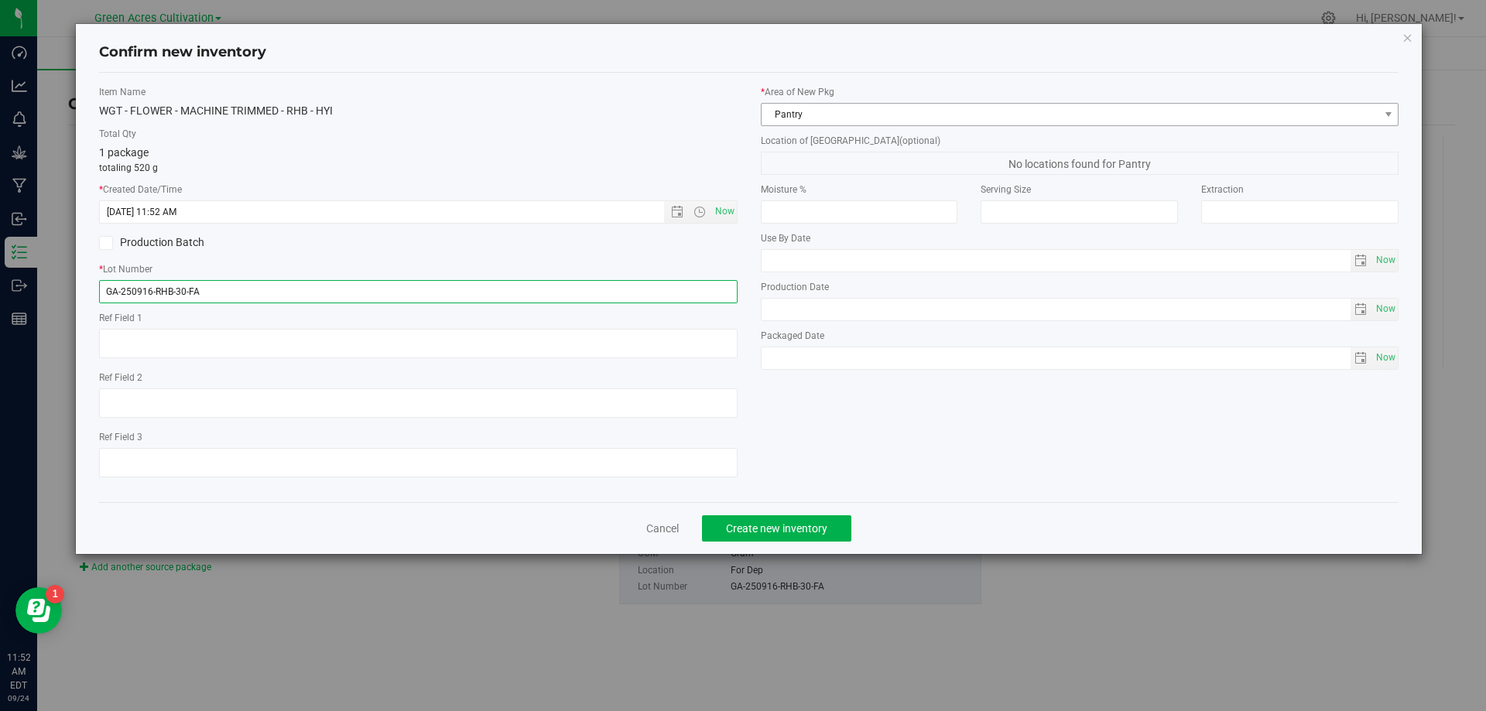
type input "GA-250916-RHB-30-FA"
click at [848, 111] on span "Pantry" at bounding box center [1071, 115] width 618 height 22
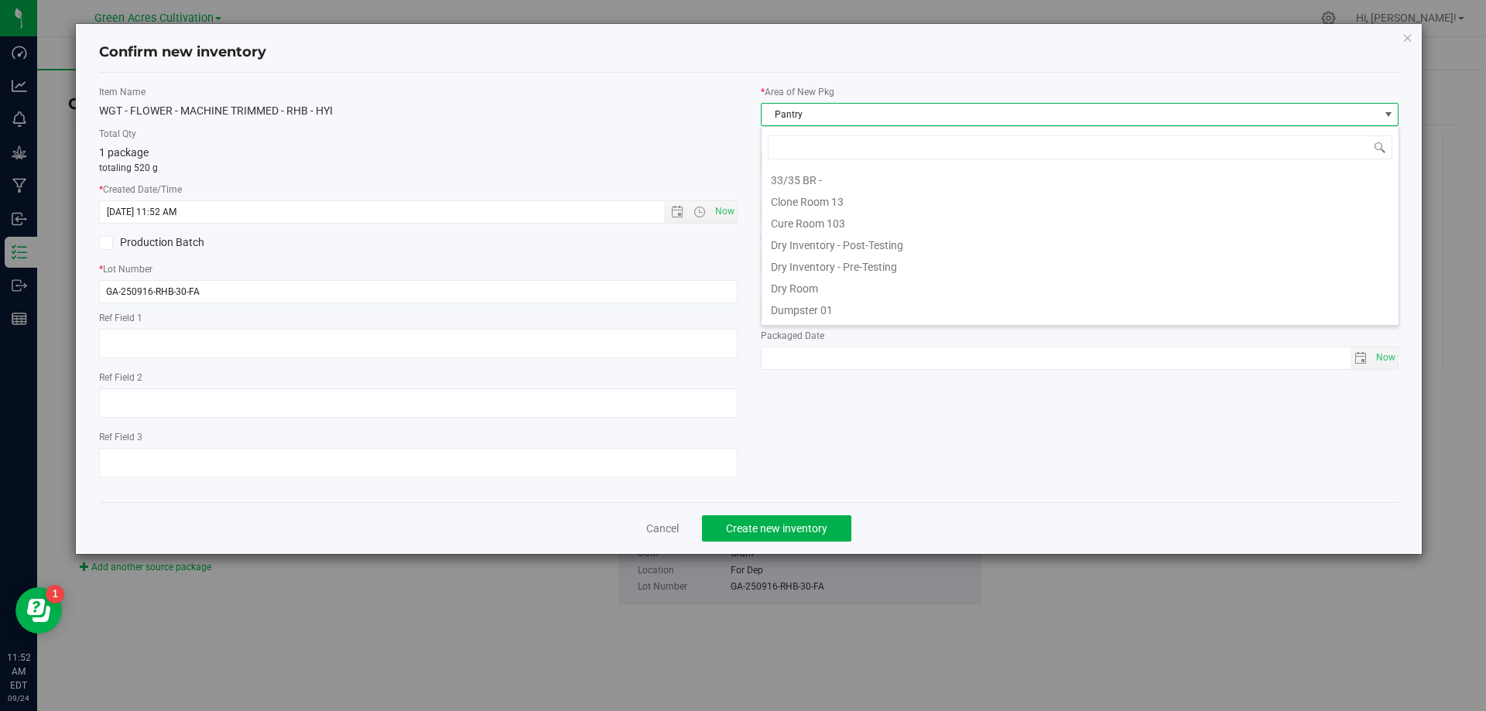
scroll to position [23, 639]
type input "DR"
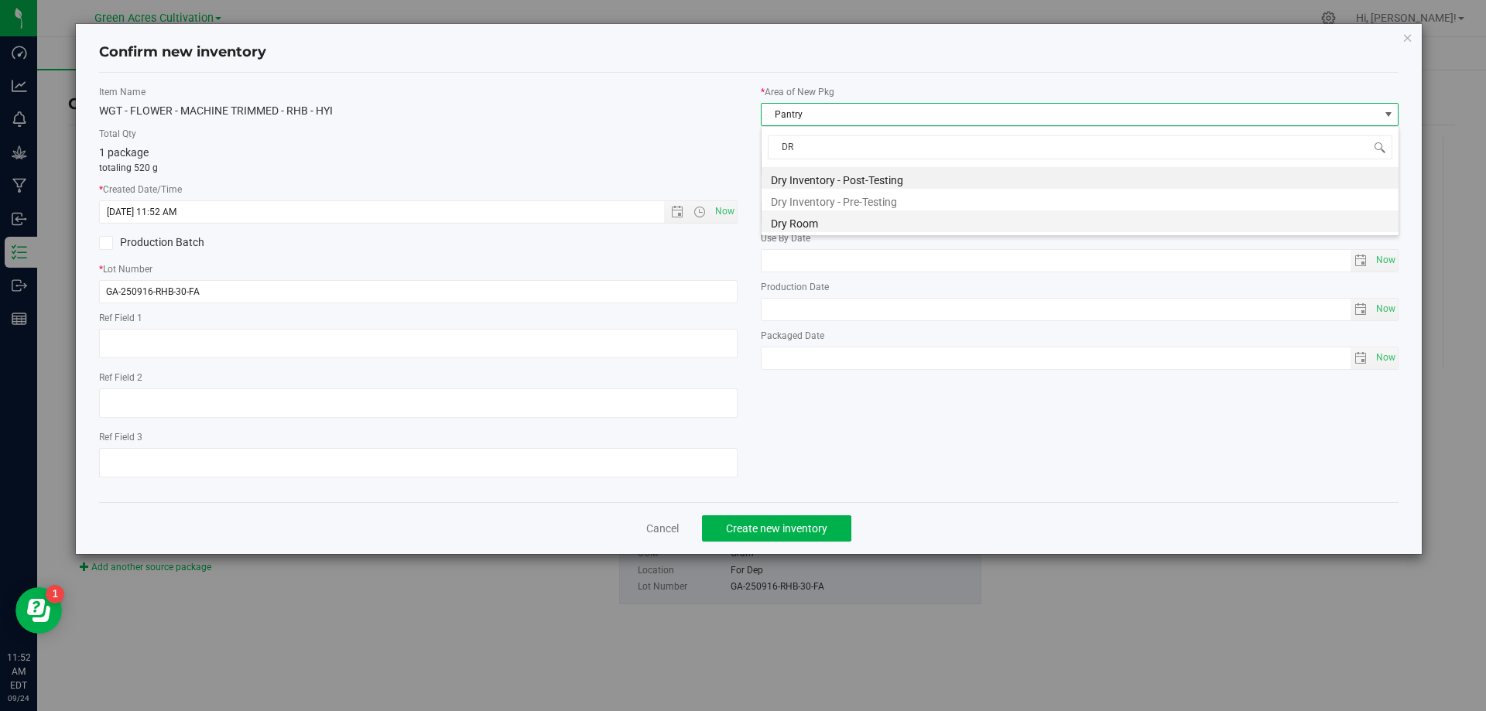
click at [828, 213] on li "Dry Room" at bounding box center [1080, 222] width 637 height 22
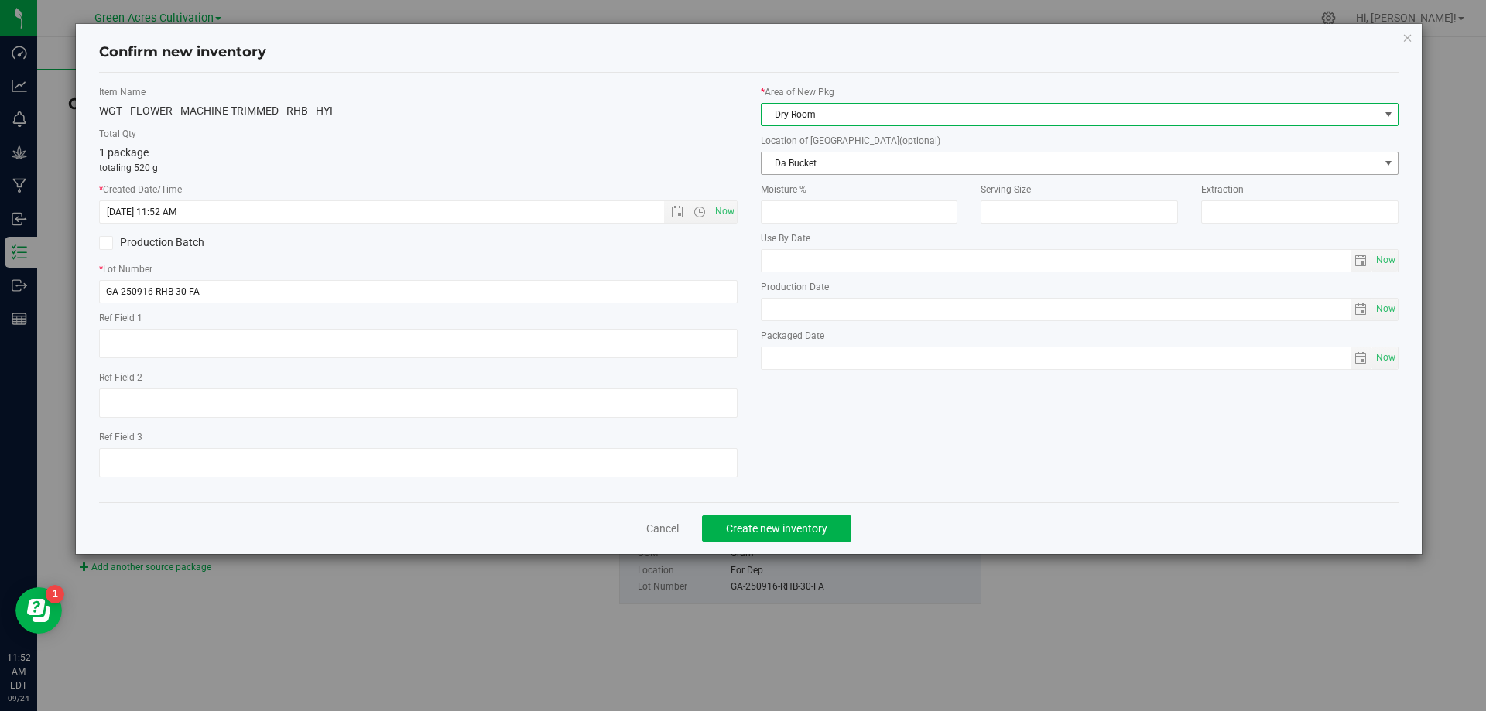
click at [851, 156] on span "Da Bucket" at bounding box center [1071, 163] width 618 height 22
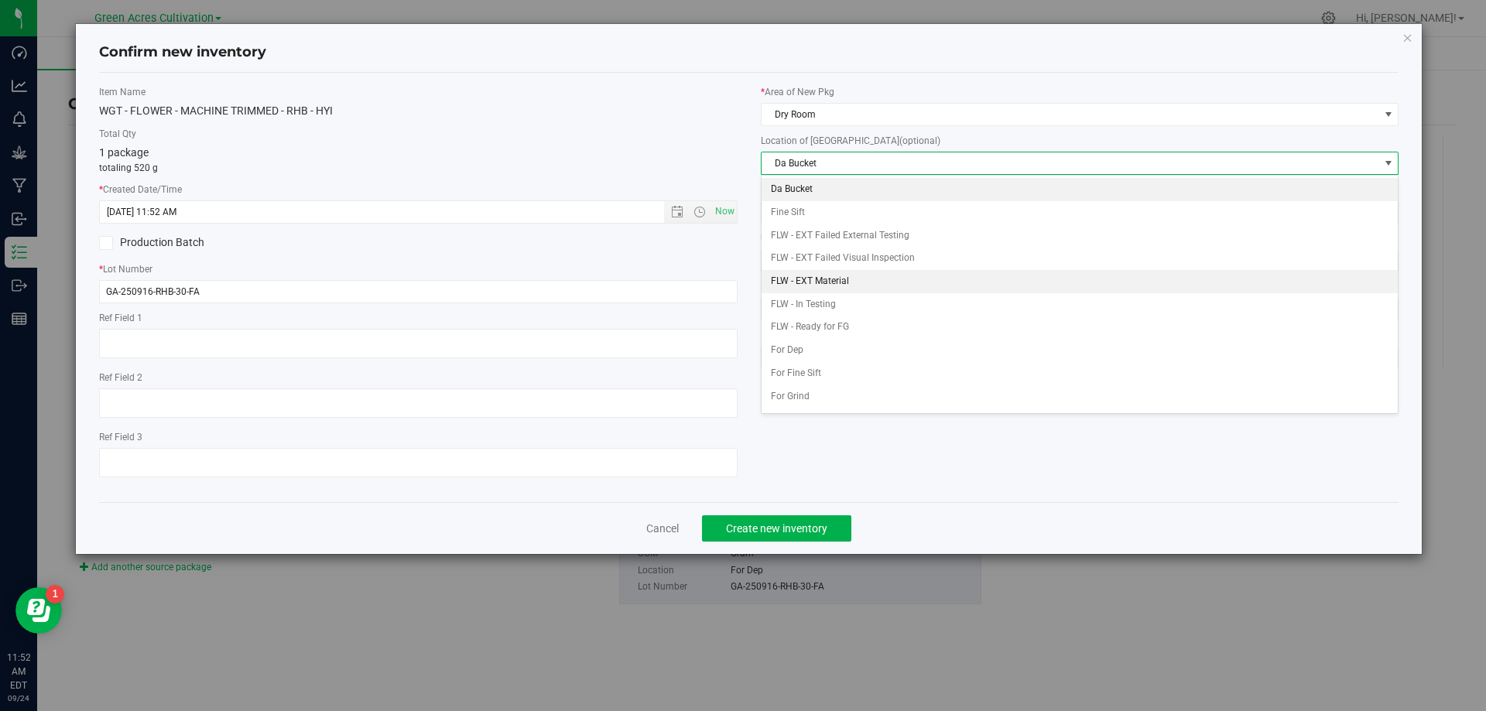
click at [850, 277] on li "FLW - EXT Material" at bounding box center [1080, 281] width 637 height 23
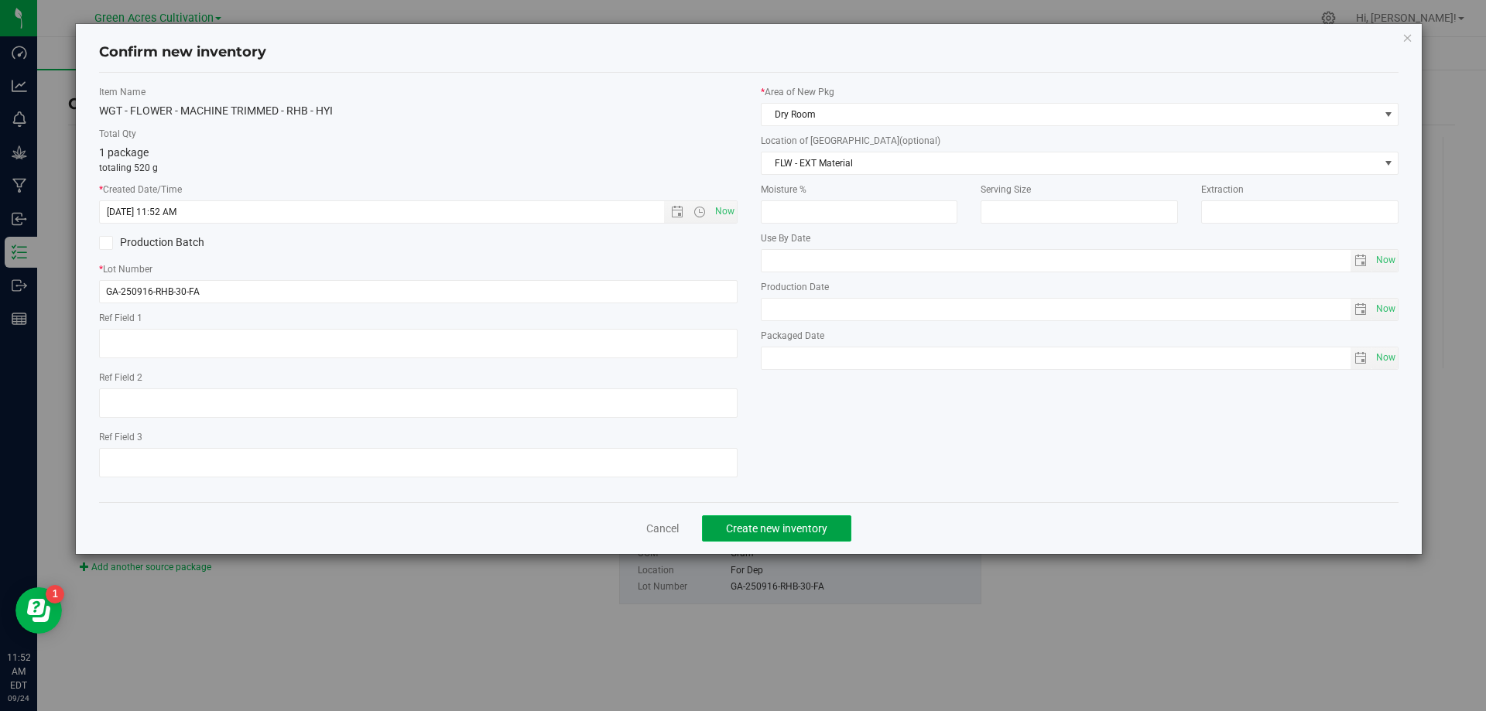
click at [793, 527] on span "Create new inventory" at bounding box center [776, 528] width 101 height 12
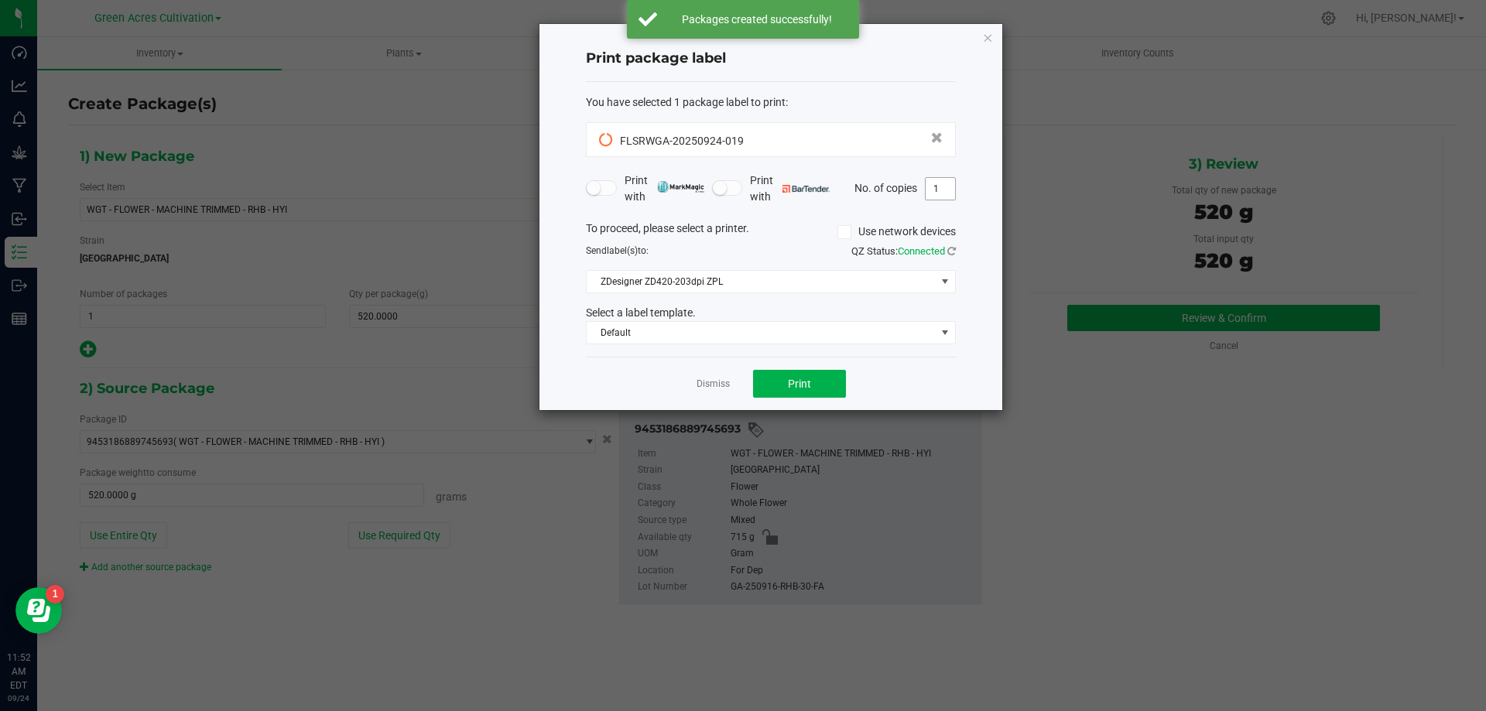
click at [942, 189] on input "1" at bounding box center [940, 189] width 29 height 22
type input "2"
click at [811, 396] on button "Print" at bounding box center [799, 384] width 93 height 28
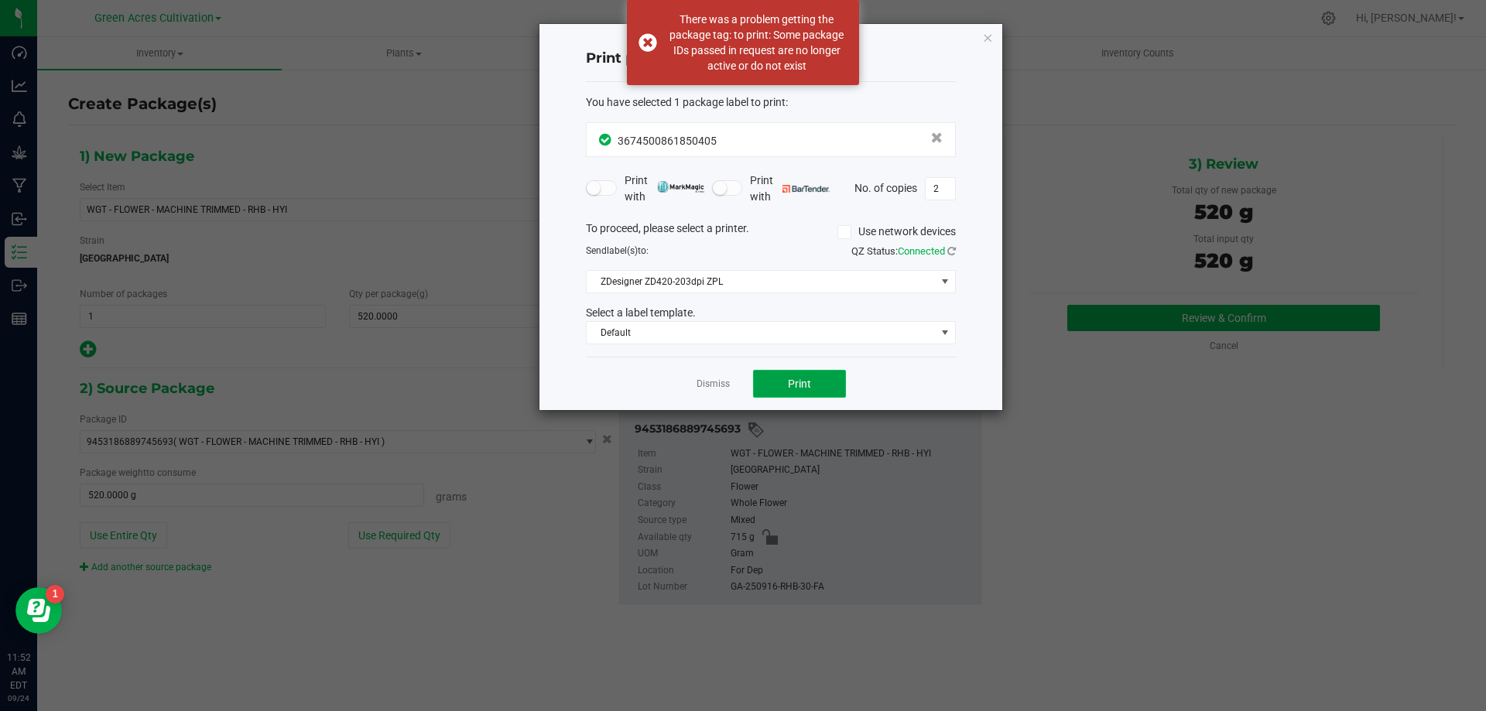
click at [812, 396] on button "Print" at bounding box center [799, 384] width 93 height 28
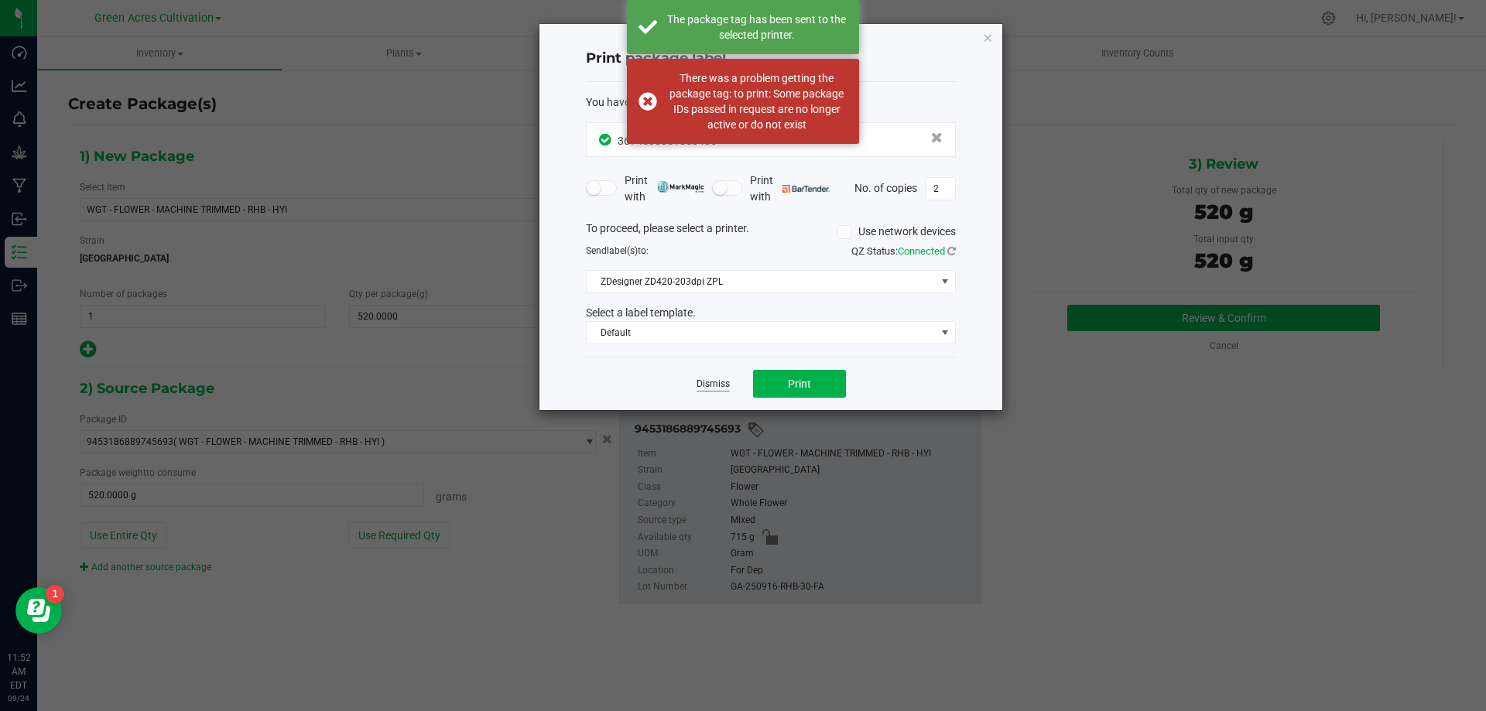
click at [716, 385] on link "Dismiss" at bounding box center [713, 384] width 33 height 13
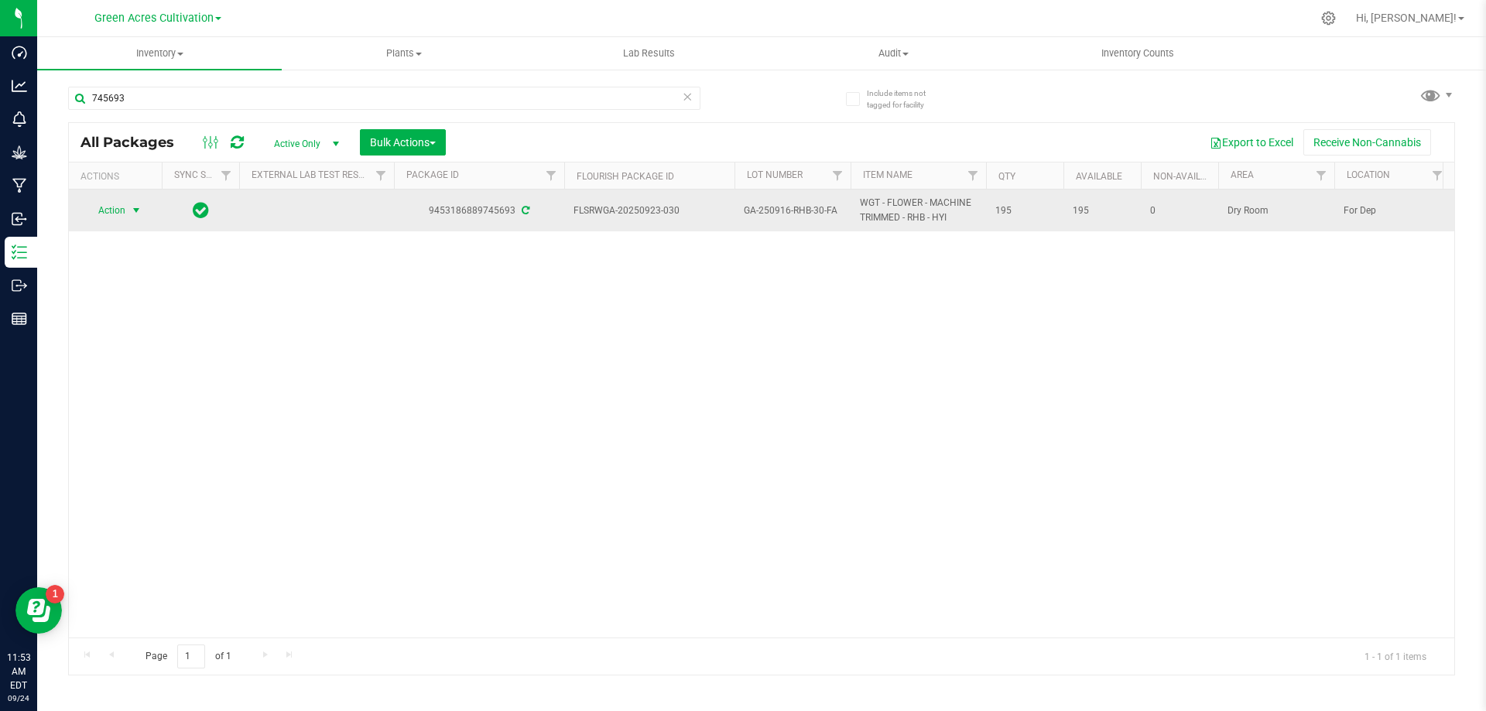
click at [113, 215] on span "Action" at bounding box center [105, 211] width 42 height 22
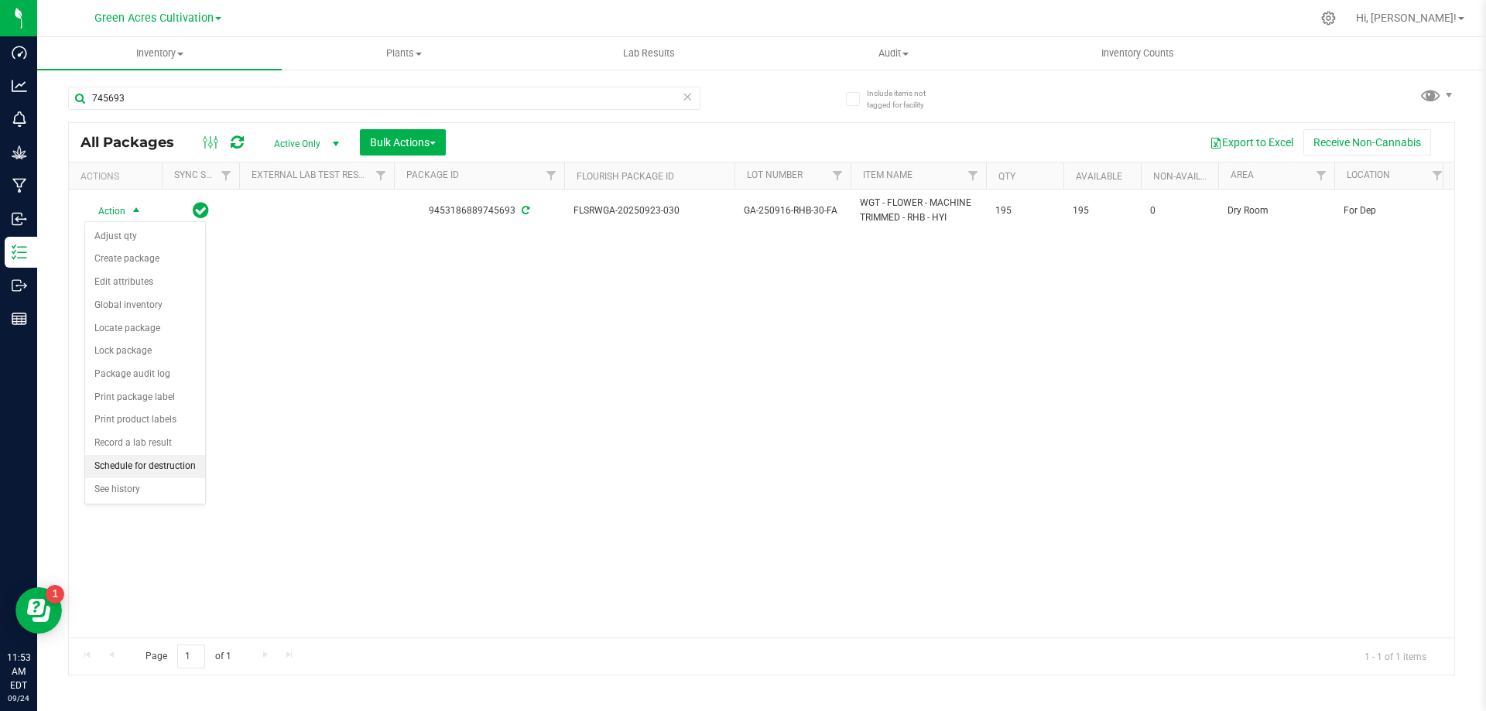
click at [173, 471] on li "Schedule for destruction" at bounding box center [145, 466] width 120 height 23
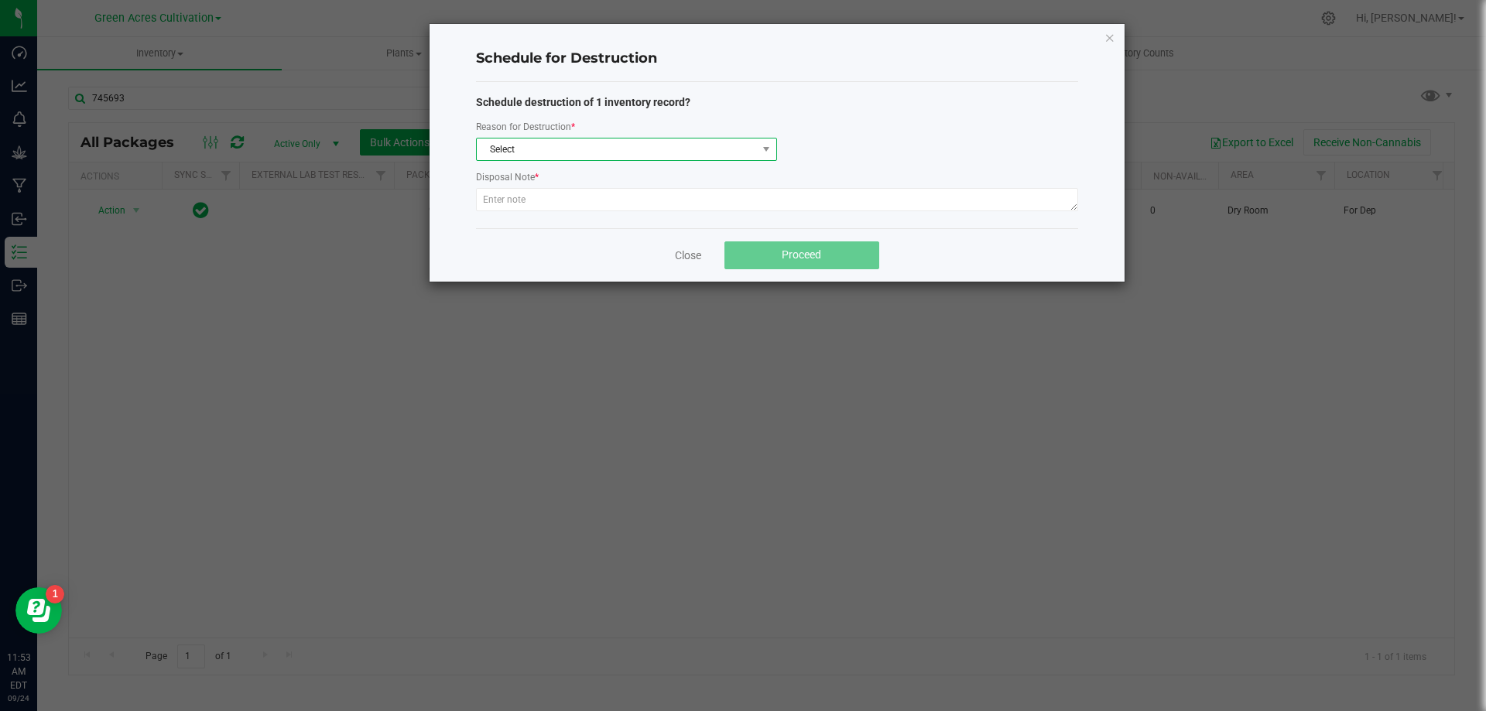
click at [635, 157] on span "Select" at bounding box center [617, 150] width 280 height 22
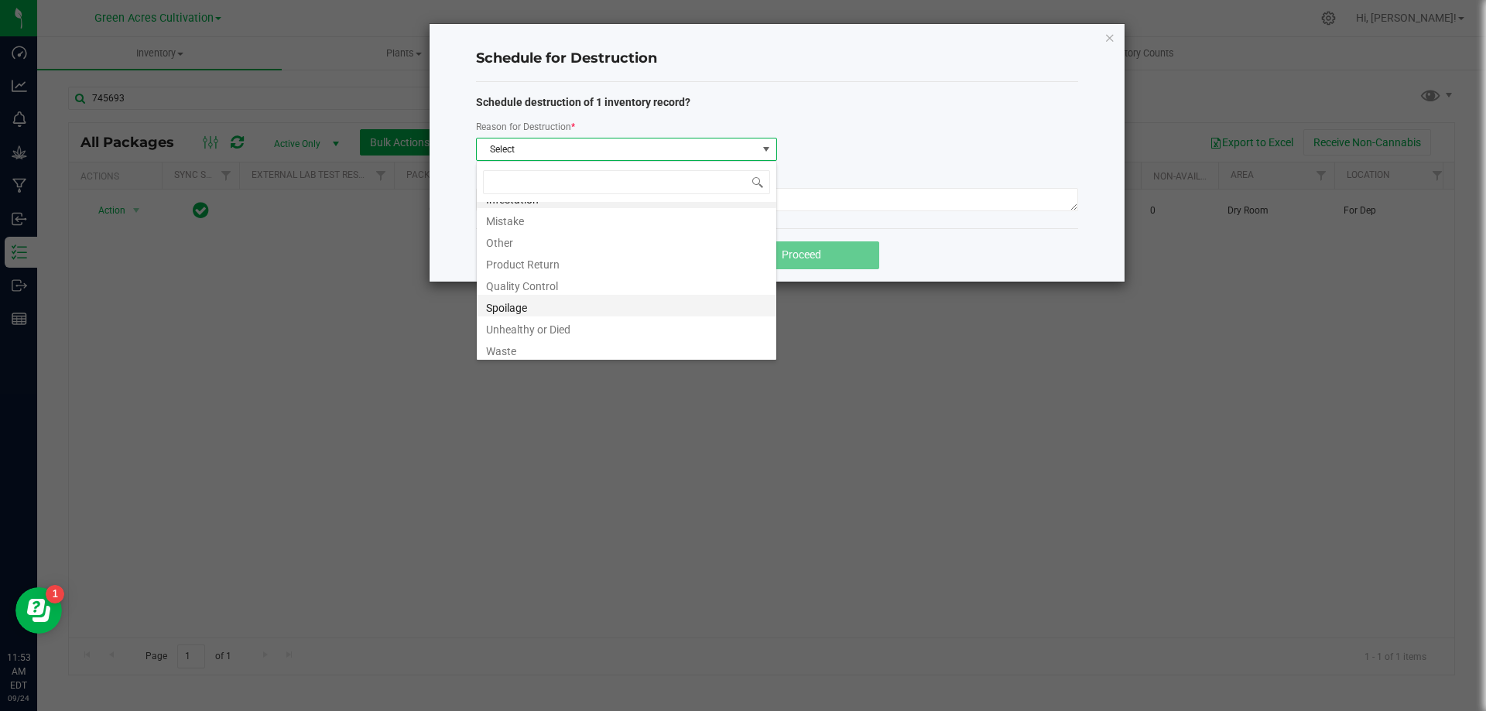
scroll to position [19, 0]
click at [553, 345] on li "Waste" at bounding box center [627, 346] width 300 height 22
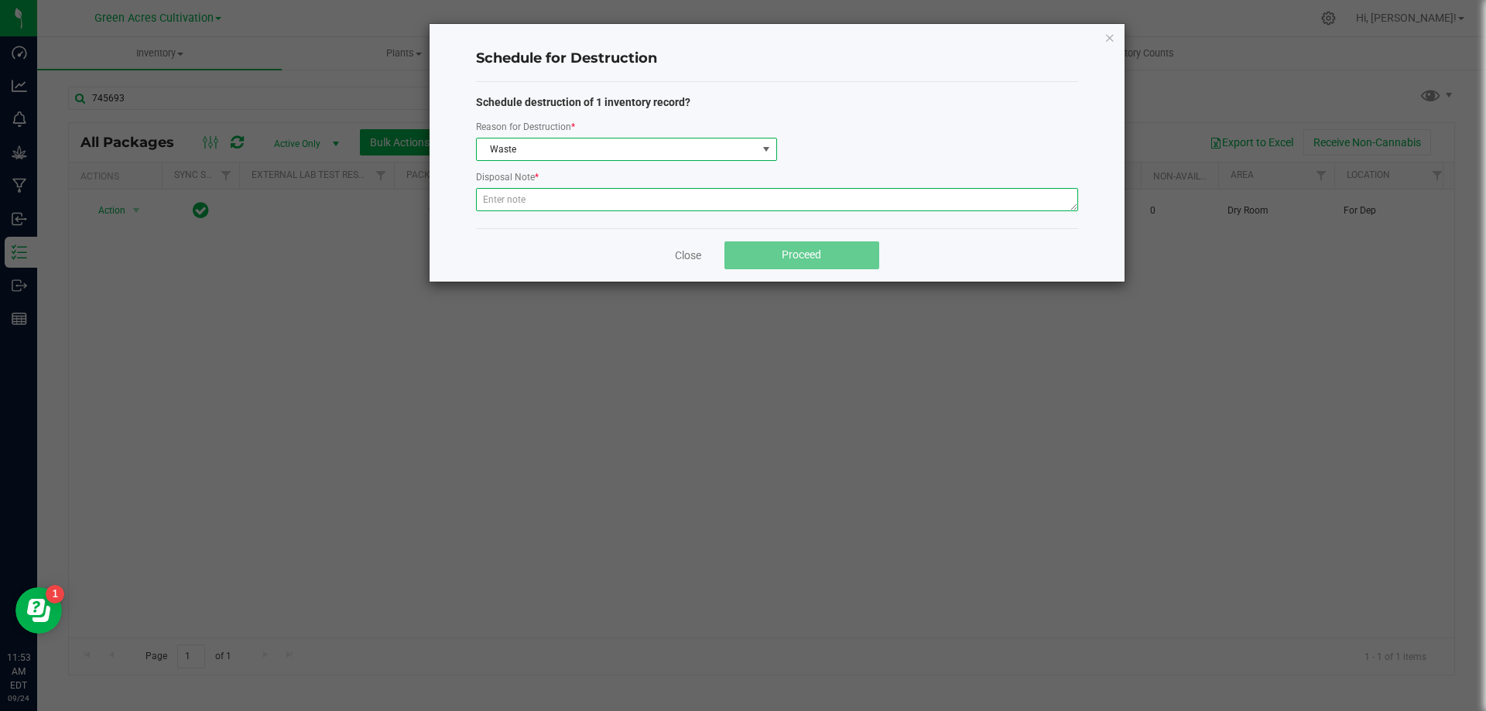
click at [554, 197] on textarea at bounding box center [777, 199] width 602 height 23
type textarea "p"
type textarea "POST QC WASTE"
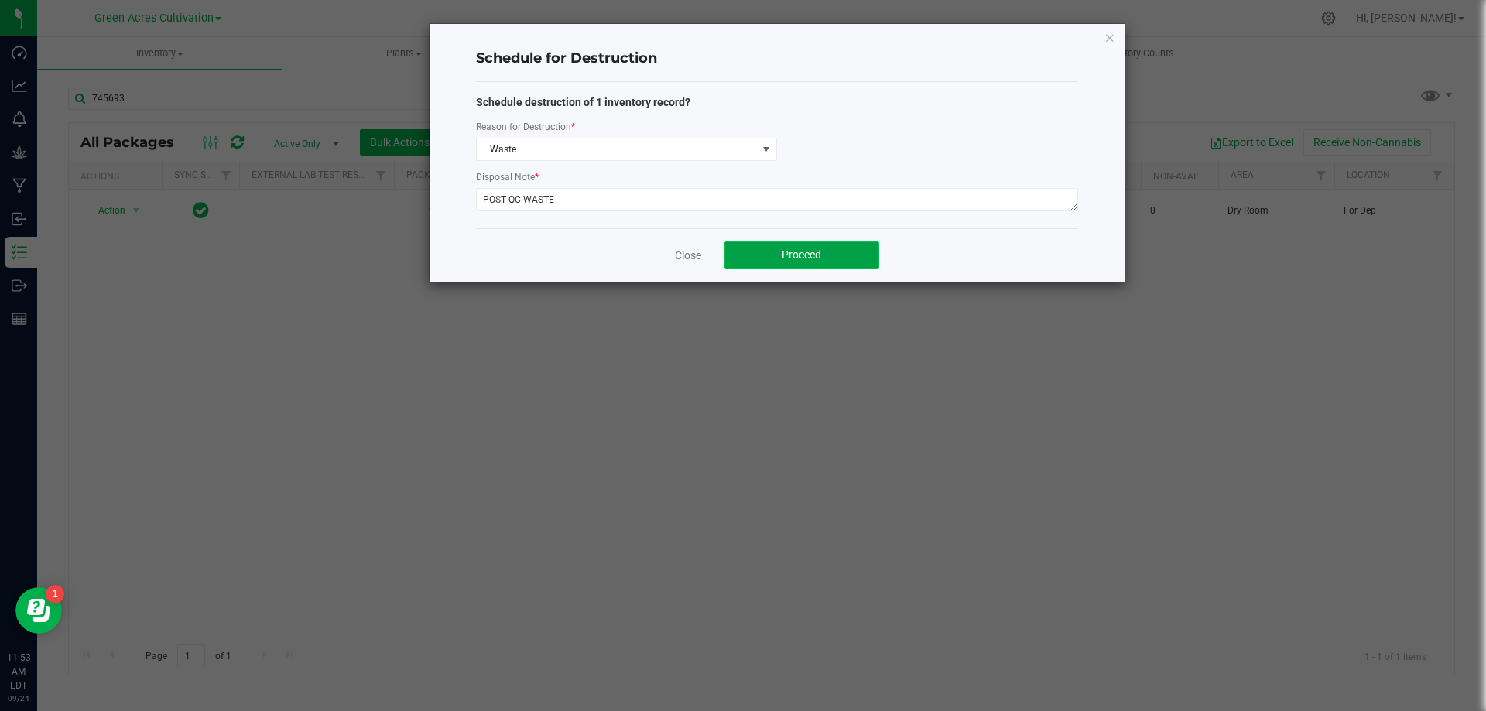
click at [847, 256] on button "Proceed" at bounding box center [801, 255] width 155 height 28
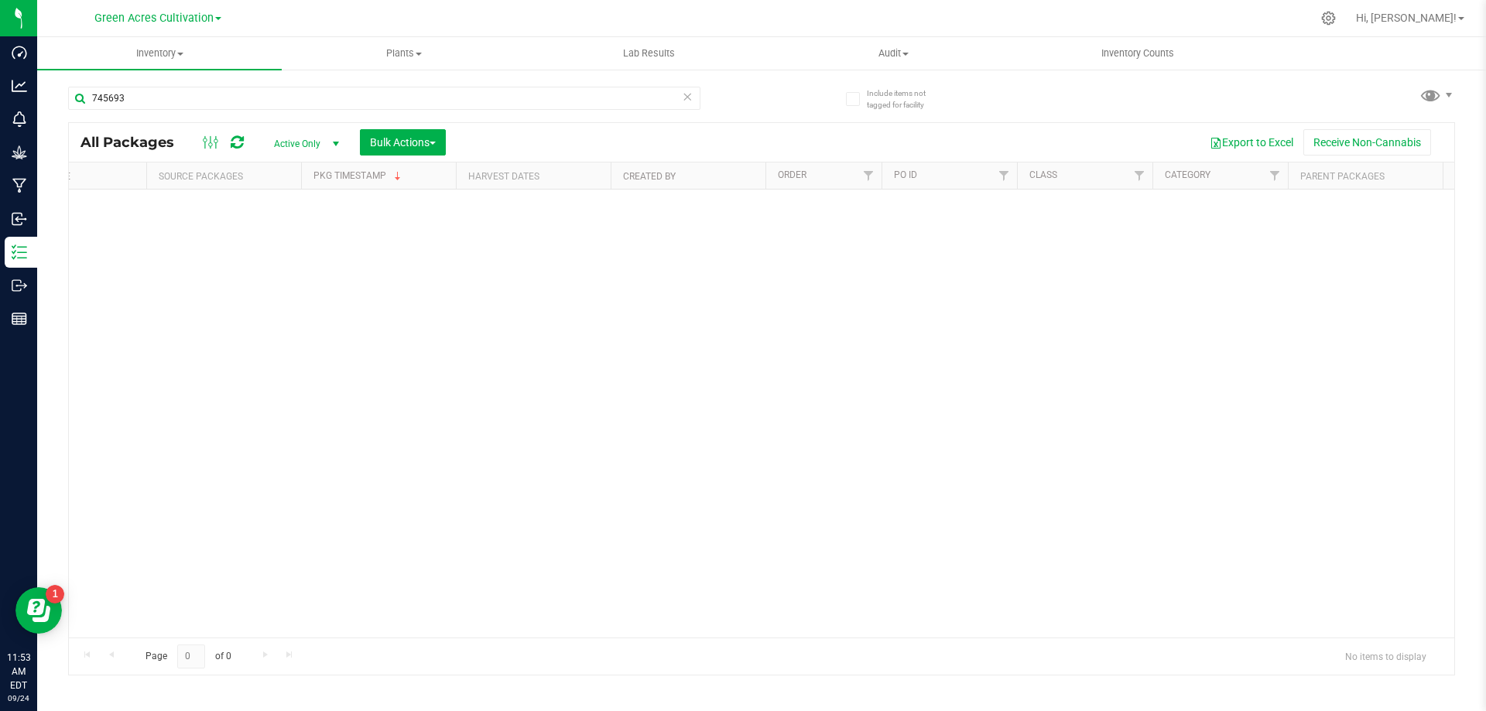
scroll to position [0, 1302]
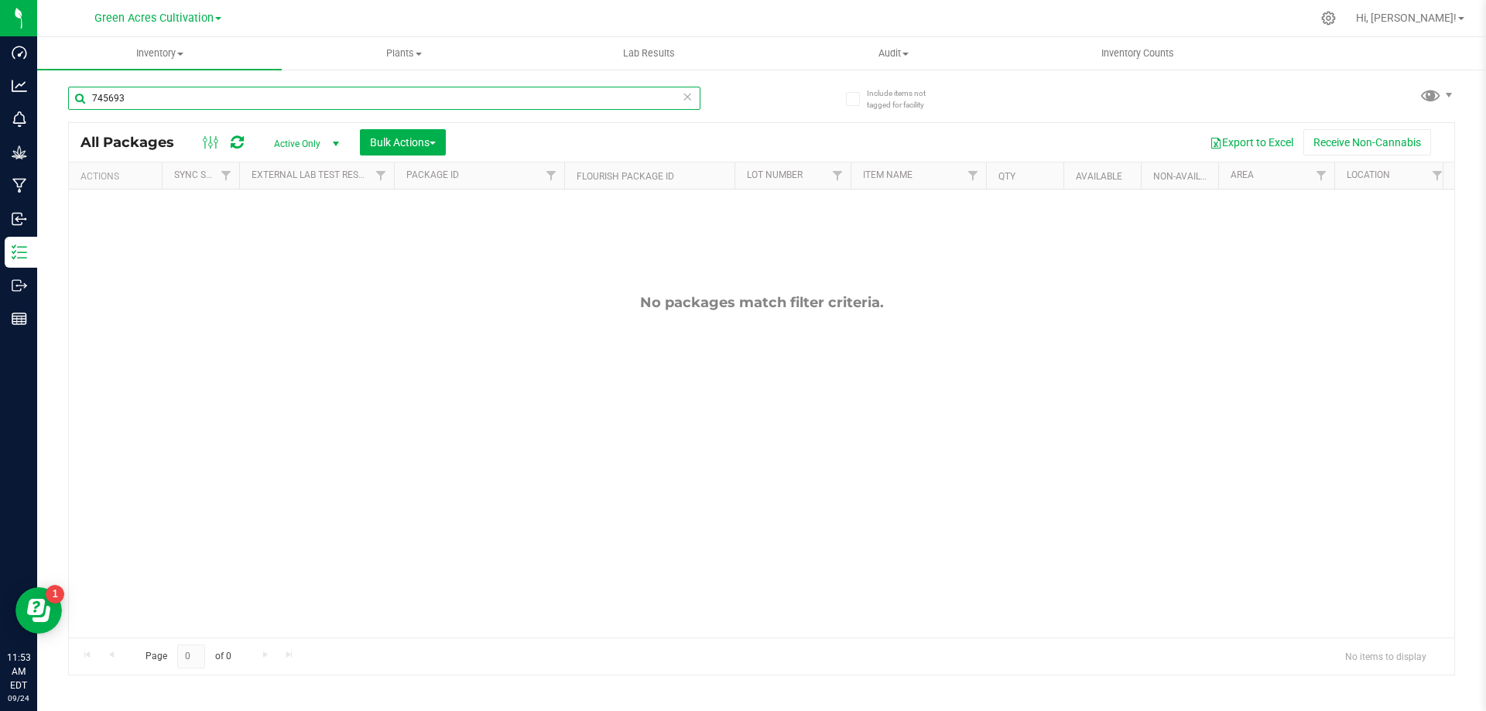
click at [214, 106] on input "745693" at bounding box center [384, 98] width 632 height 23
click at [1430, 17] on span "Hi, [PERSON_NAME]!" at bounding box center [1406, 18] width 101 height 12
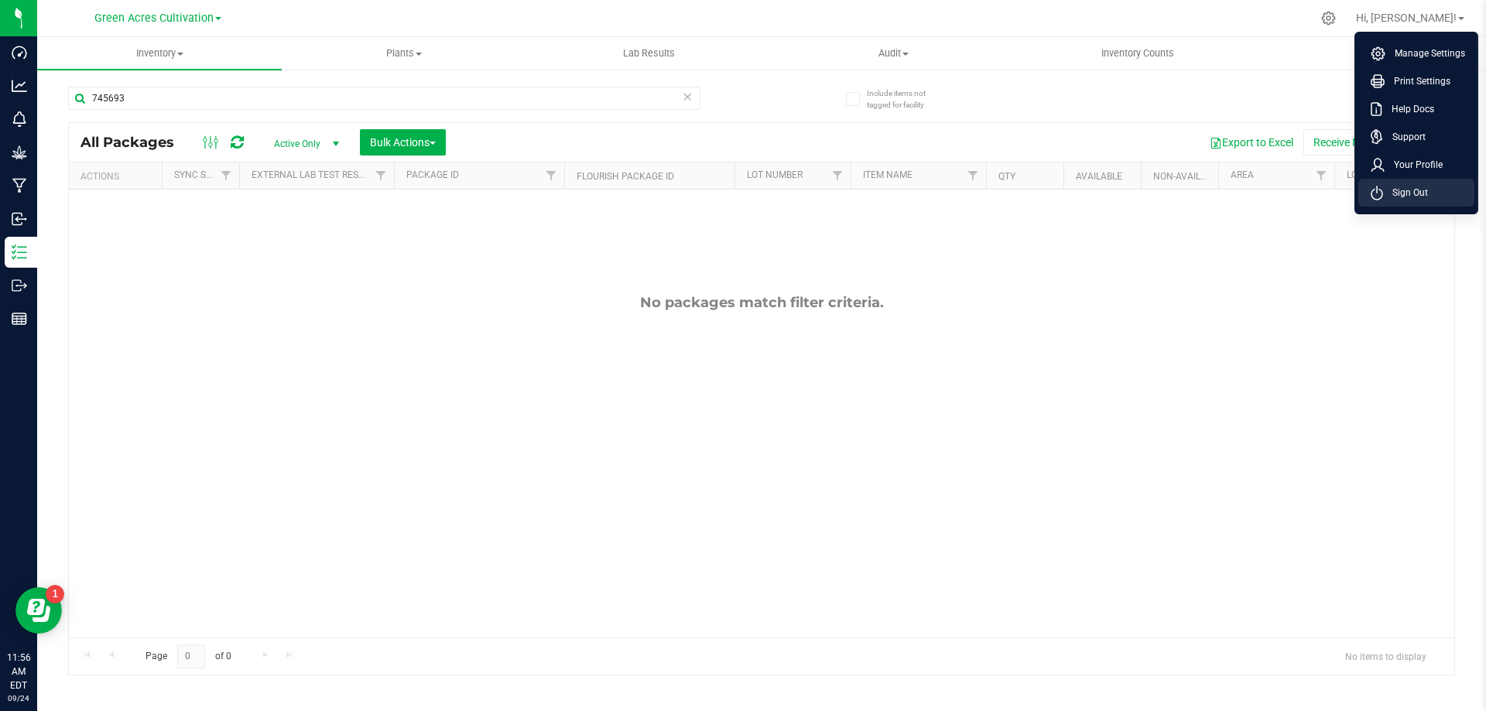
click at [1386, 189] on span "Sign Out" at bounding box center [1405, 192] width 45 height 15
